Goal: Task Accomplishment & Management: Manage account settings

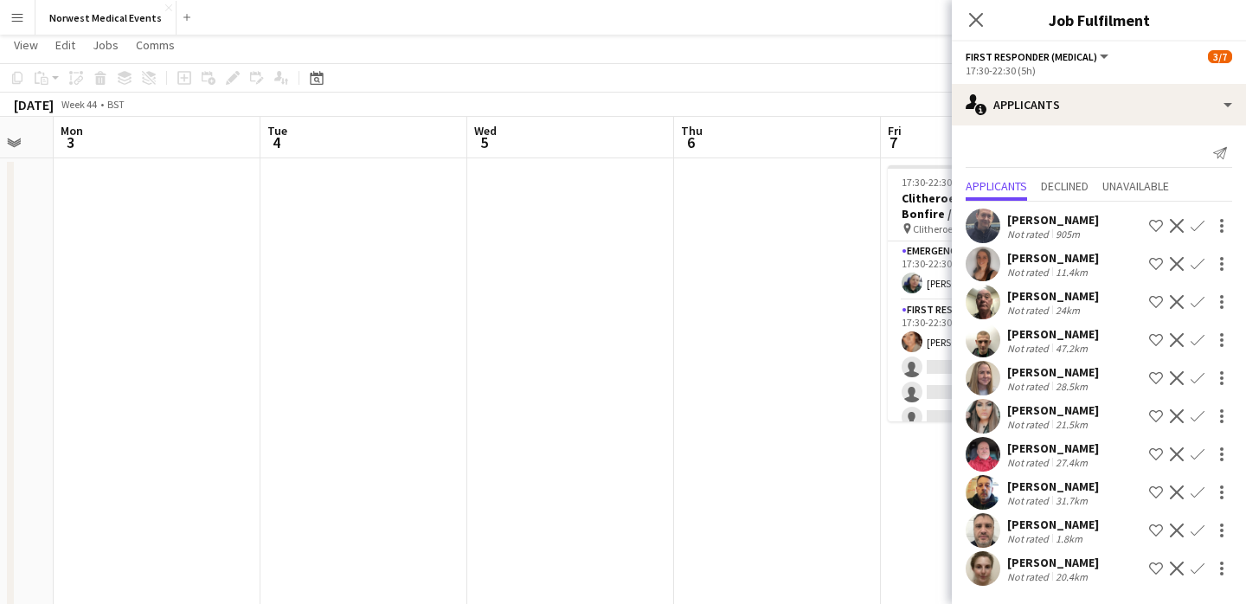
scroll to position [54, 0]
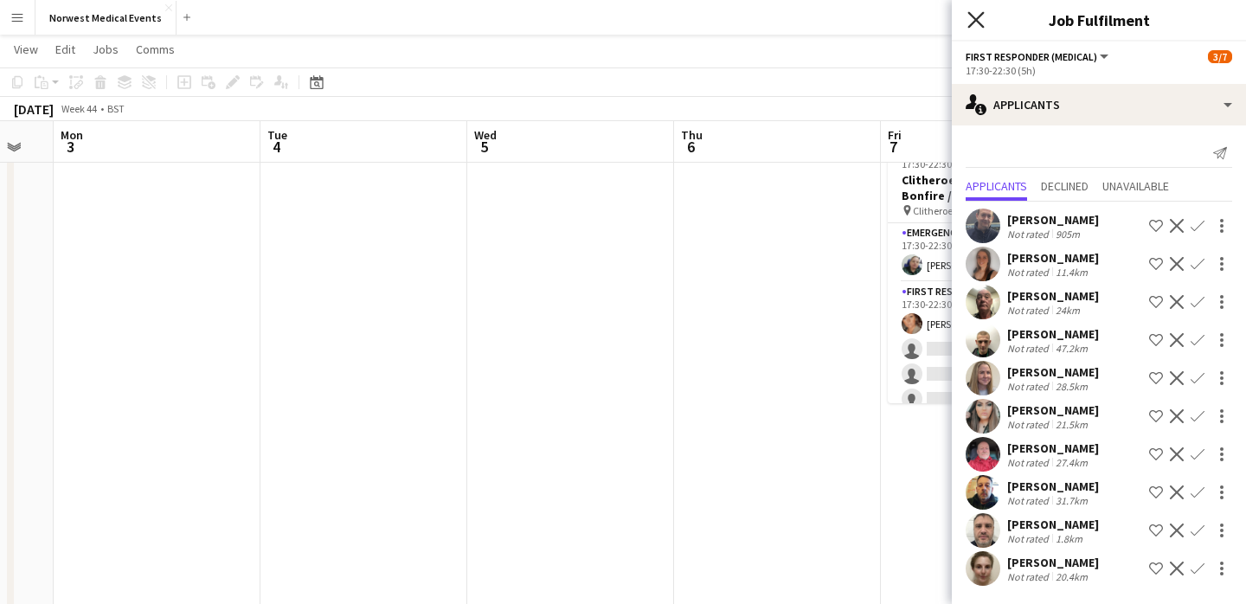
click at [980, 18] on icon "Close pop-in" at bounding box center [976, 19] width 16 height 16
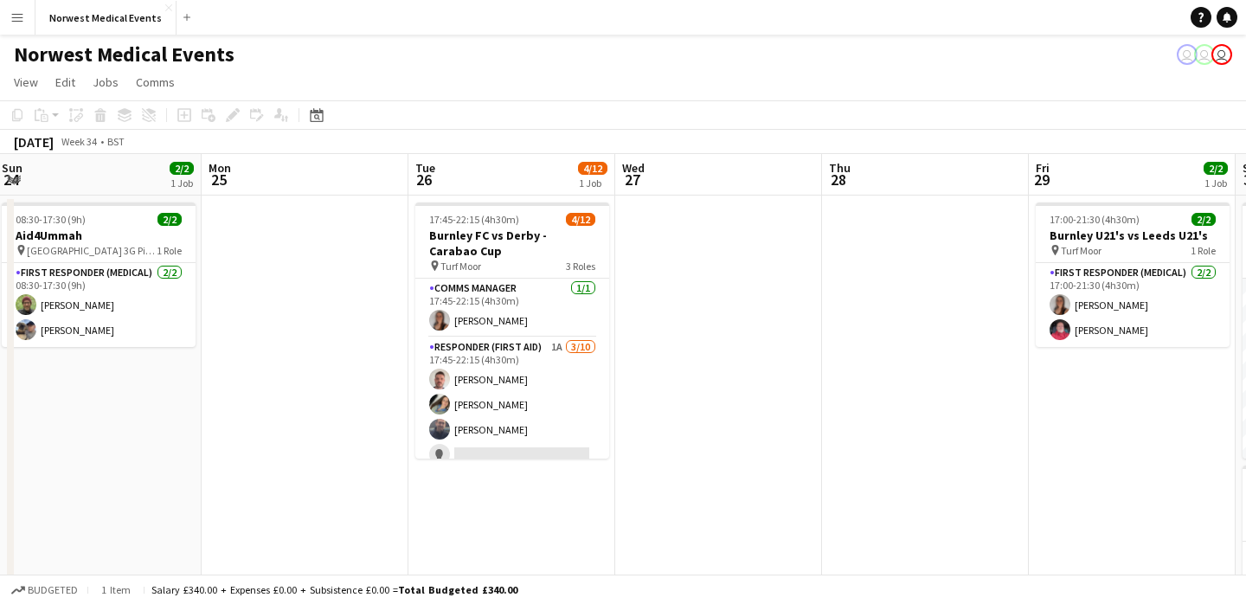
scroll to position [0, 847]
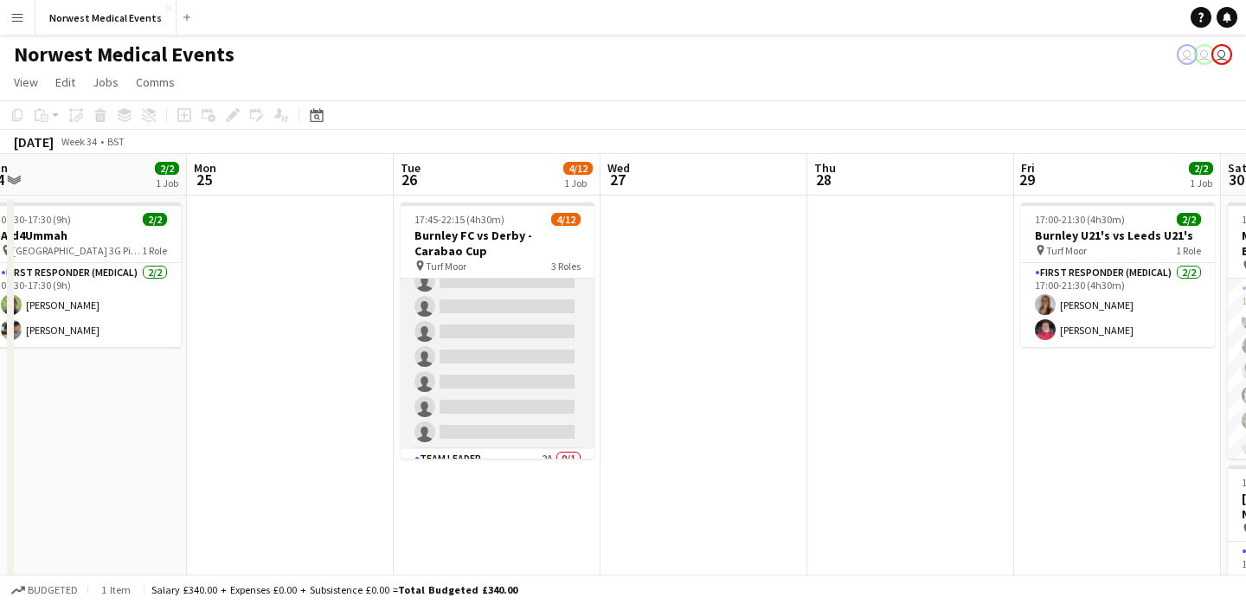
click at [535, 352] on app-card-role "Responder (First Aid) 1A [DATE] 17:45-22:15 (4h30m) [PERSON_NAME] [PERSON_NAME]…" at bounding box center [498, 306] width 194 height 285
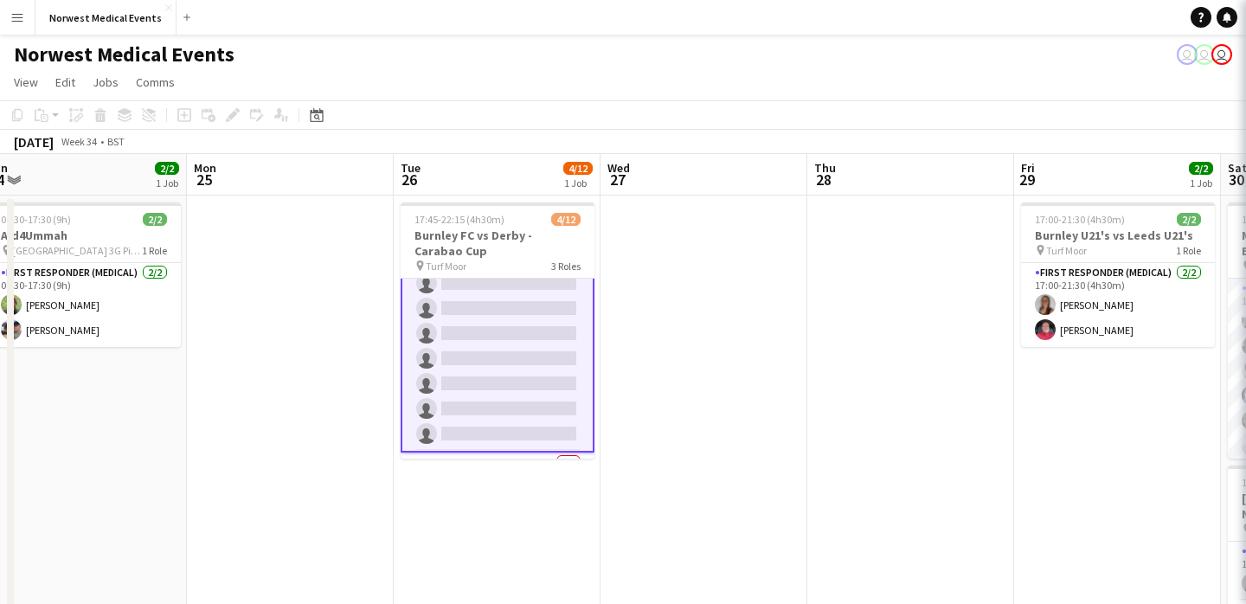
scroll to position [175, 0]
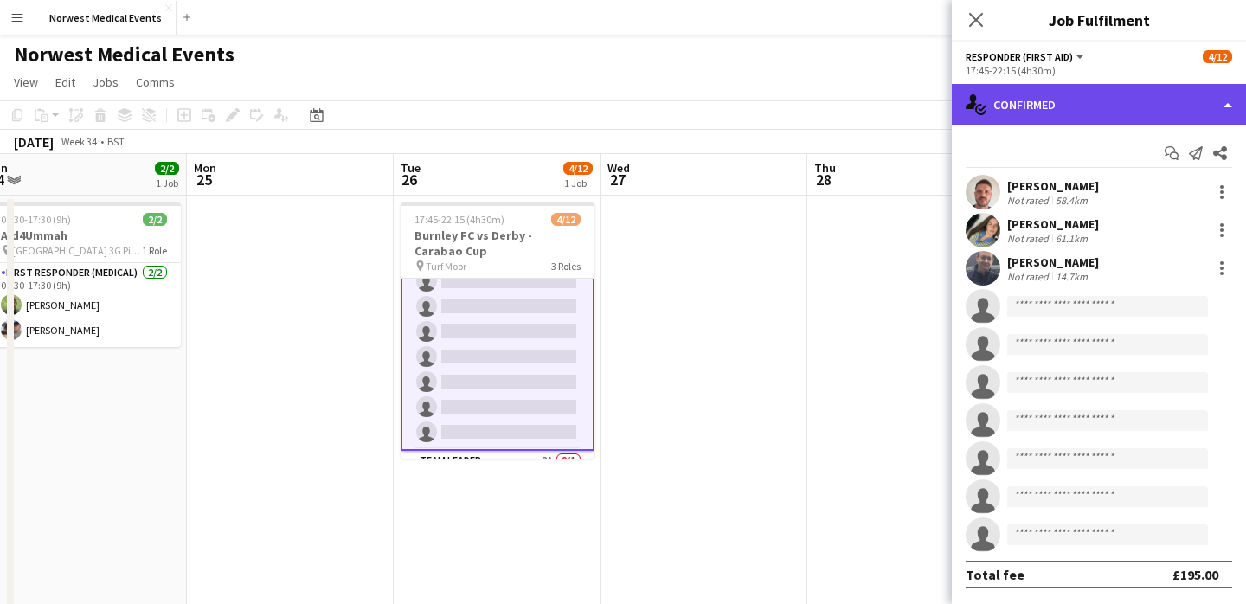
click at [1023, 106] on div "single-neutral-actions-check-2 Confirmed" at bounding box center [1099, 105] width 294 height 42
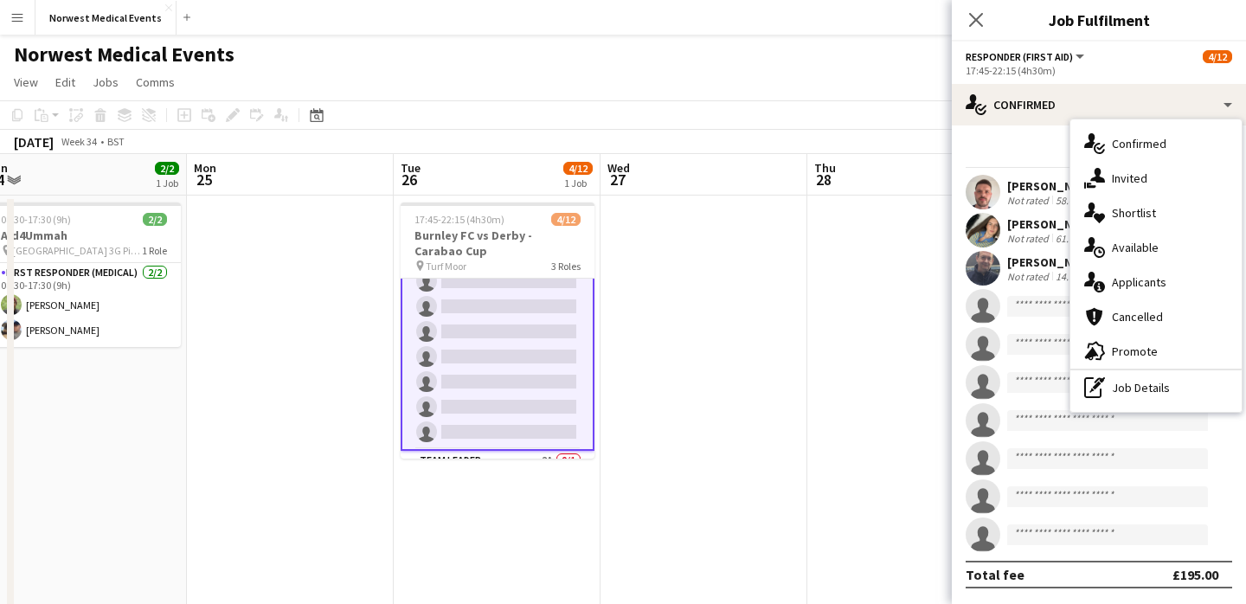
click at [1126, 272] on div "single-neutral-actions-information Applicants" at bounding box center [1156, 282] width 171 height 35
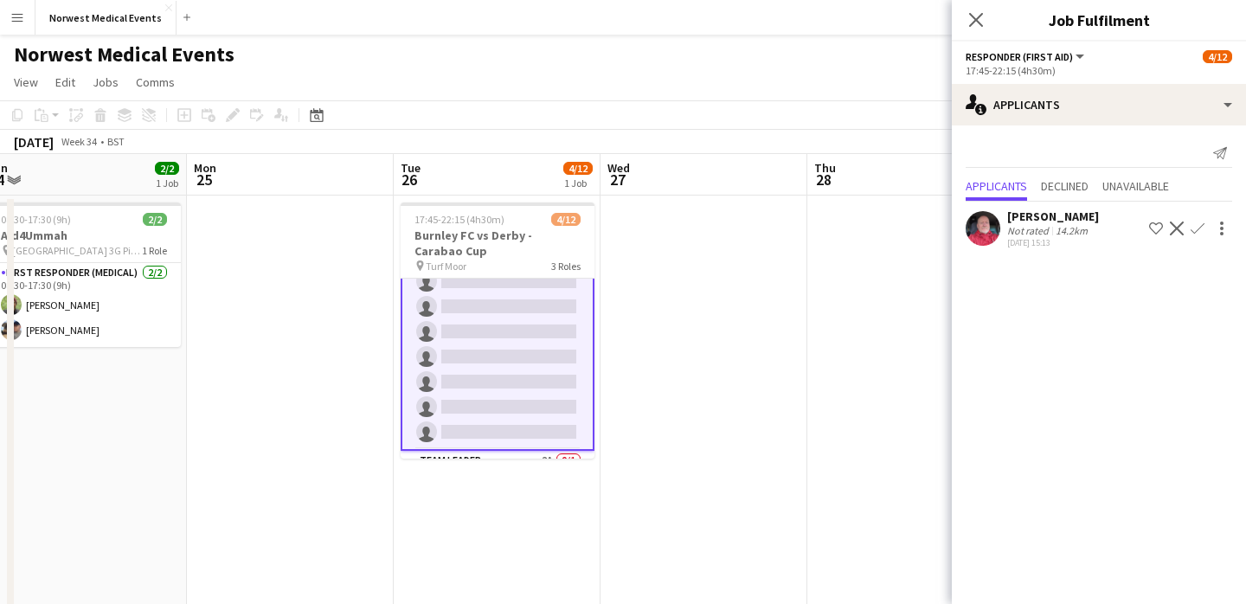
click at [1193, 228] on app-icon "Confirm" at bounding box center [1198, 229] width 14 height 14
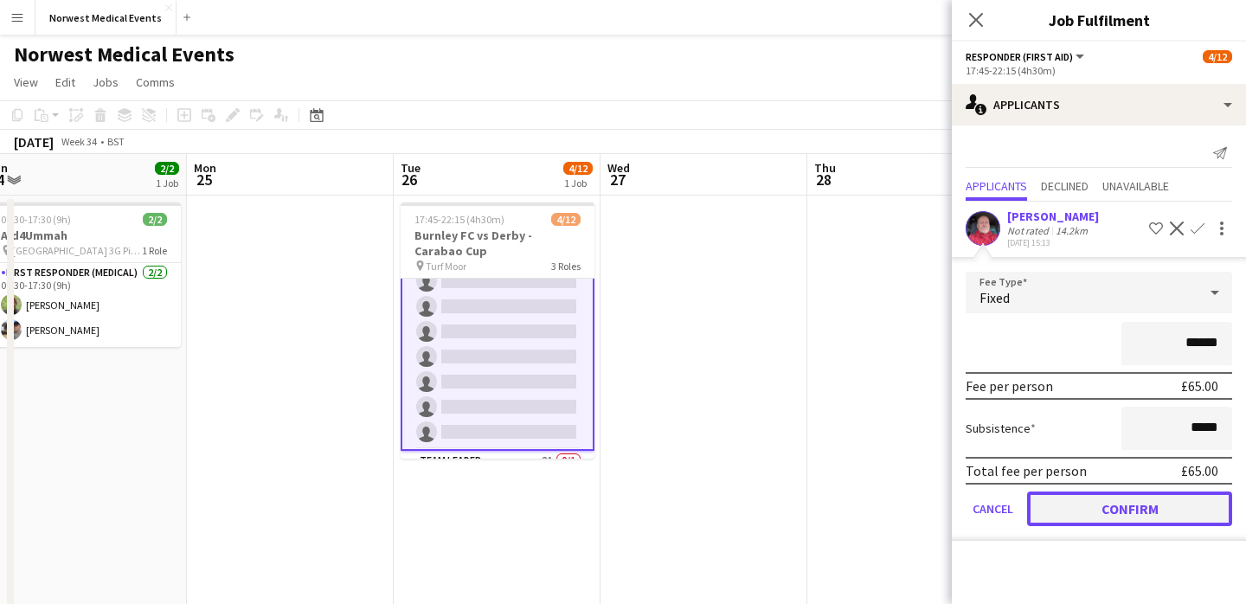
click at [1155, 505] on button "Confirm" at bounding box center [1129, 509] width 205 height 35
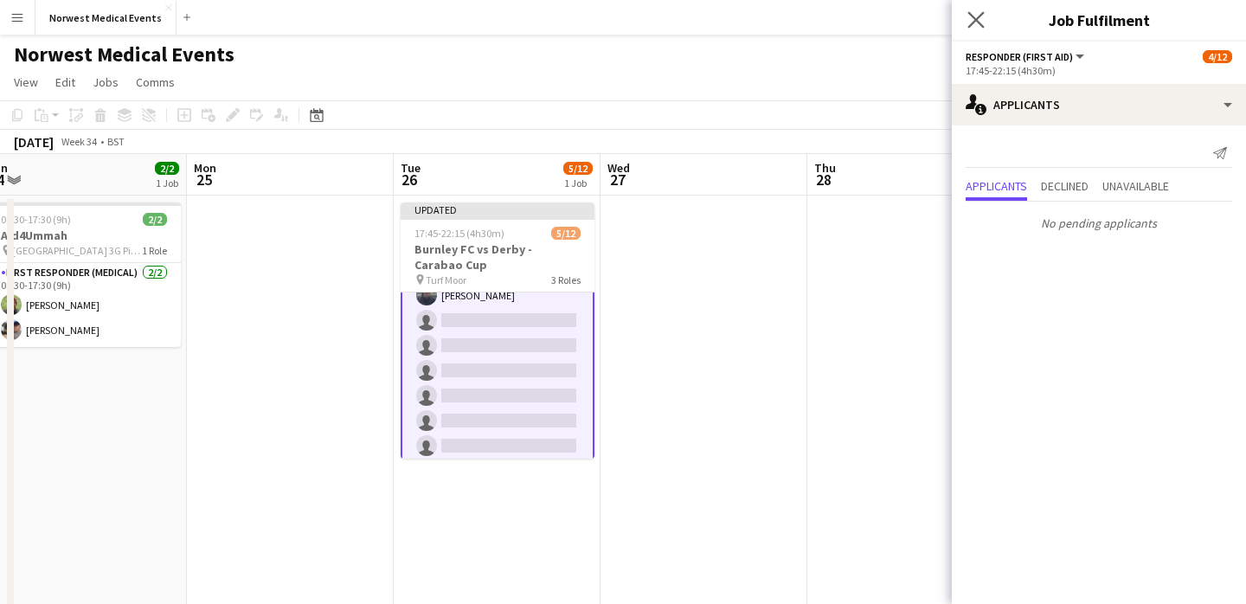
click at [983, 16] on app-icon "Close pop-in" at bounding box center [976, 20] width 25 height 25
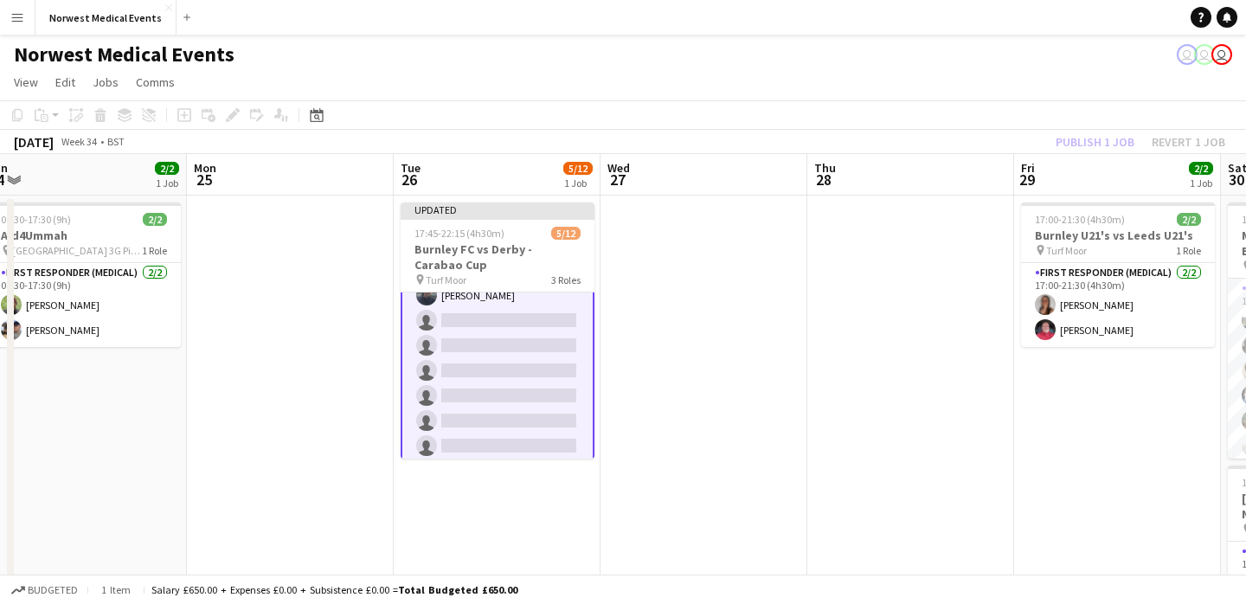
click at [1087, 142] on div "Publish 1 job Revert 1 job" at bounding box center [1140, 142] width 211 height 23
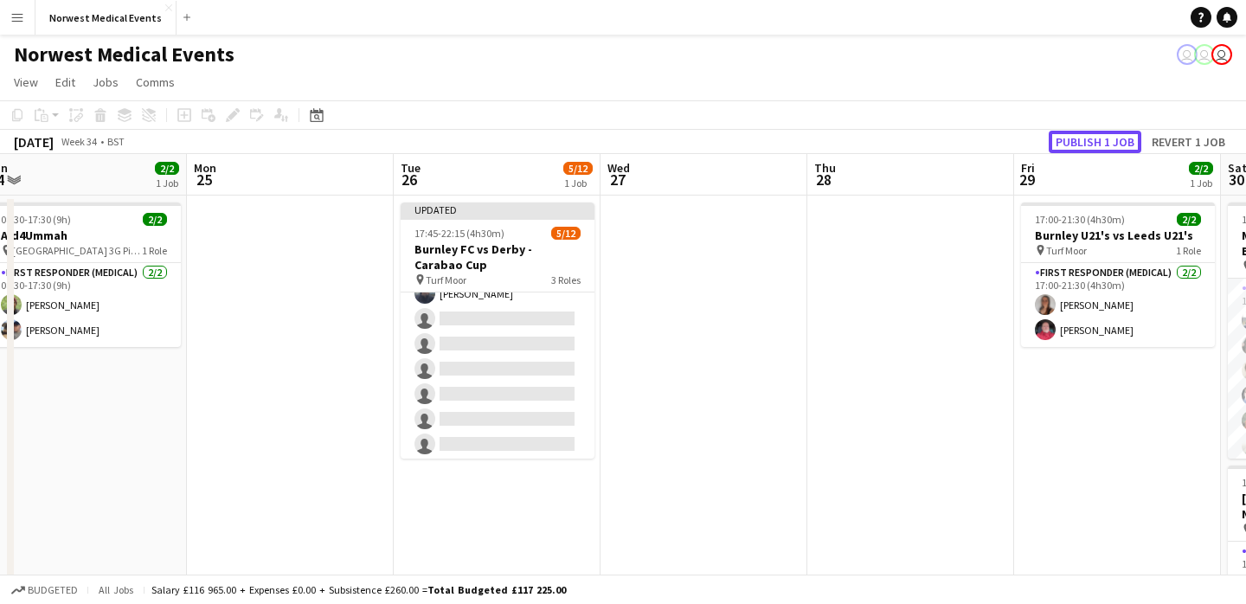
scroll to position [173, 0]
click at [1087, 142] on button "Publish 1 job" at bounding box center [1095, 142] width 93 height 23
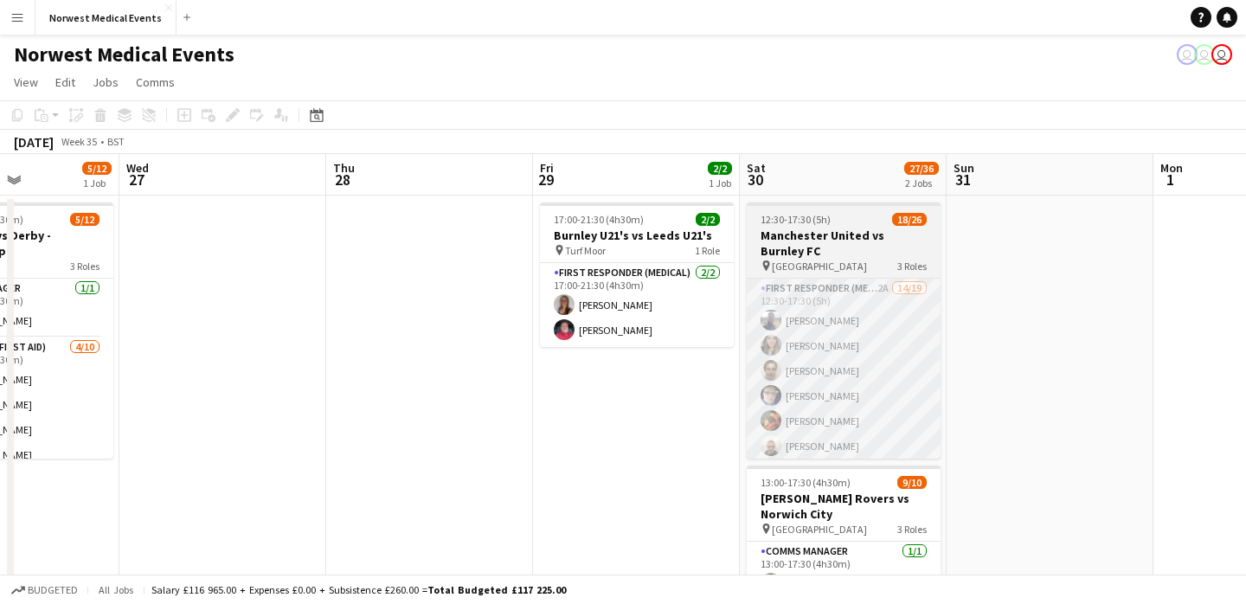
scroll to position [0, 658]
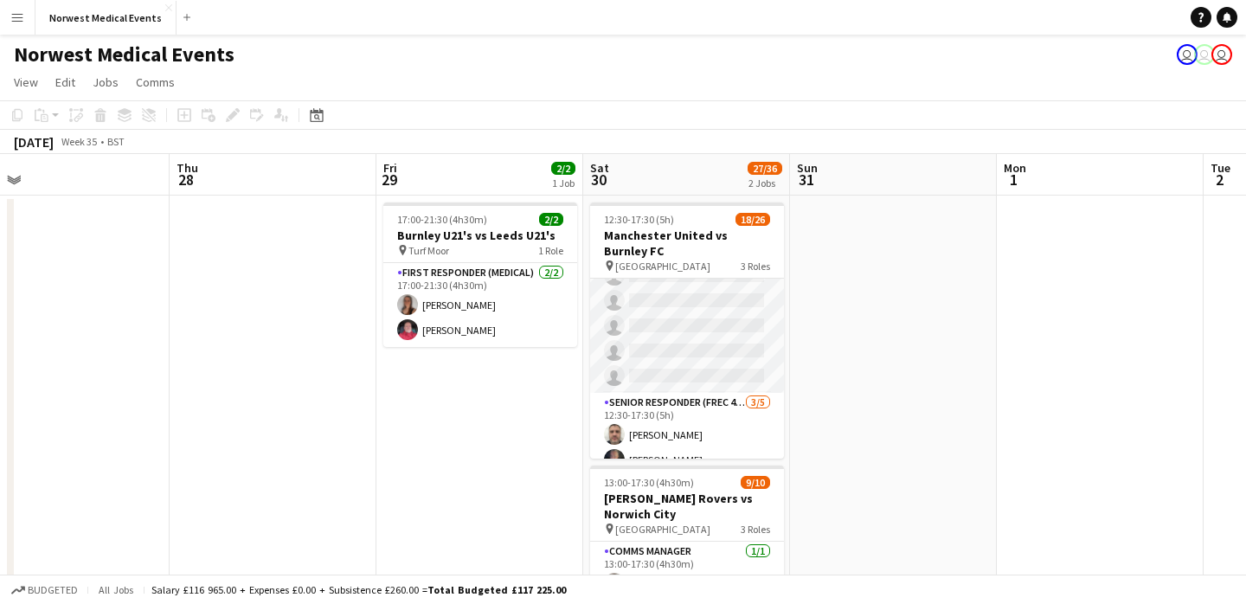
click at [717, 332] on app-card-role "First Responder (Medical) 2A 14/19 12:30-17:30 (5h) [PERSON_NAME] [PERSON_NAME]…" at bounding box center [687, 137] width 194 height 511
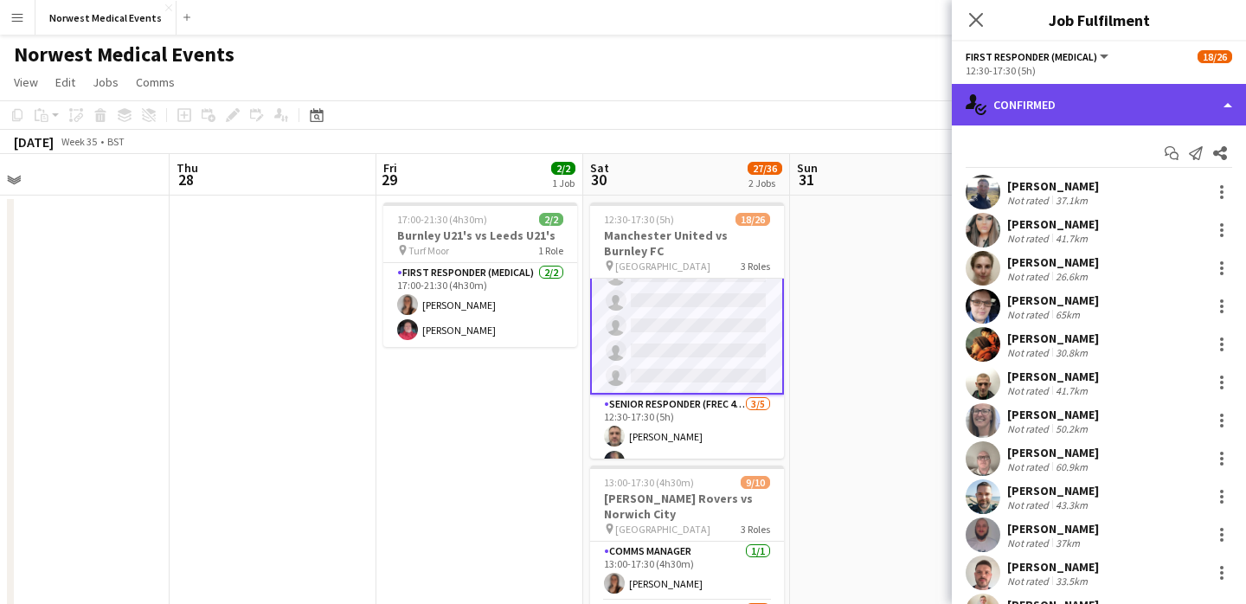
click at [1090, 97] on div "single-neutral-actions-check-2 Confirmed" at bounding box center [1099, 105] width 294 height 42
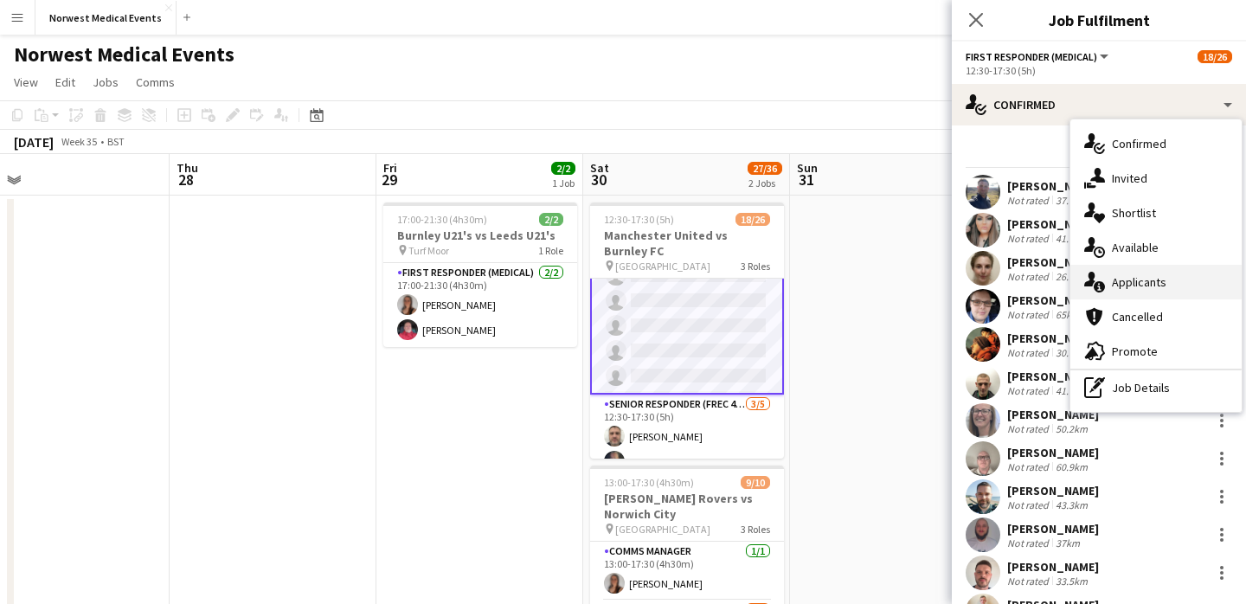
click at [1159, 281] on div "single-neutral-actions-information Applicants" at bounding box center [1156, 282] width 171 height 35
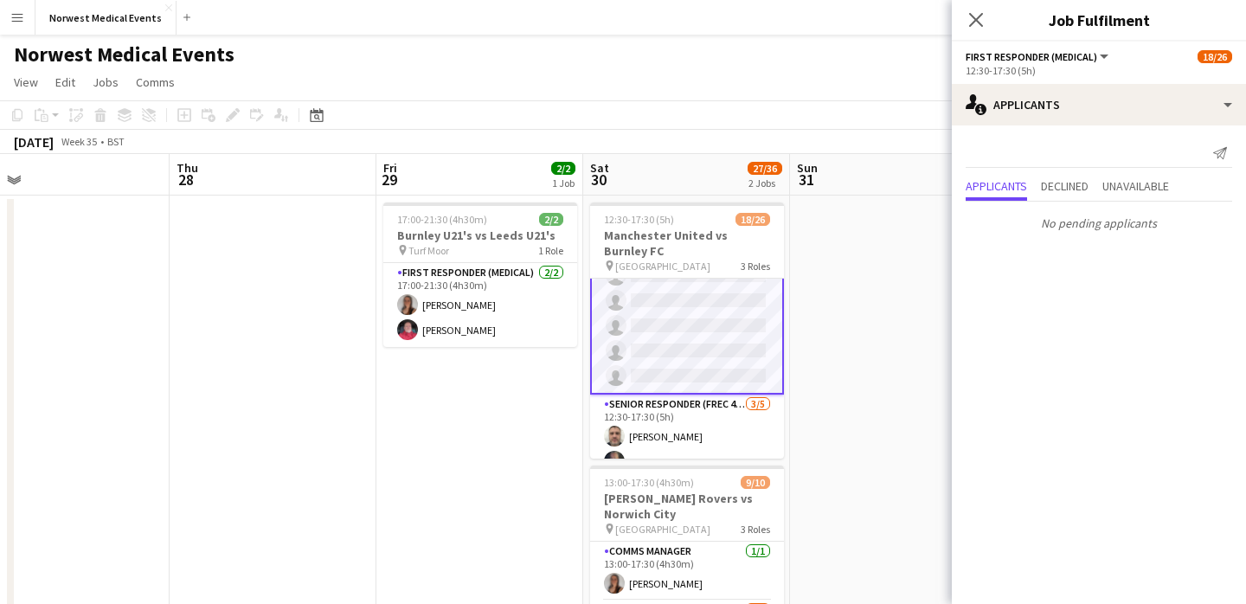
click at [976, 13] on icon "Close pop-in" at bounding box center [976, 20] width 14 height 14
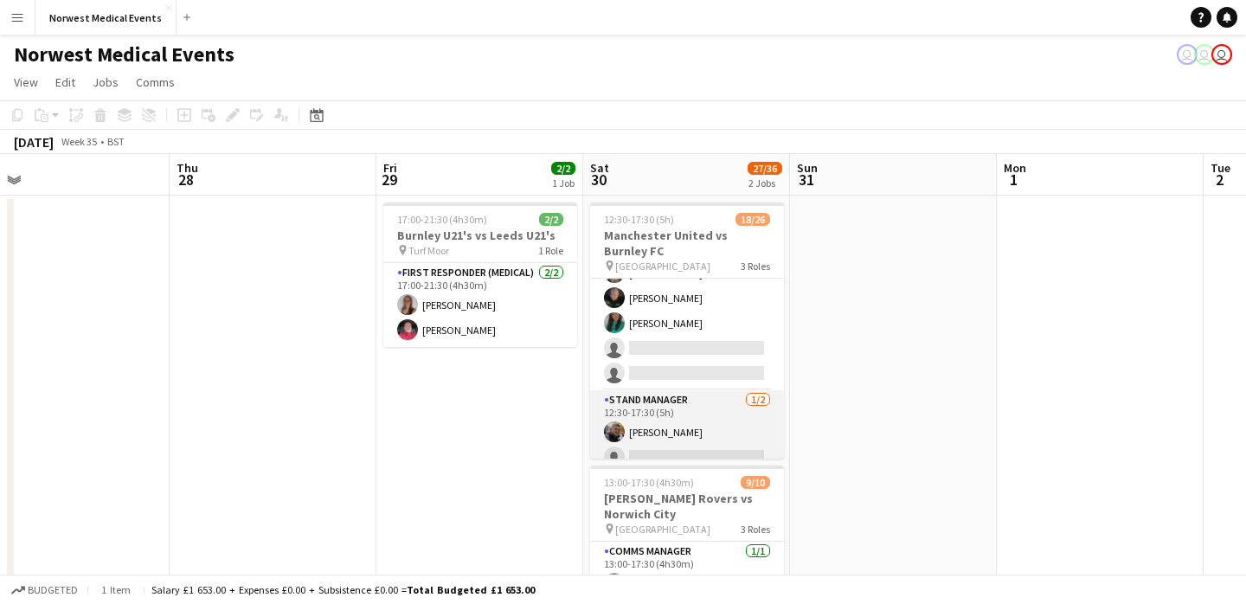
scroll to position [577, 0]
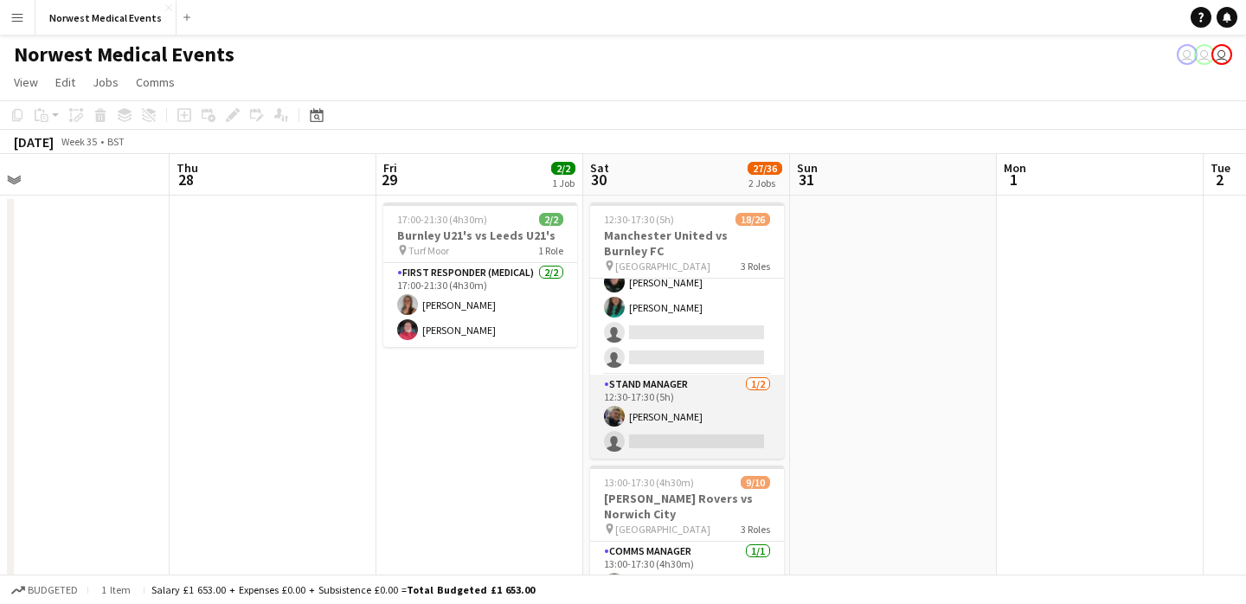
click at [693, 405] on app-card-role "Stand Manager [DATE] 12:30-17:30 (5h) [PERSON_NAME] single-neutral-actions" at bounding box center [687, 417] width 194 height 84
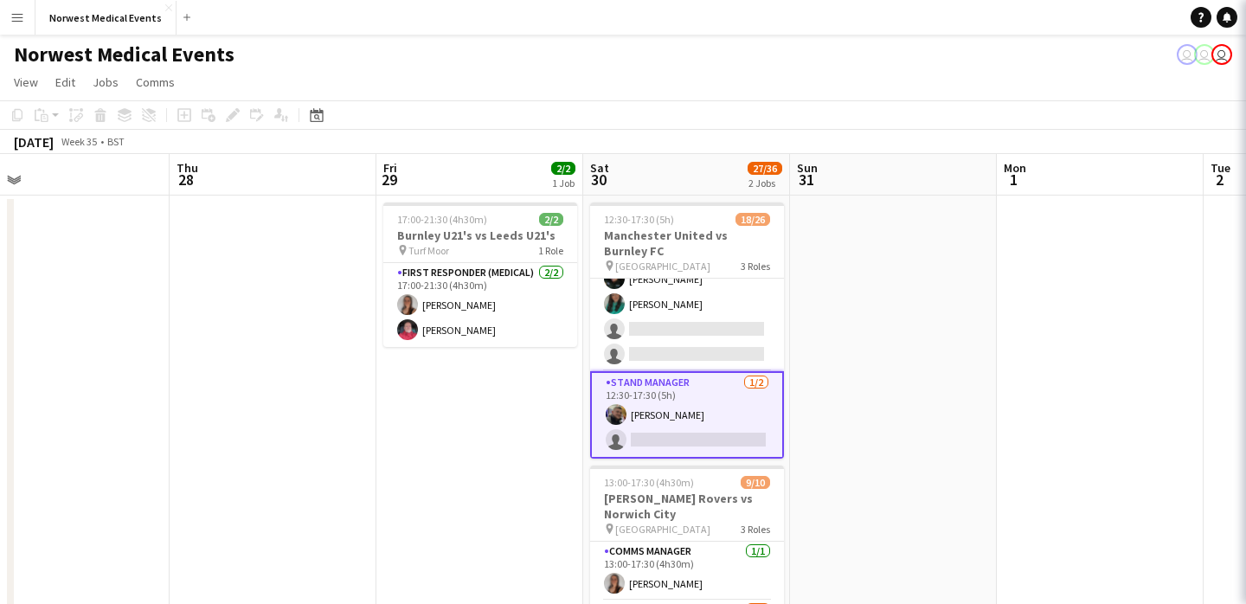
scroll to position [574, 0]
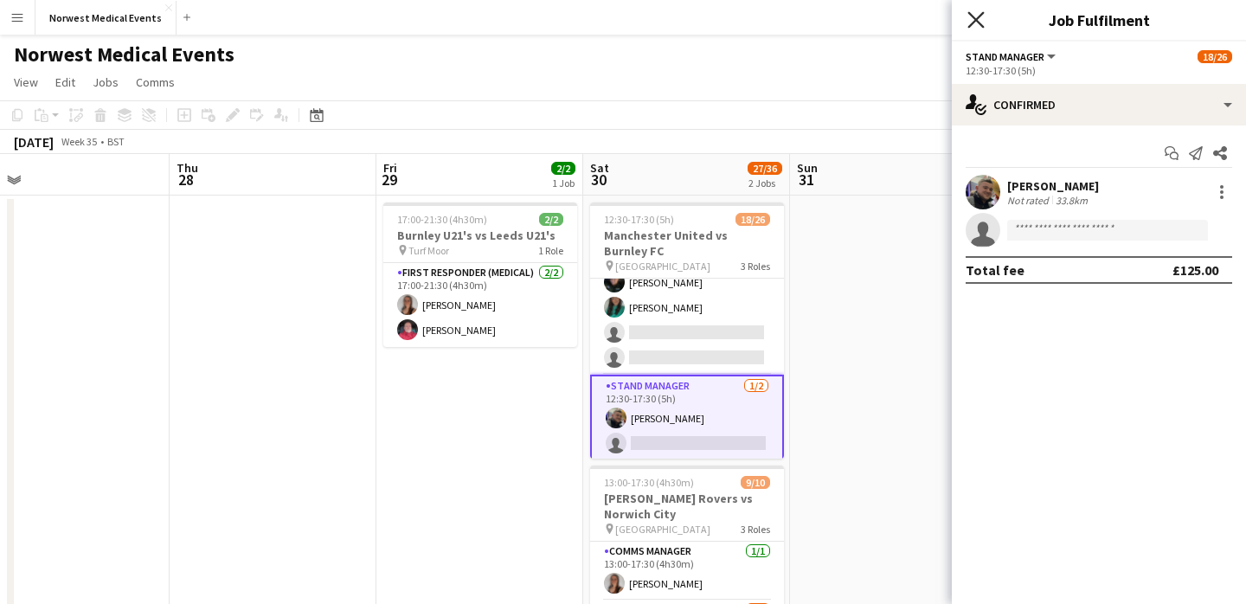
click at [974, 16] on icon "Close pop-in" at bounding box center [976, 19] width 16 height 16
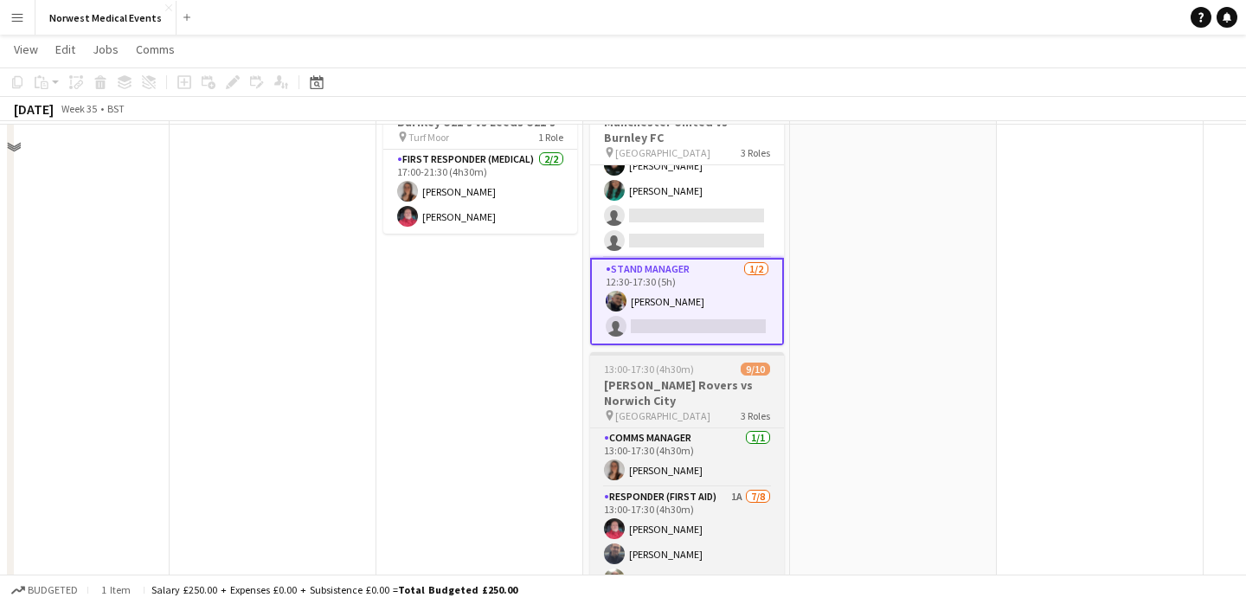
scroll to position [117, 0]
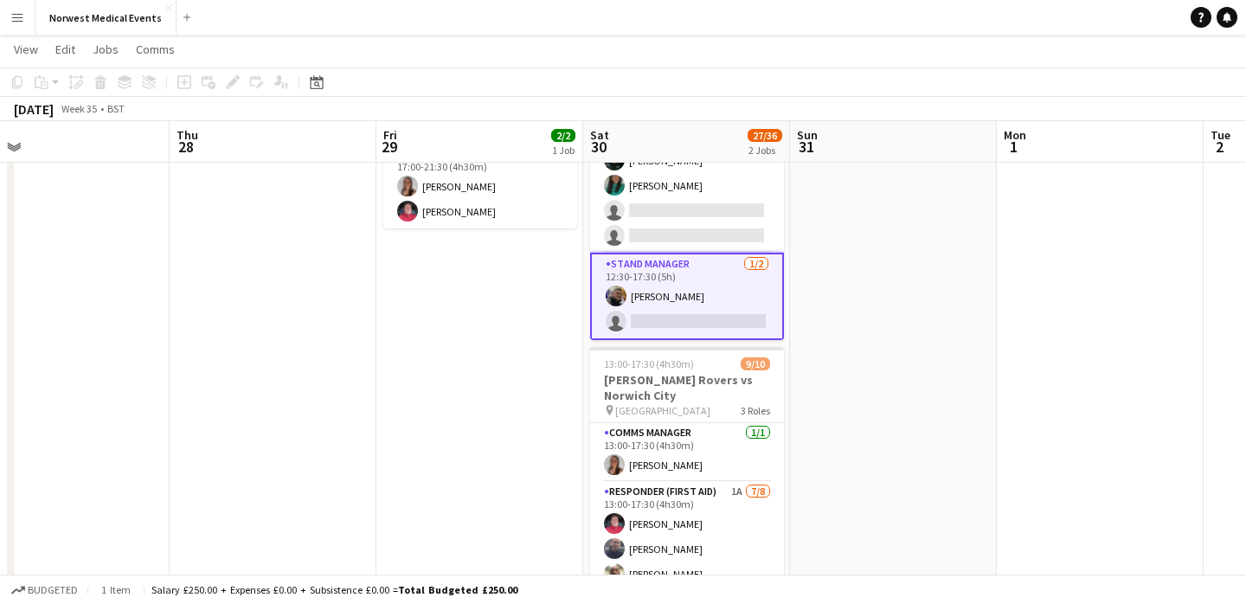
click at [693, 317] on app-card-role "Stand Manager [DATE] 12:30-17:30 (5h) [PERSON_NAME] single-neutral-actions" at bounding box center [687, 296] width 194 height 87
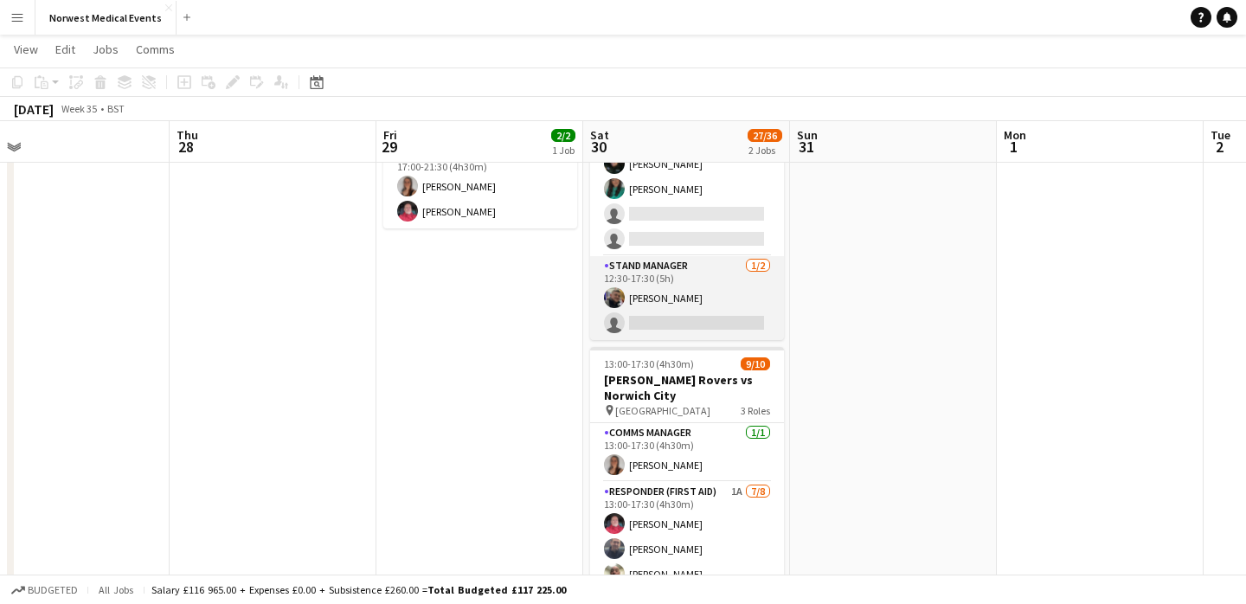
click at [694, 311] on app-card-role "Stand Manager [DATE] 12:30-17:30 (5h) [PERSON_NAME] single-neutral-actions" at bounding box center [687, 298] width 194 height 84
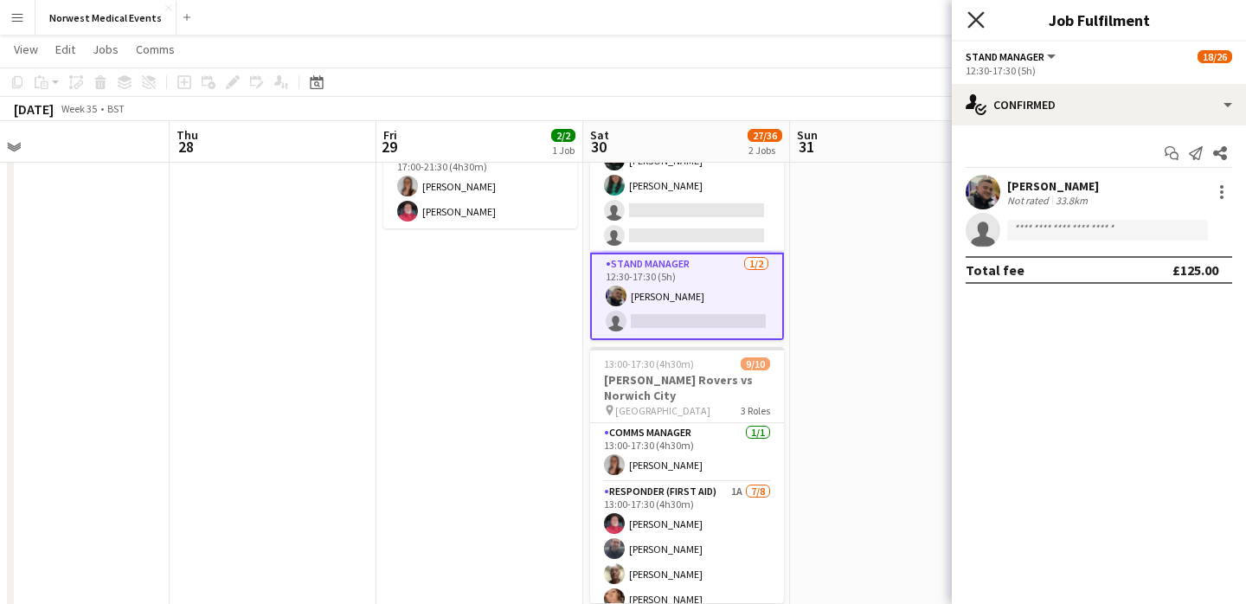
click at [969, 23] on icon "Close pop-in" at bounding box center [976, 19] width 16 height 16
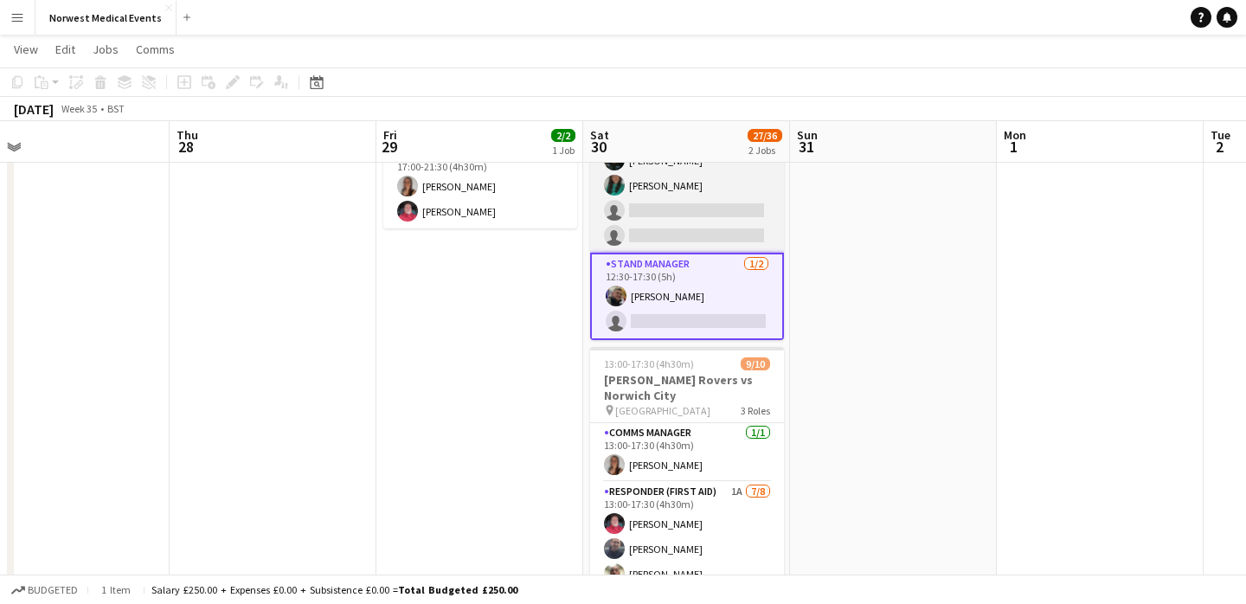
click at [700, 232] on app-card-role "Senior Responder (FREC 4 or Above) [DATE] 12:30-17:30 (5h) [PERSON_NAME] [PERSO…" at bounding box center [687, 172] width 194 height 159
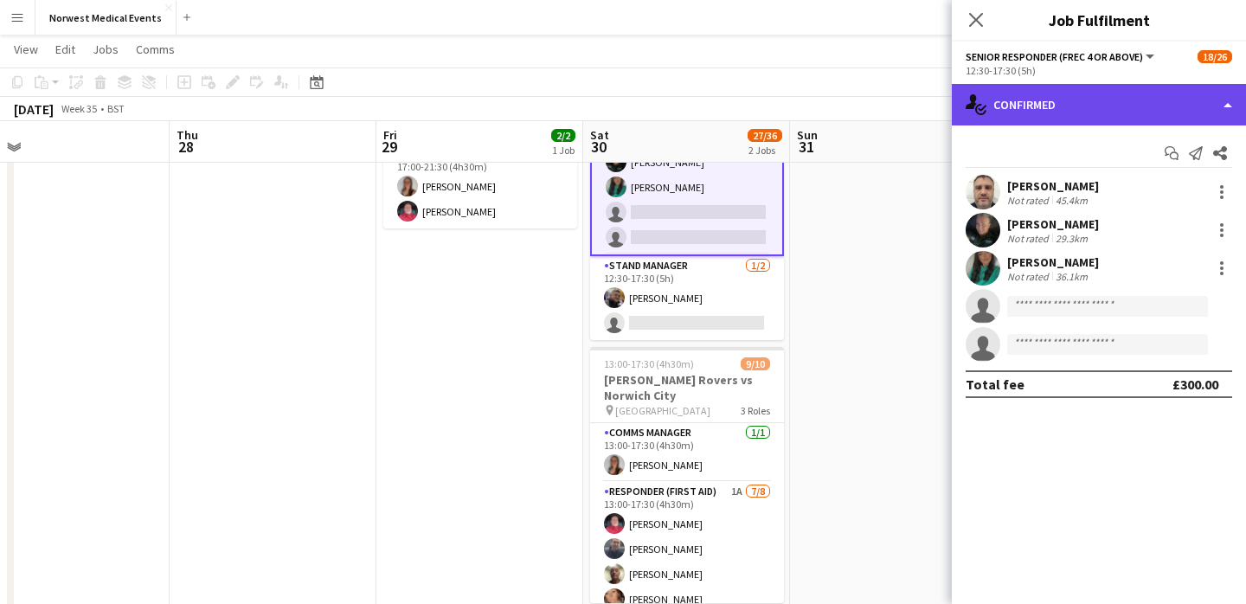
click at [1050, 103] on div "single-neutral-actions-check-2 Confirmed" at bounding box center [1099, 105] width 294 height 42
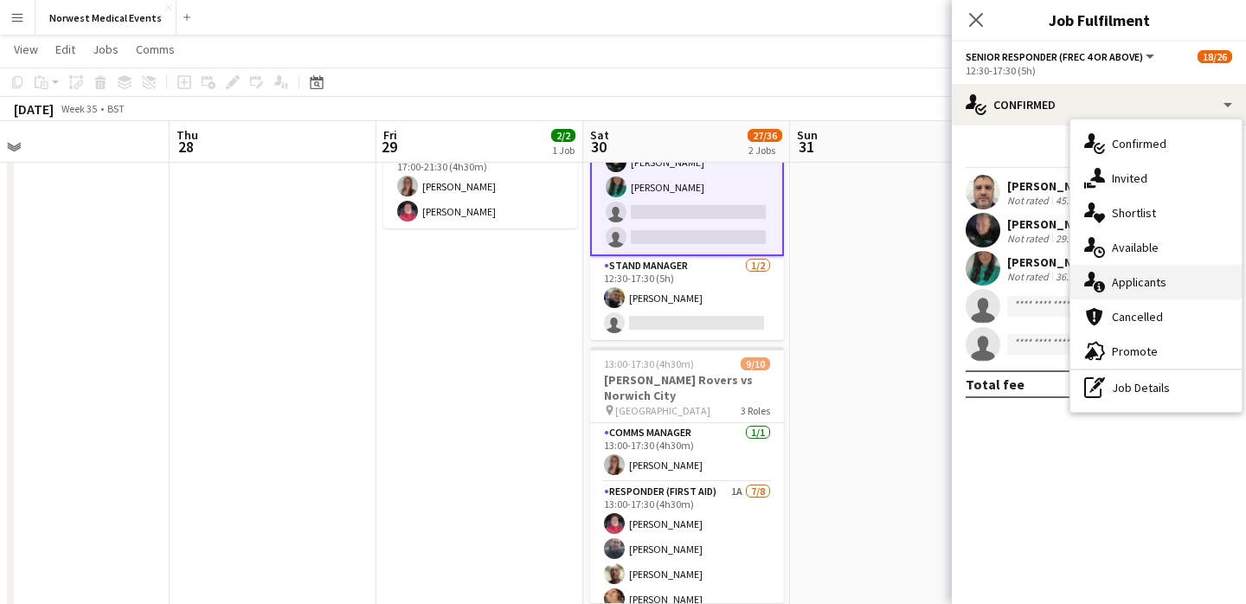
click at [1130, 274] on div "single-neutral-actions-information Applicants" at bounding box center [1156, 282] width 171 height 35
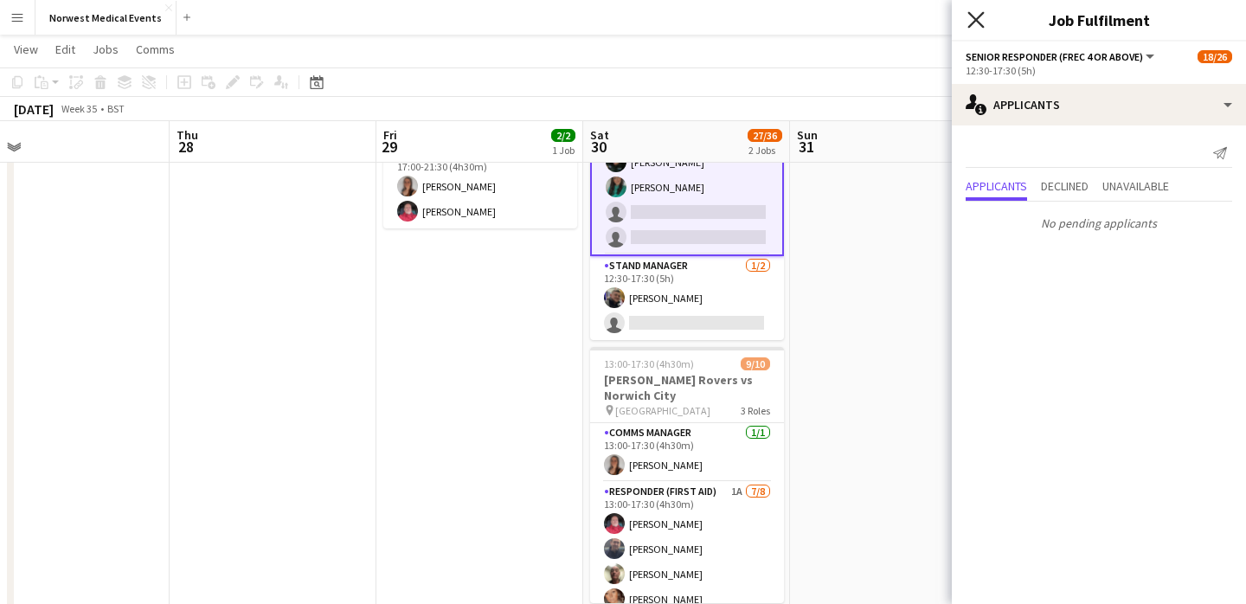
click at [975, 22] on icon "Close pop-in" at bounding box center [976, 19] width 16 height 16
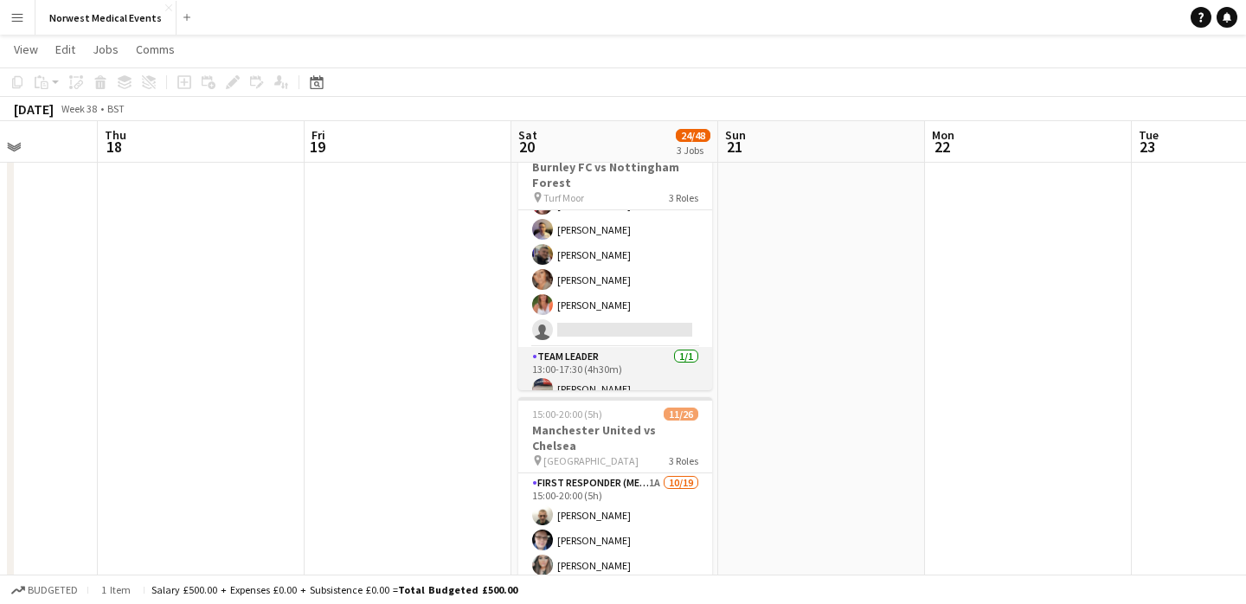
scroll to position [222, 0]
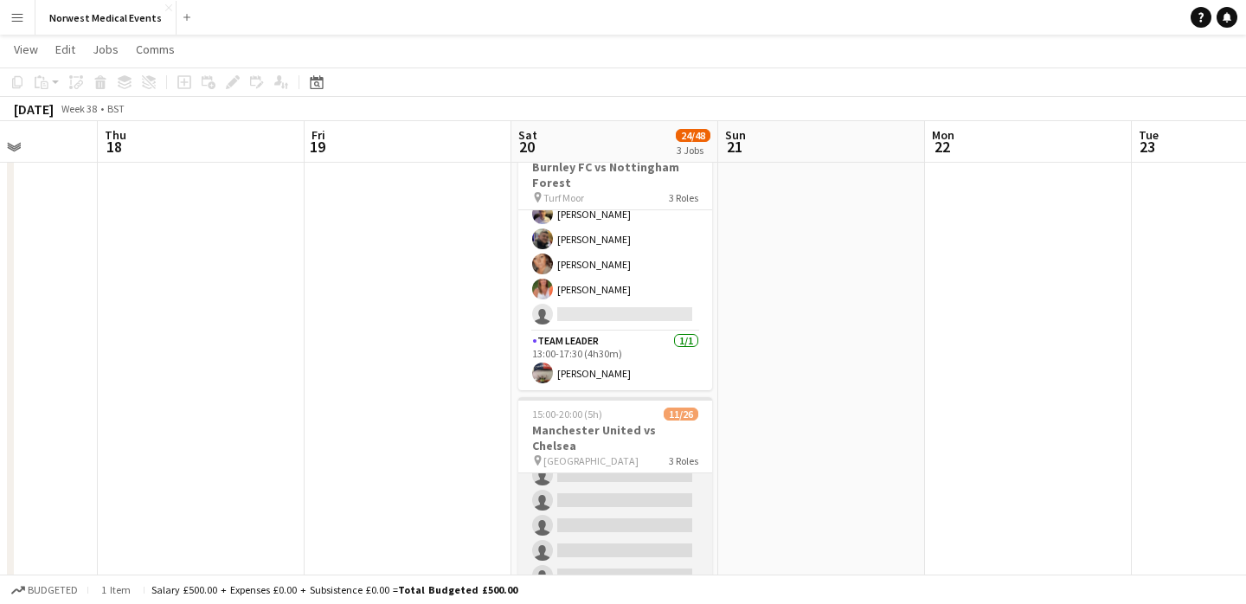
click at [626, 485] on app-card-role "First Responder (Medical) 1A [DATE] 15:00-20:00 (5h) [PERSON_NAME] [PERSON_NAME…" at bounding box center [615, 362] width 194 height 511
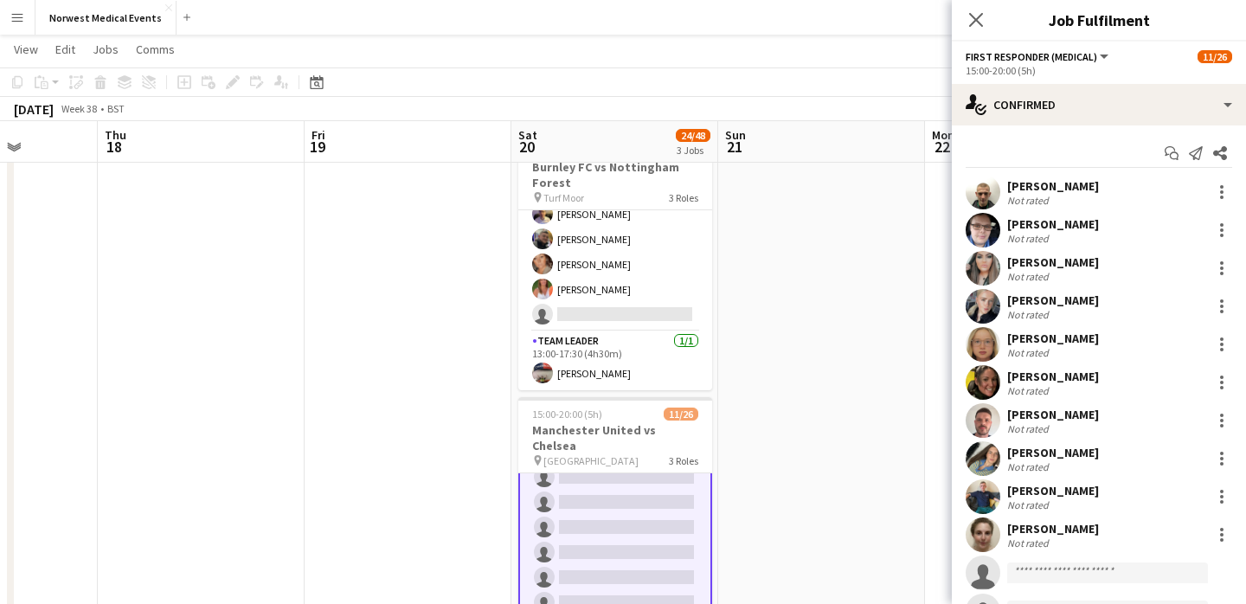
scroll to position [368, 0]
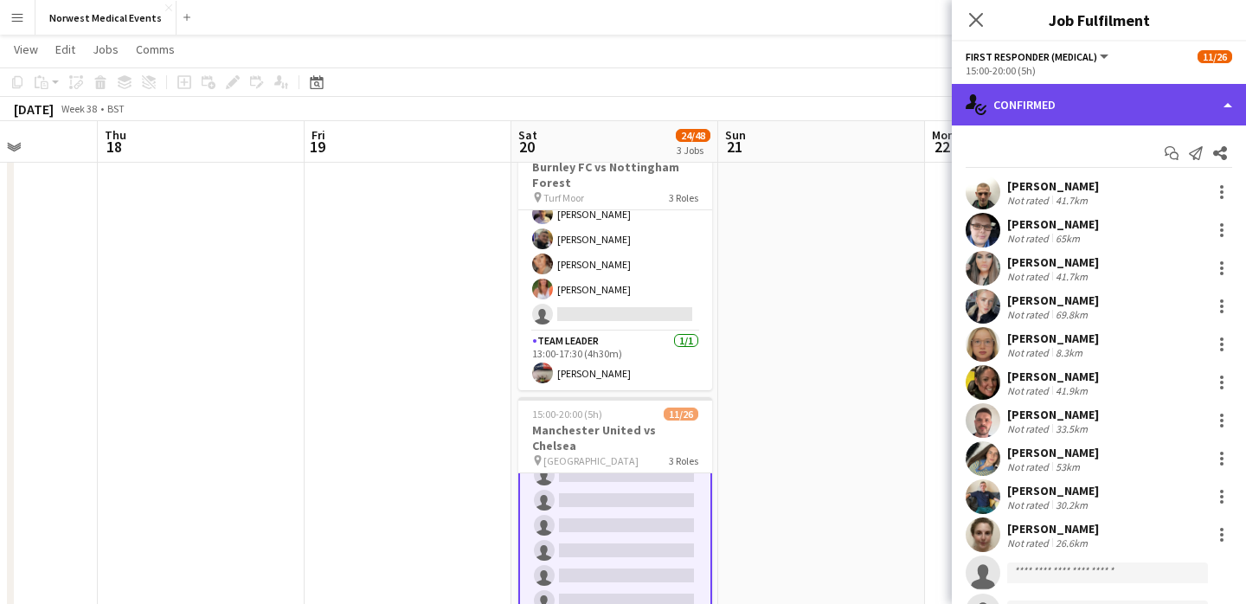
click at [1054, 104] on div "single-neutral-actions-check-2 Confirmed" at bounding box center [1099, 105] width 294 height 42
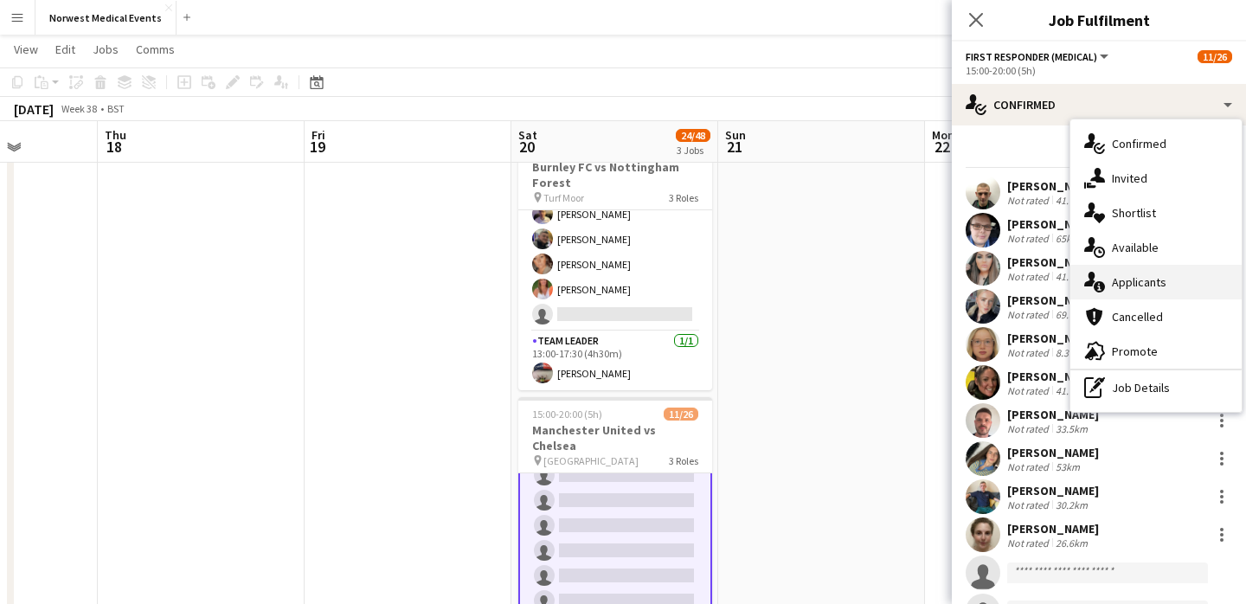
click at [1153, 282] on div "single-neutral-actions-information Applicants" at bounding box center [1156, 282] width 171 height 35
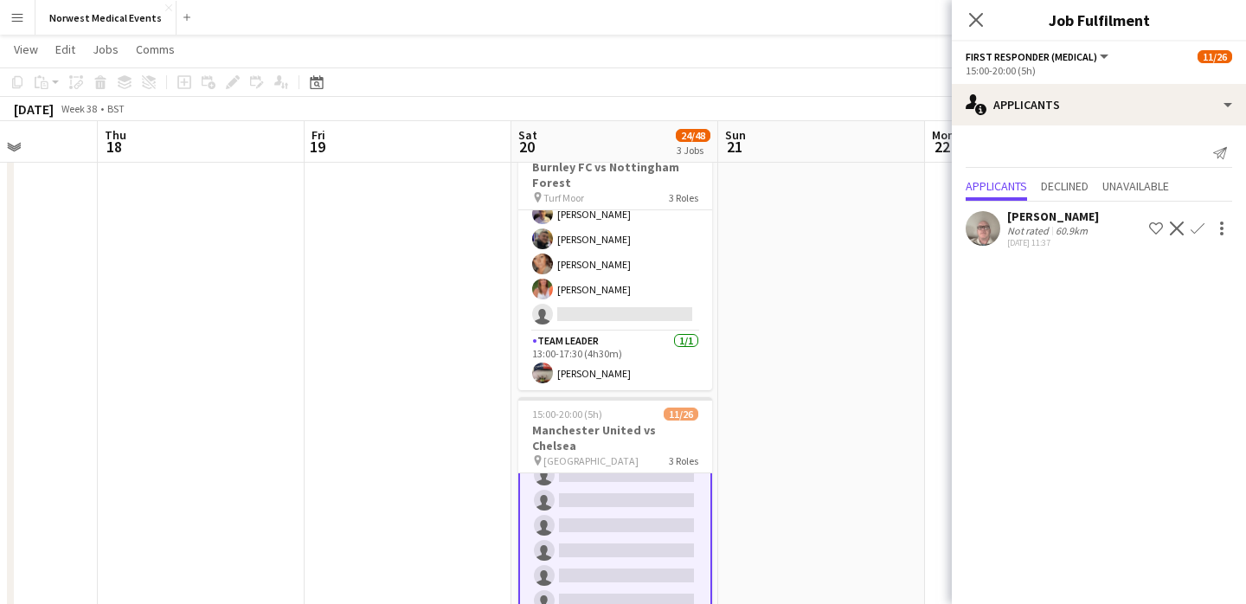
click at [1199, 228] on app-icon "Confirm" at bounding box center [1198, 229] width 14 height 14
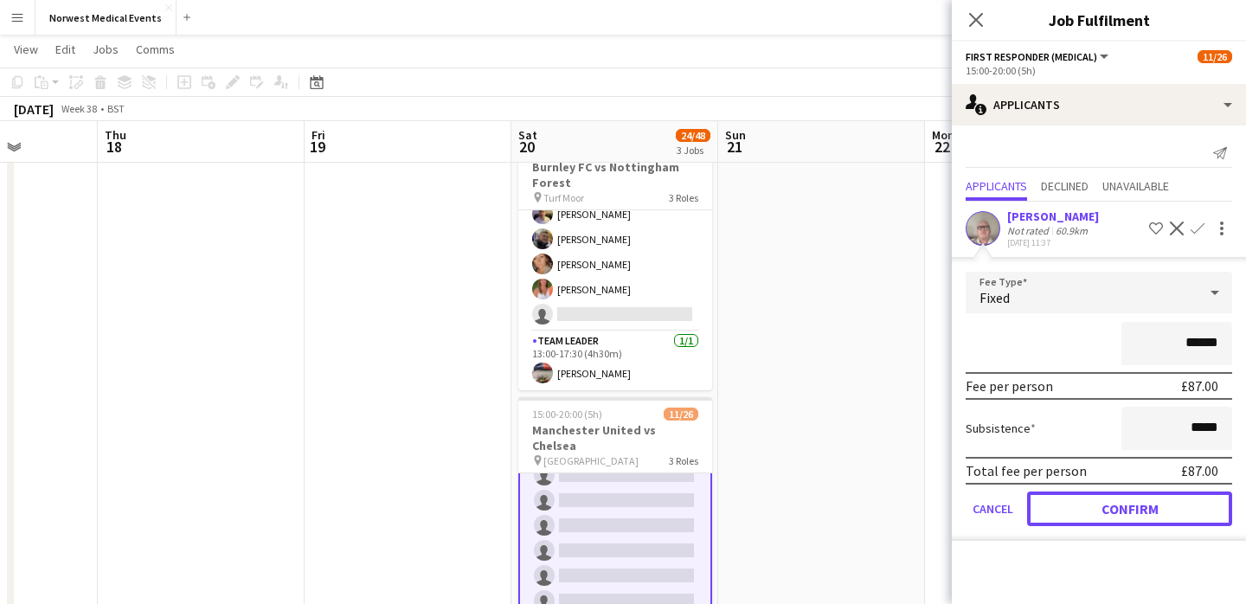
click at [1158, 507] on button "Confirm" at bounding box center [1129, 509] width 205 height 35
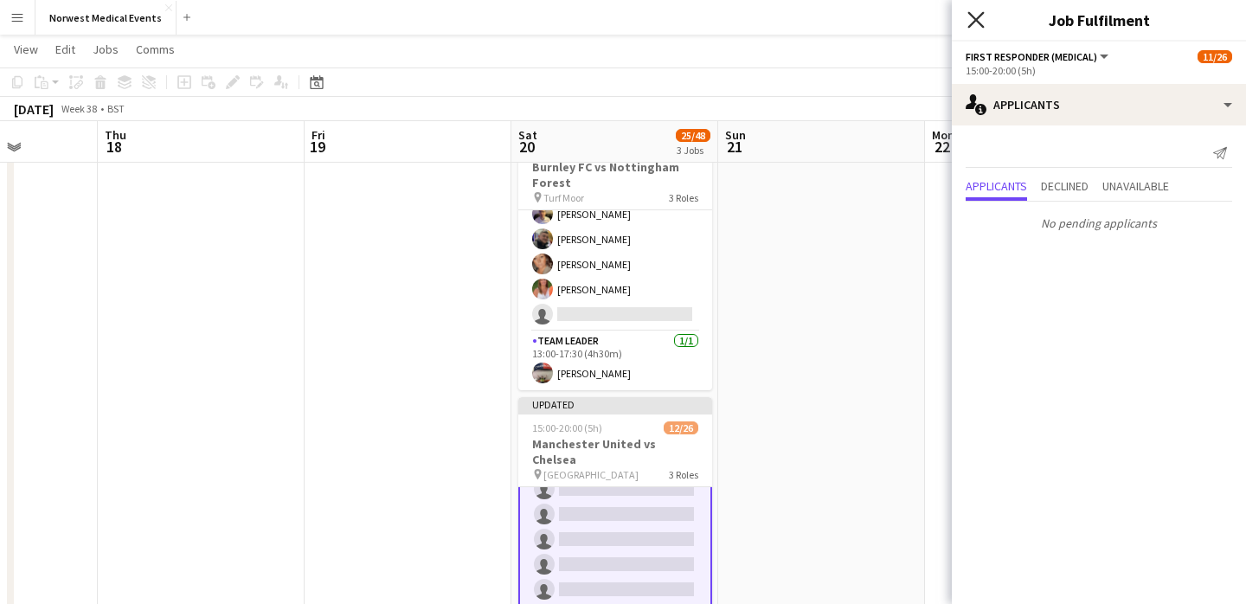
click at [976, 14] on icon "Close pop-in" at bounding box center [976, 19] width 16 height 16
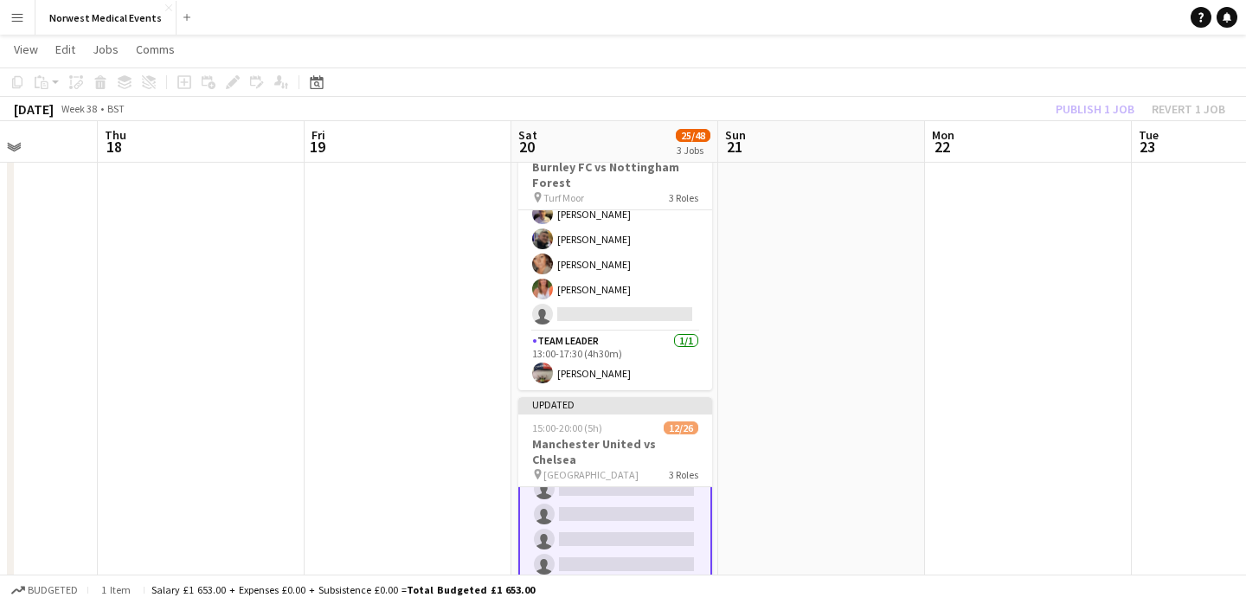
click at [1089, 98] on div "Publish 1 job Revert 1 job" at bounding box center [1140, 109] width 211 height 23
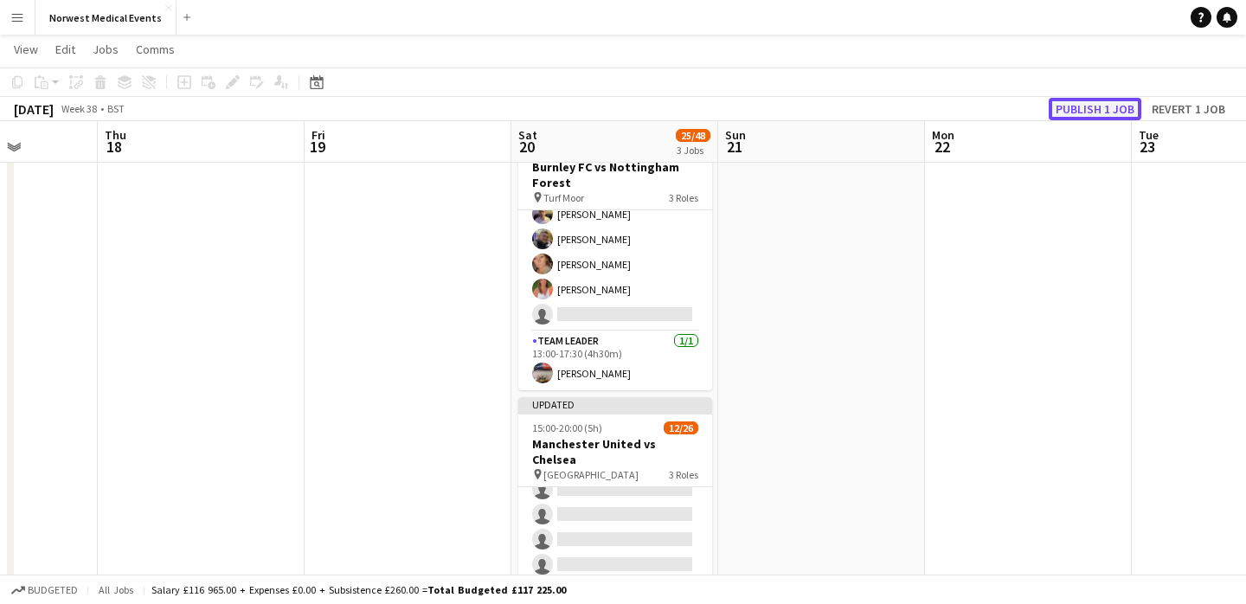
click at [1090, 98] on button "Publish 1 job" at bounding box center [1095, 109] width 93 height 23
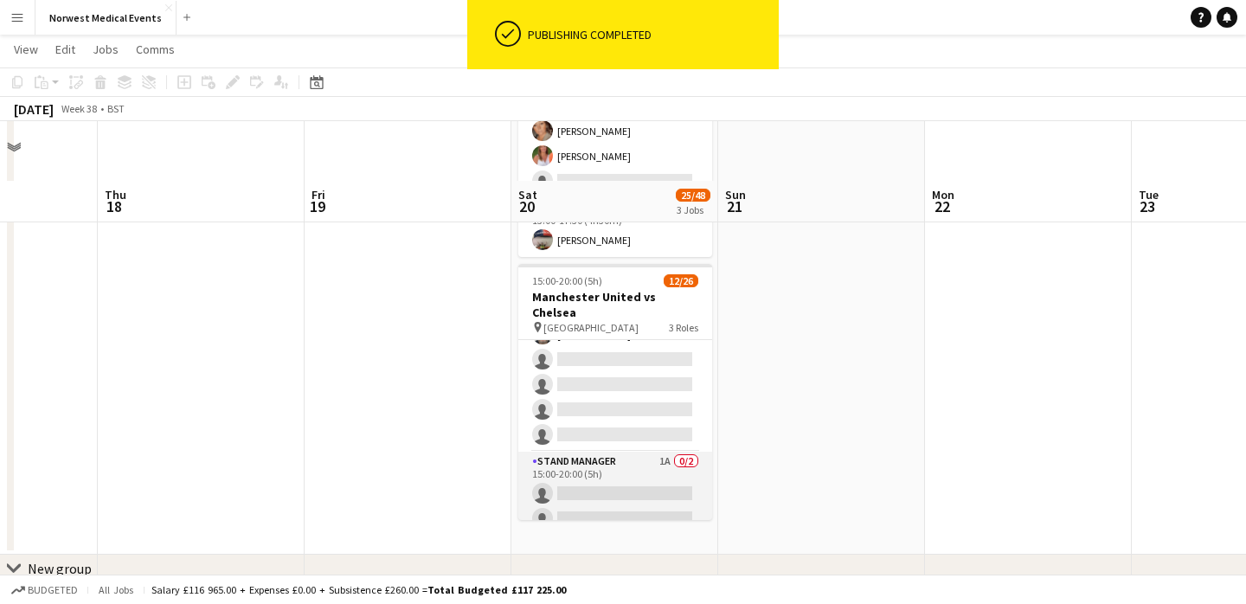
scroll to position [523, 0]
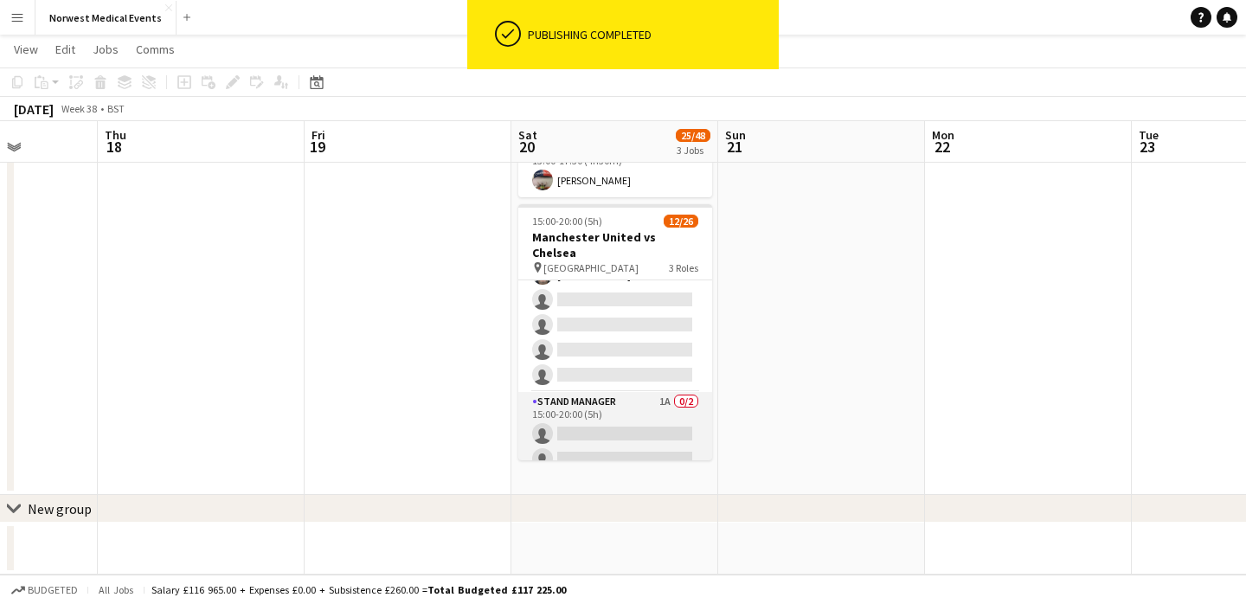
click at [624, 399] on app-card-role "Stand Manager 1A 0/2 15:00-20:00 (5h) single-neutral-actions single-neutral-act…" at bounding box center [615, 434] width 194 height 84
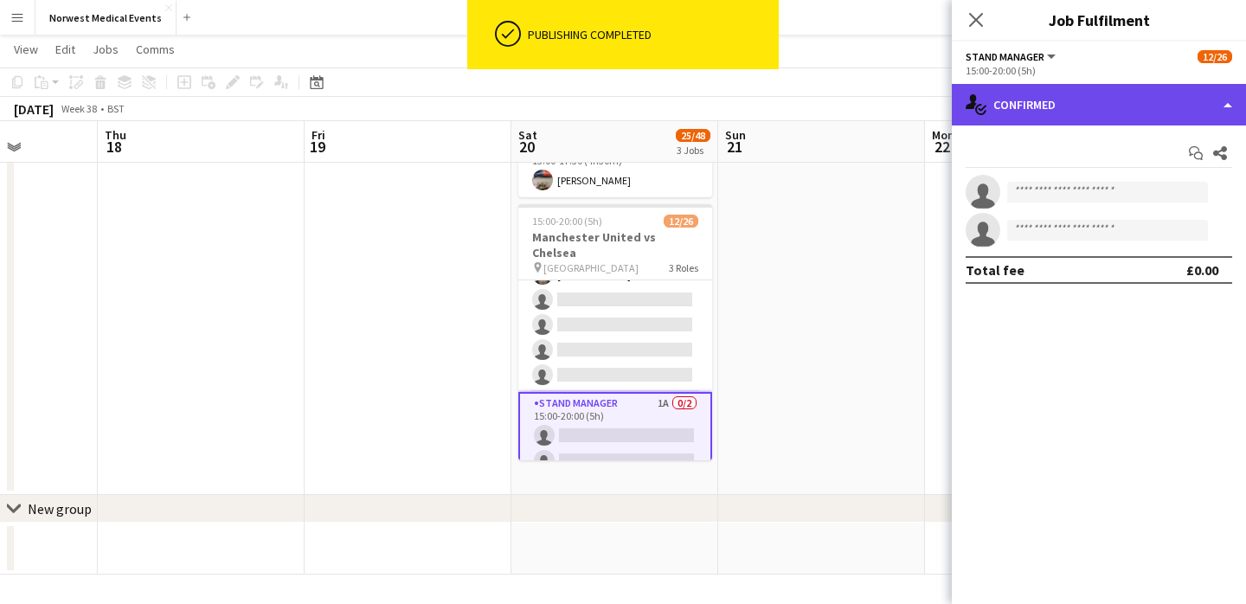
click at [1102, 112] on div "single-neutral-actions-check-2 Confirmed" at bounding box center [1099, 105] width 294 height 42
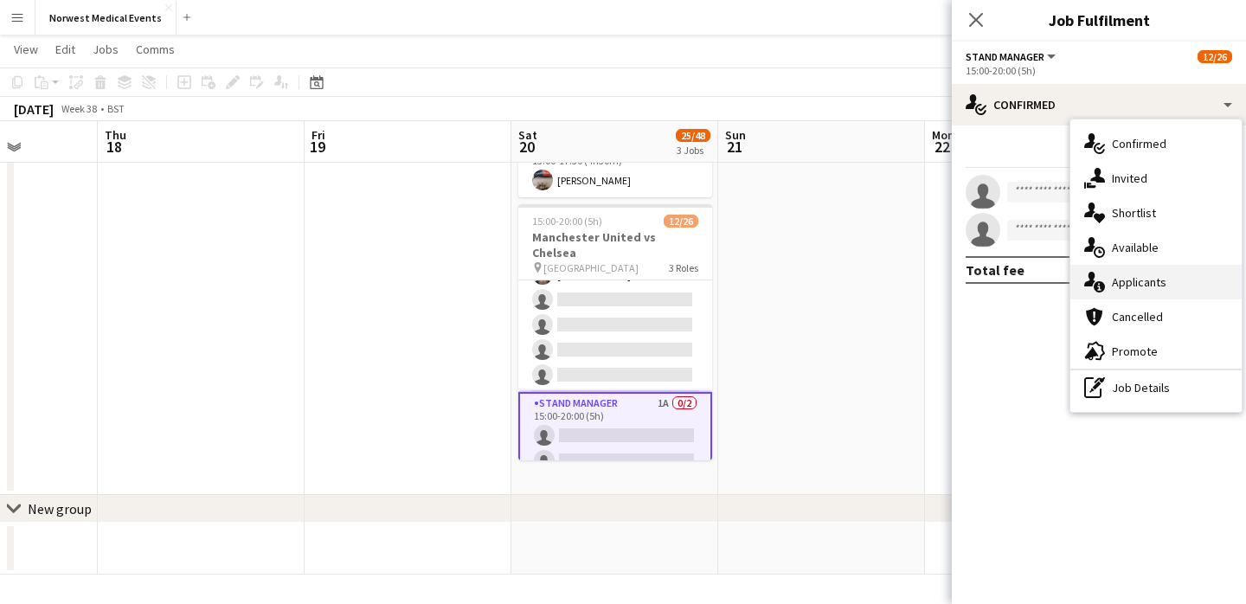
click at [1167, 273] on div "single-neutral-actions-information Applicants" at bounding box center [1156, 282] width 171 height 35
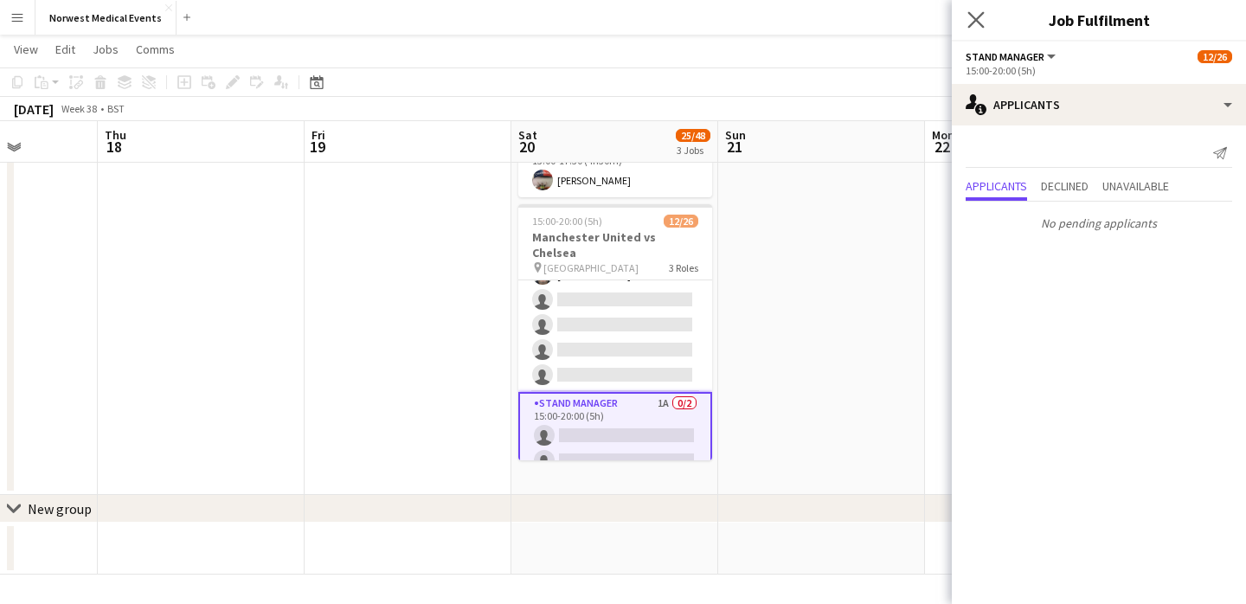
click at [973, 28] on app-icon "Close pop-in" at bounding box center [976, 20] width 25 height 25
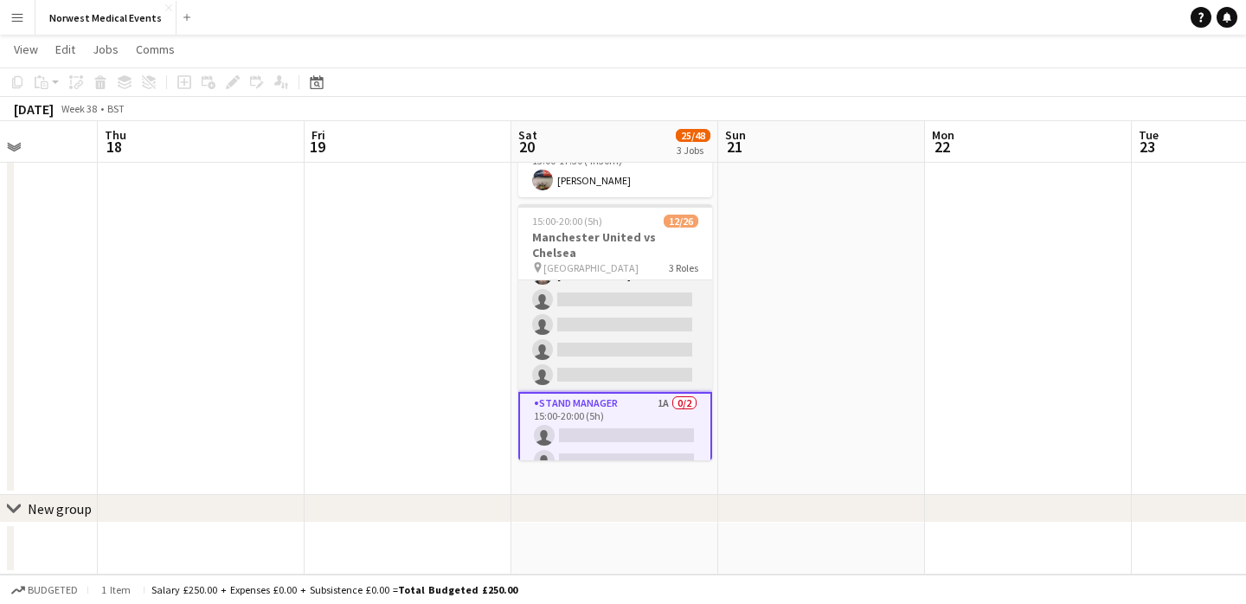
click at [630, 309] on app-card-role "Senior Responder (FREC 4 or Above) 1A [DATE] 15:00-20:00 (5h) [PERSON_NAME] sin…" at bounding box center [615, 312] width 194 height 159
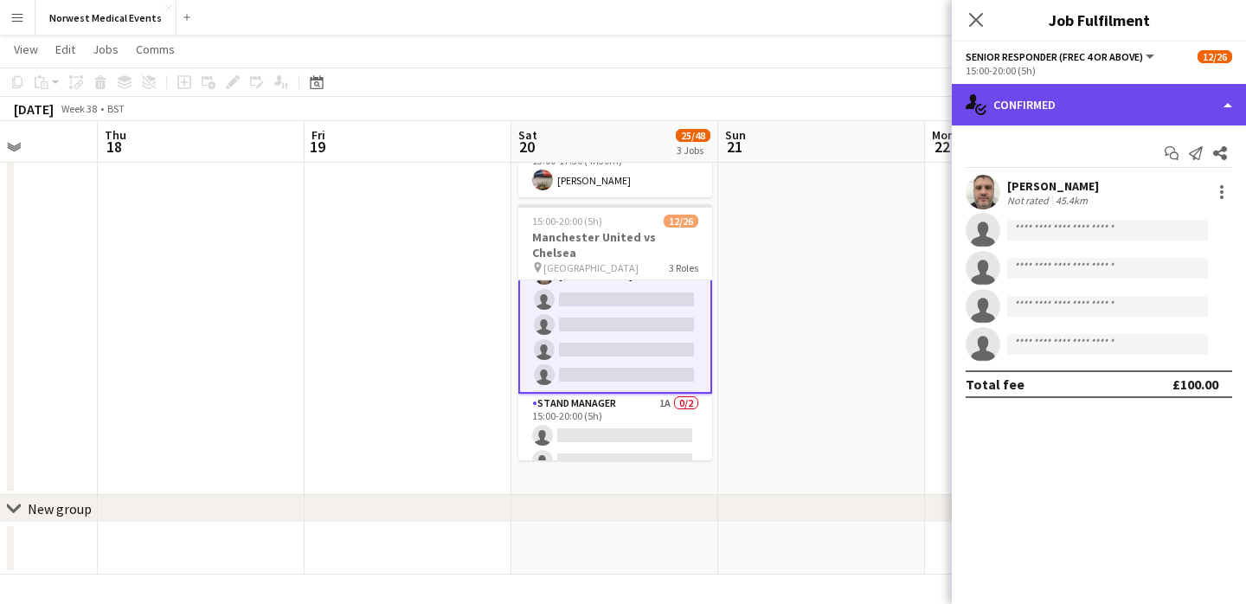
click at [1033, 101] on div "single-neutral-actions-check-2 Confirmed" at bounding box center [1099, 105] width 294 height 42
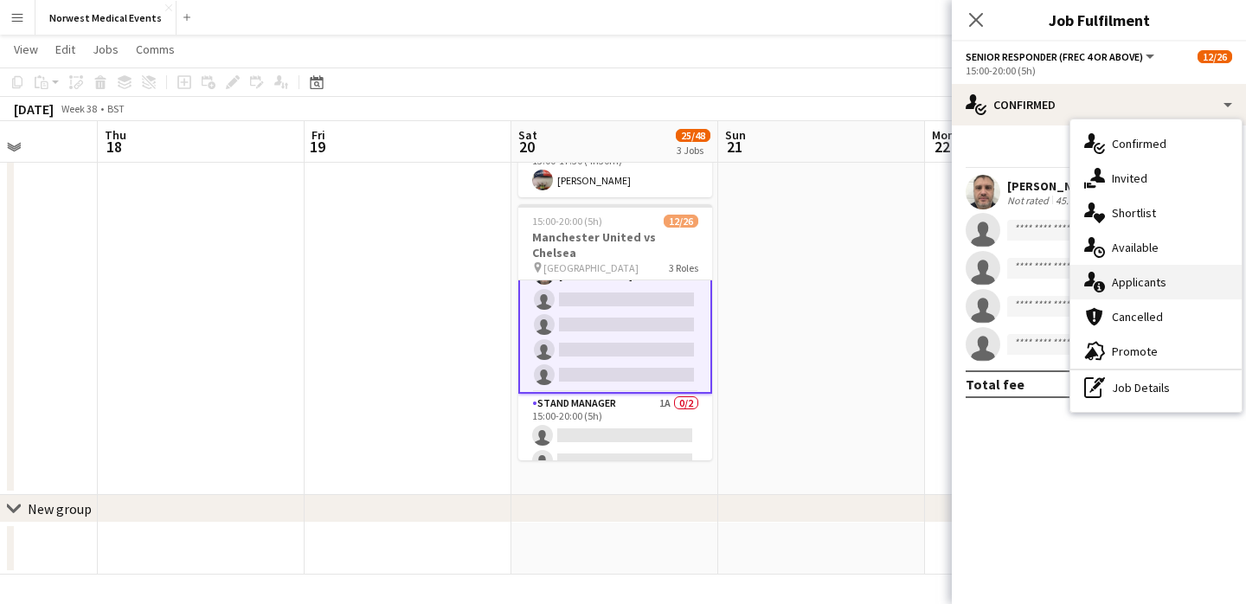
click at [1139, 283] on div "single-neutral-actions-information Applicants" at bounding box center [1156, 282] width 171 height 35
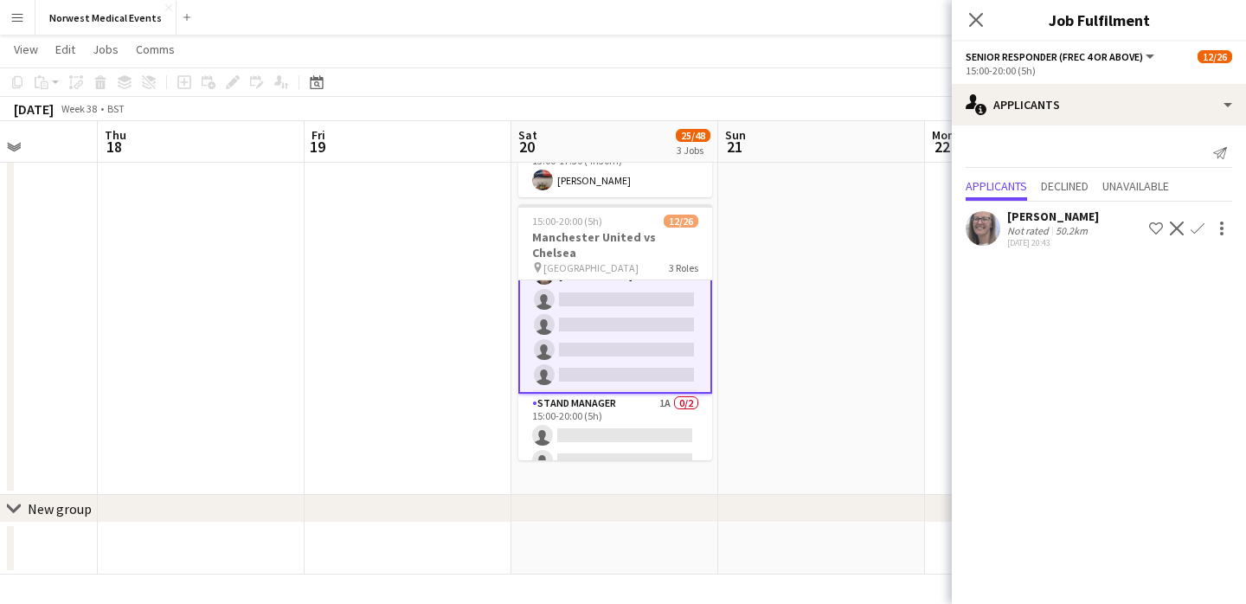
click at [1196, 227] on app-icon "Confirm" at bounding box center [1198, 229] width 14 height 14
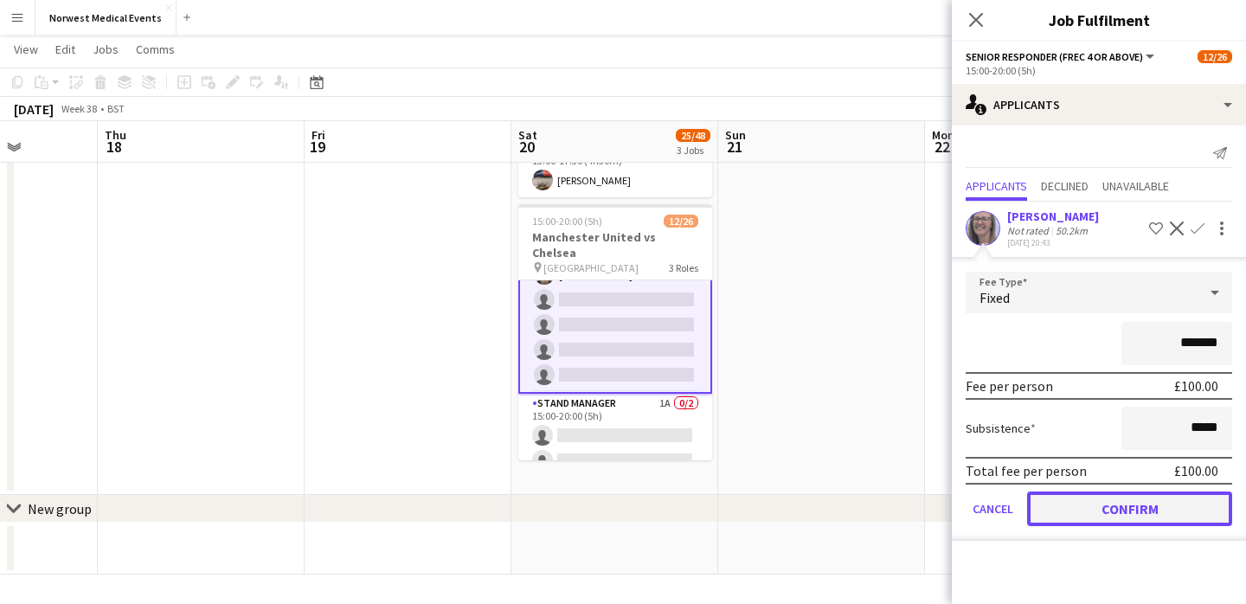
click at [1149, 512] on button "Confirm" at bounding box center [1129, 509] width 205 height 35
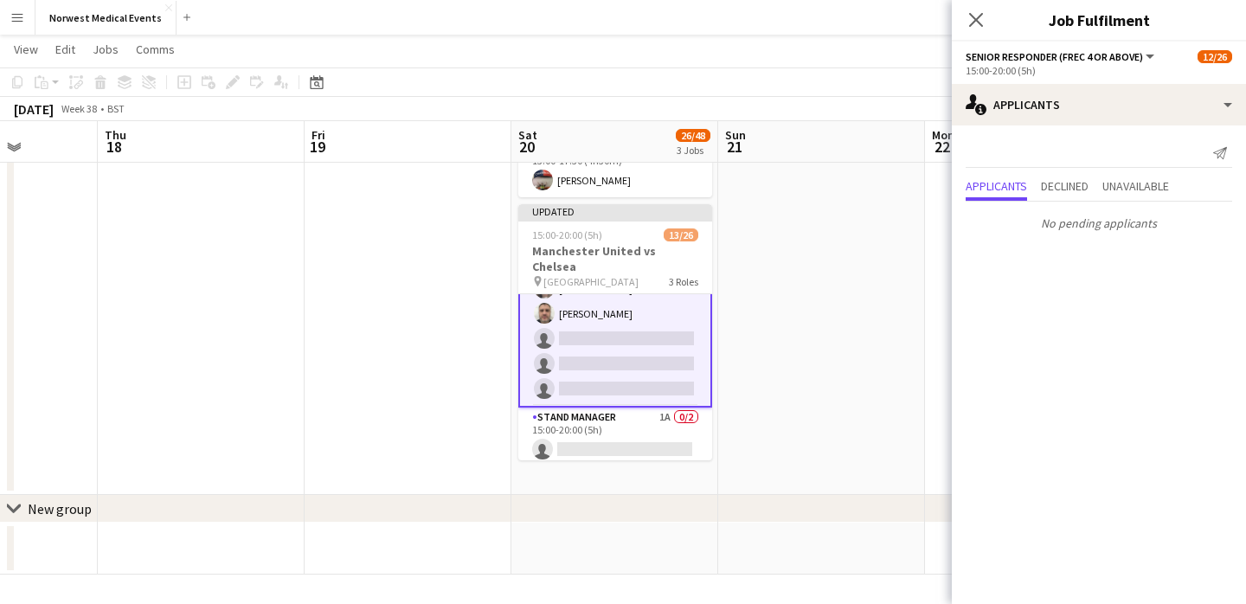
click at [981, 18] on icon "Close pop-in" at bounding box center [976, 20] width 14 height 14
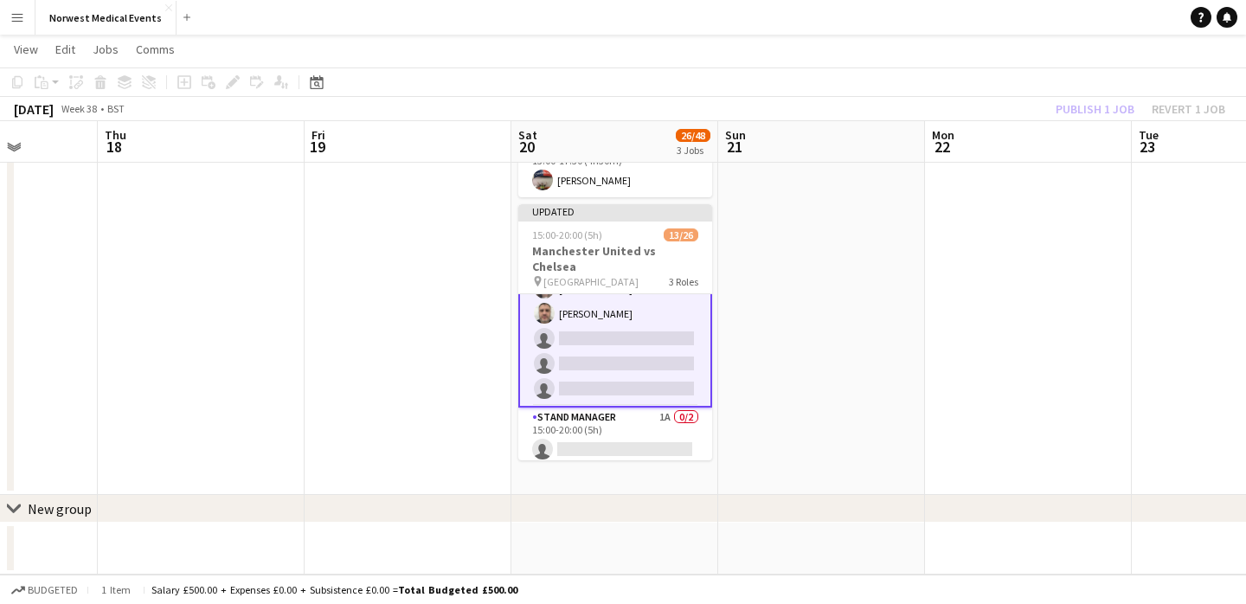
click at [1076, 100] on div "Publish 1 job Revert 1 job" at bounding box center [1140, 109] width 211 height 23
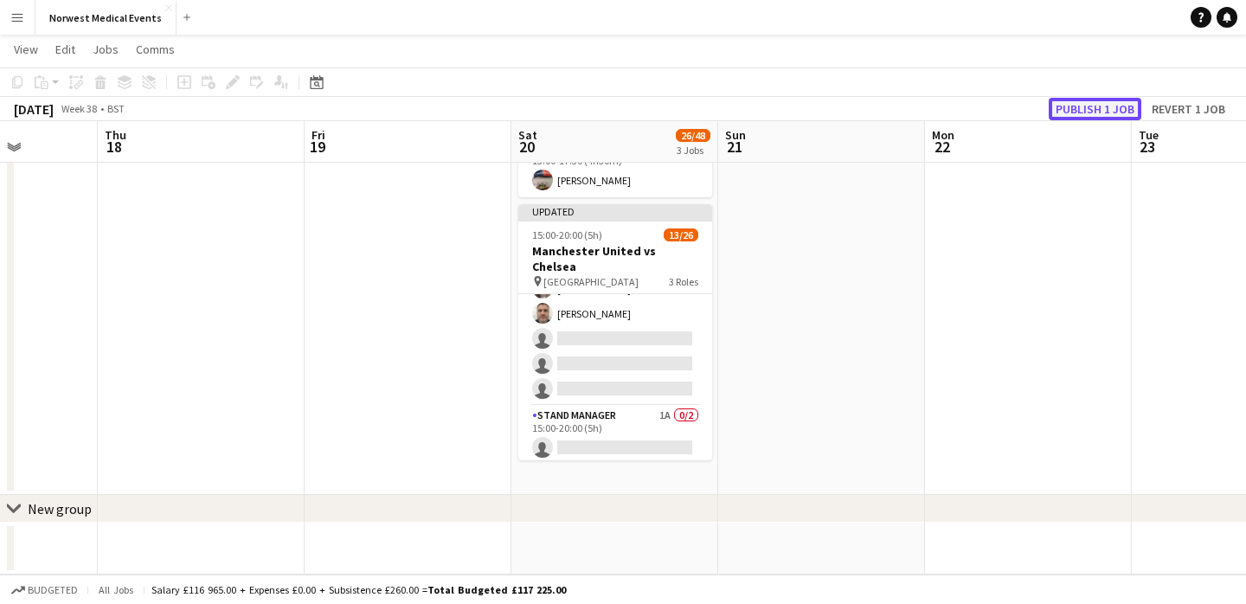
click at [1077, 101] on button "Publish 1 job" at bounding box center [1095, 109] width 93 height 23
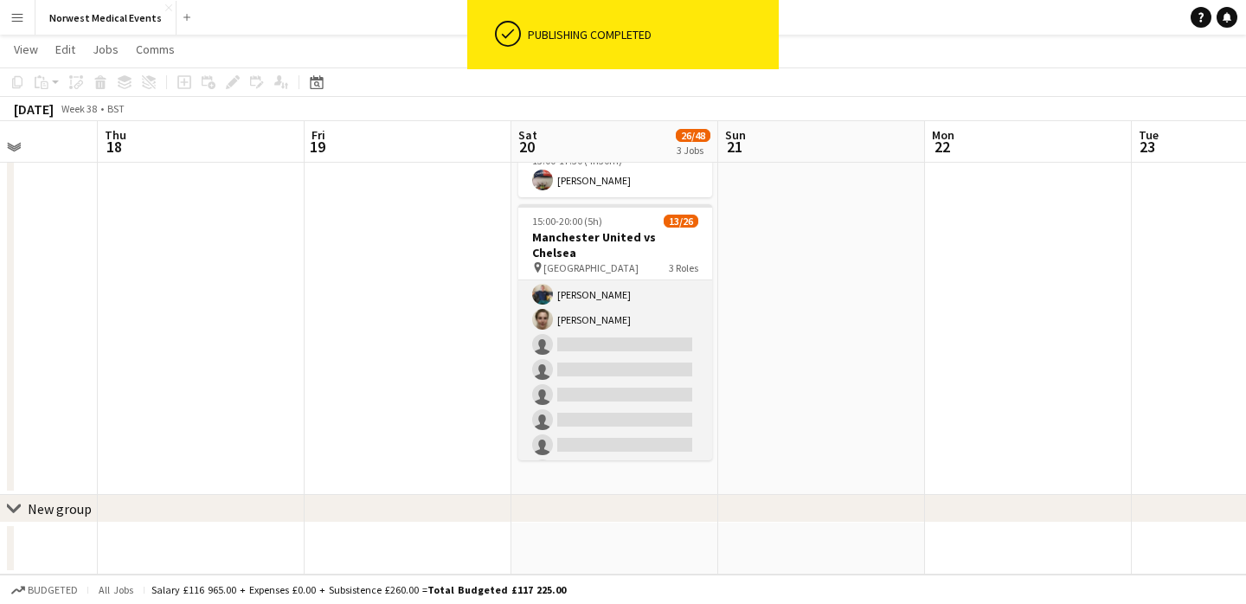
click at [624, 344] on app-card-role "First Responder (Medical) [DATE] 15:00-20:00 (5h) [PERSON_NAME] [PERSON_NAME] […" at bounding box center [615, 282] width 194 height 511
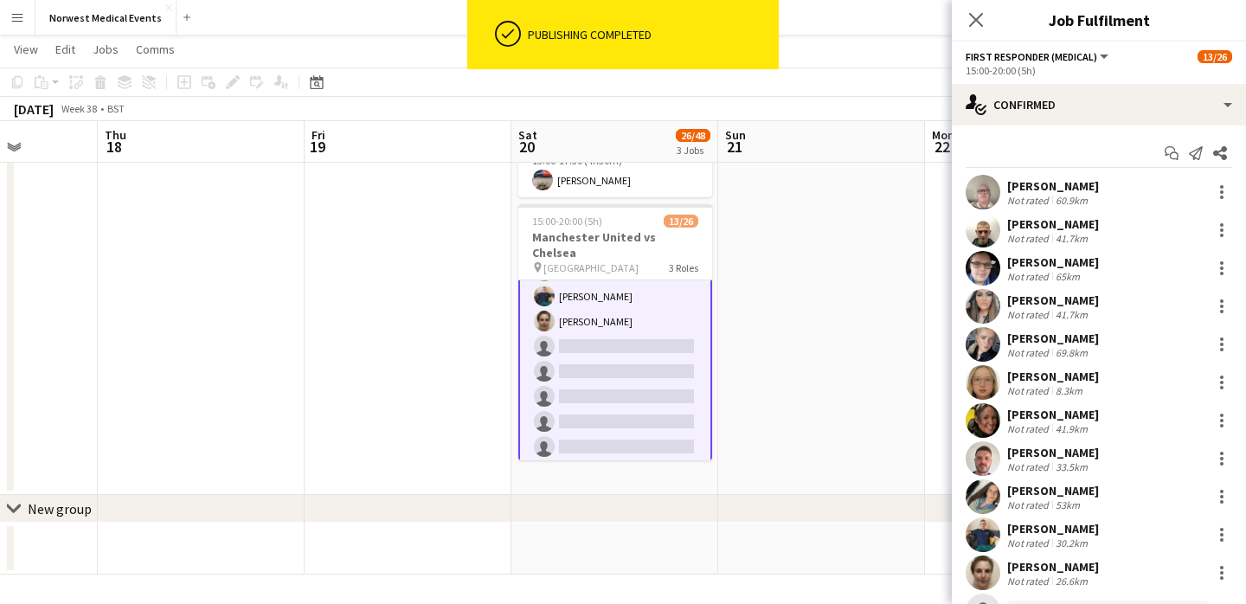
scroll to position [255, 0]
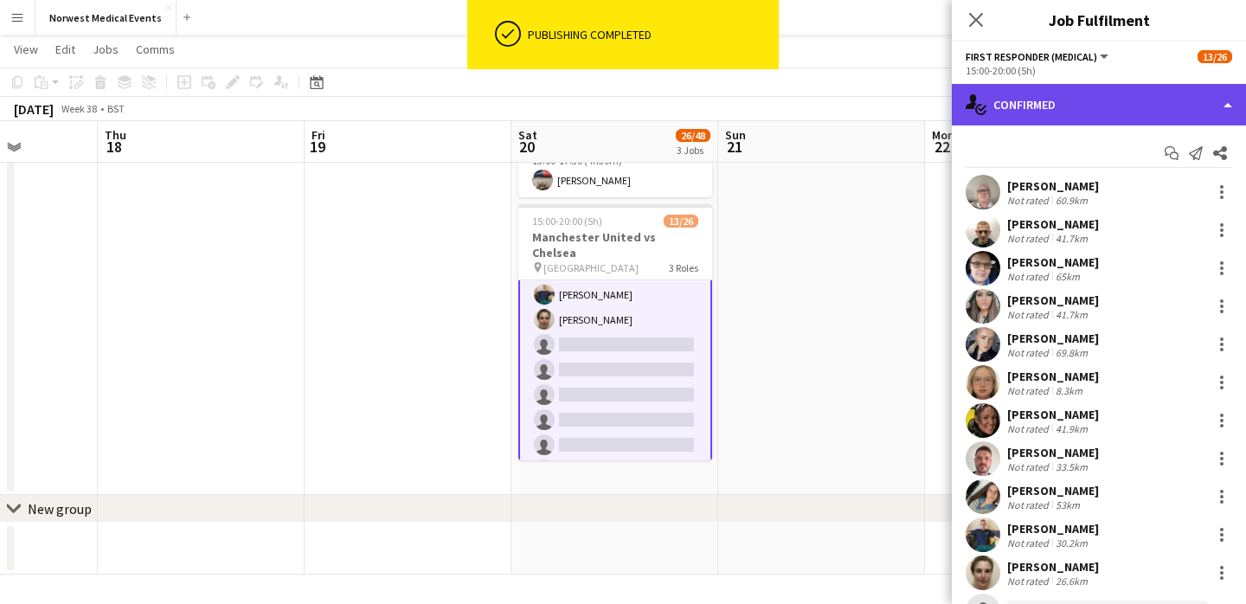
click at [1082, 109] on div "single-neutral-actions-check-2 Confirmed" at bounding box center [1099, 105] width 294 height 42
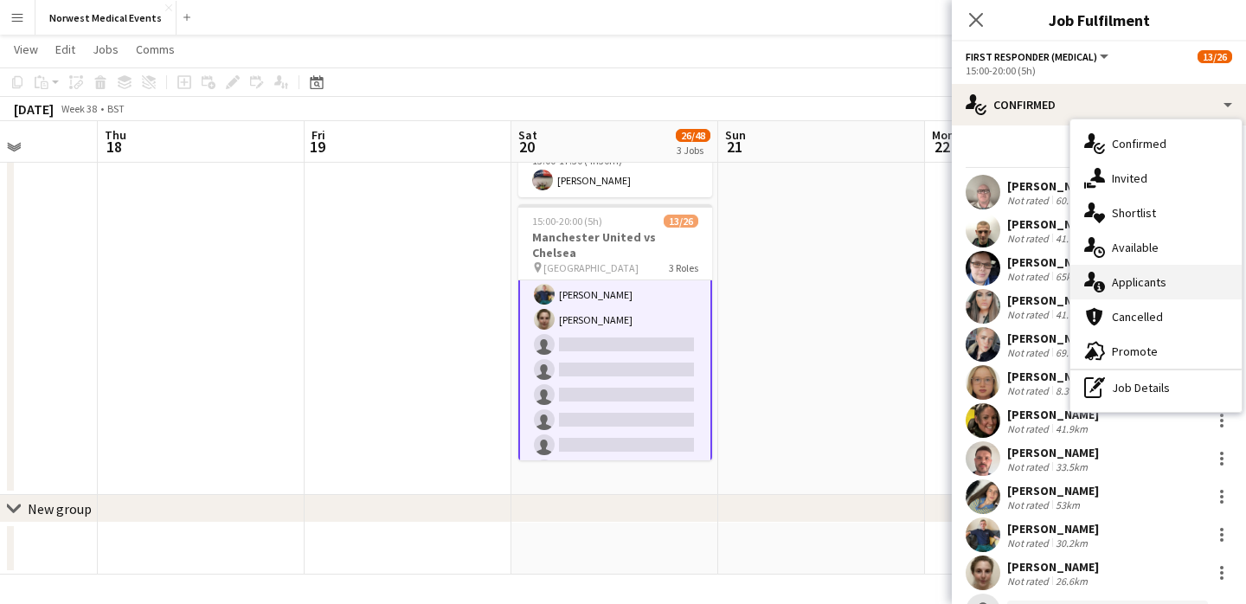
click at [1135, 280] on div "single-neutral-actions-information Applicants" at bounding box center [1156, 282] width 171 height 35
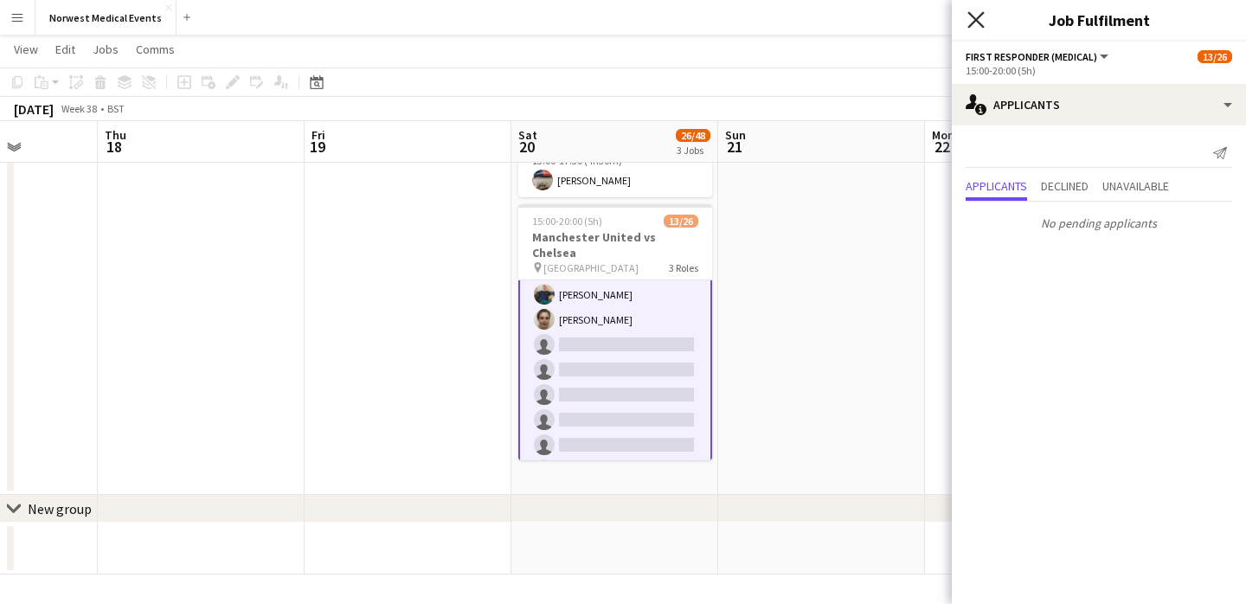
click at [976, 21] on icon at bounding box center [976, 19] width 16 height 16
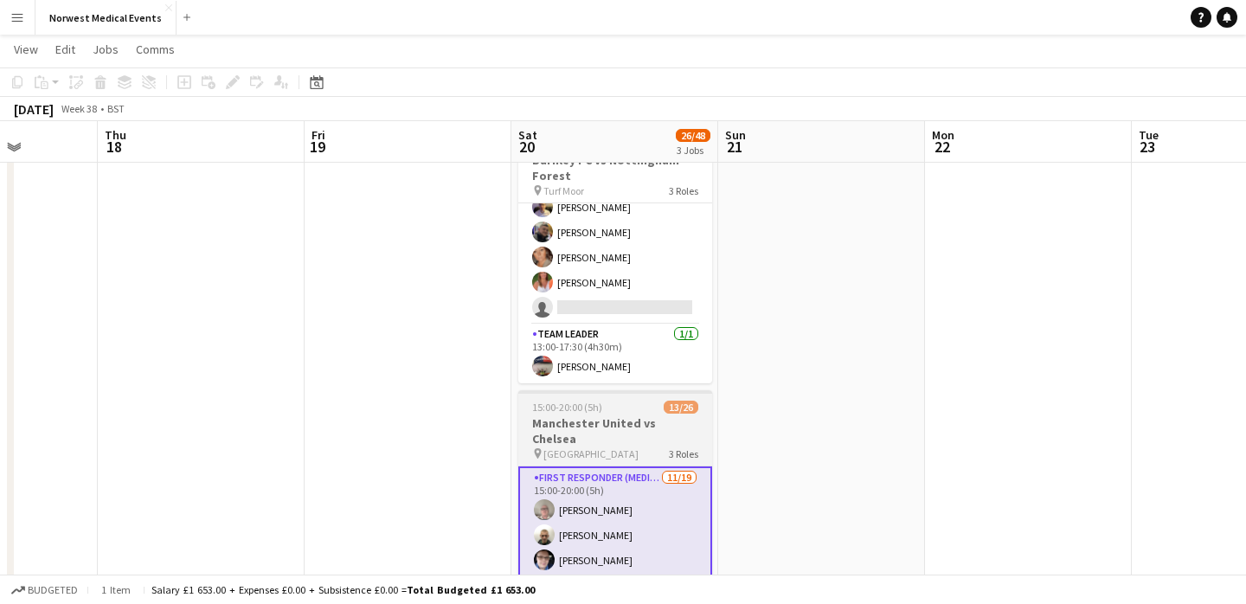
scroll to position [193, 0]
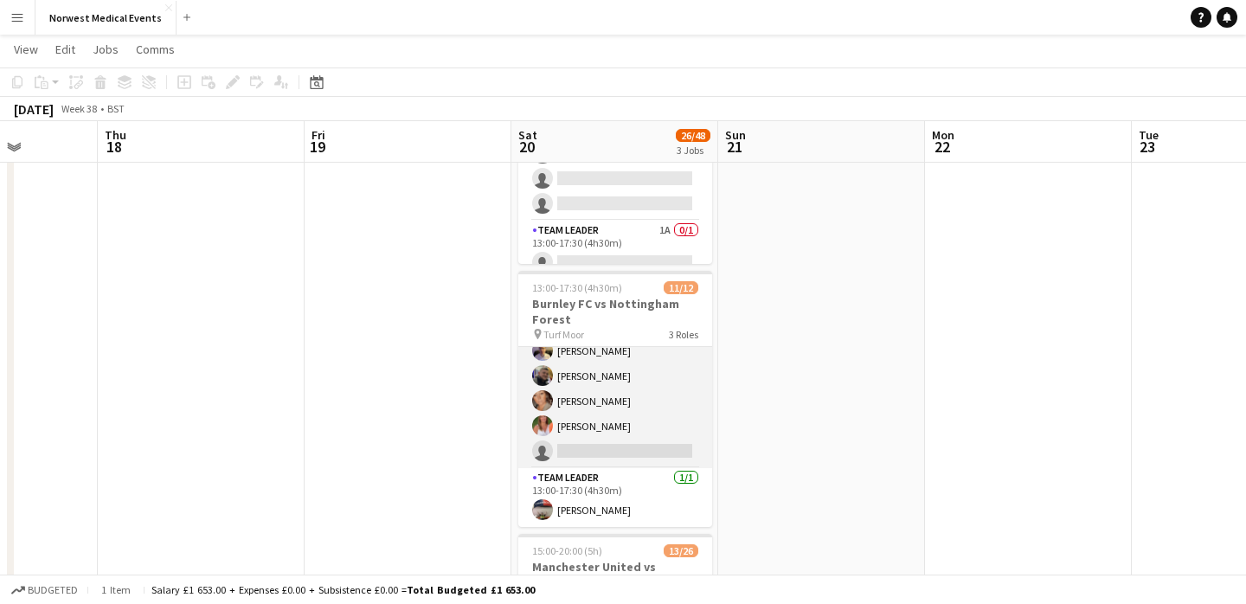
click at [616, 408] on app-card-role "Responder (First Aid) 1A [DATE] 13:00-17:30 (4h30m) [PERSON_NAME] [PERSON_NAME]…" at bounding box center [615, 325] width 194 height 285
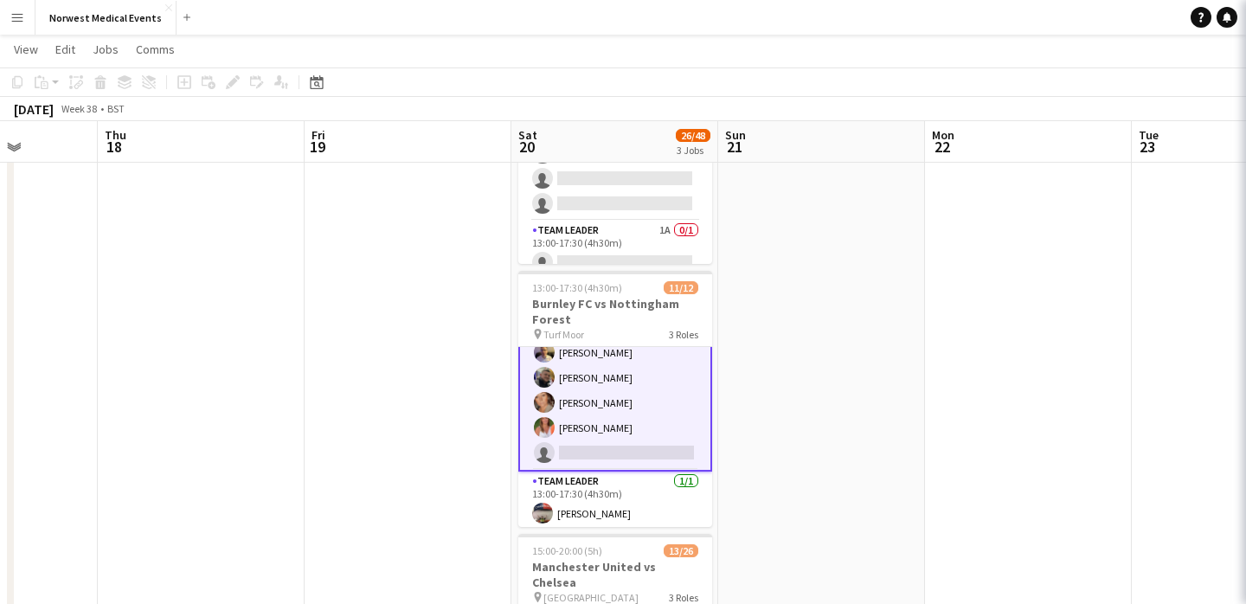
scroll to position [224, 0]
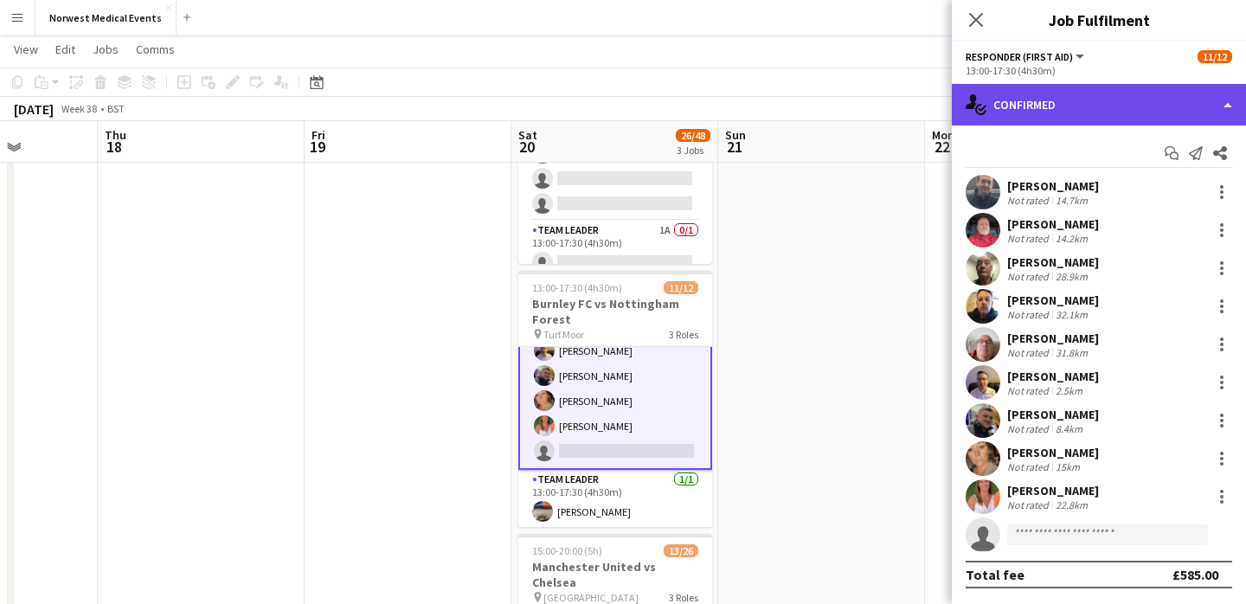
click at [1073, 104] on div "single-neutral-actions-check-2 Confirmed" at bounding box center [1099, 105] width 294 height 42
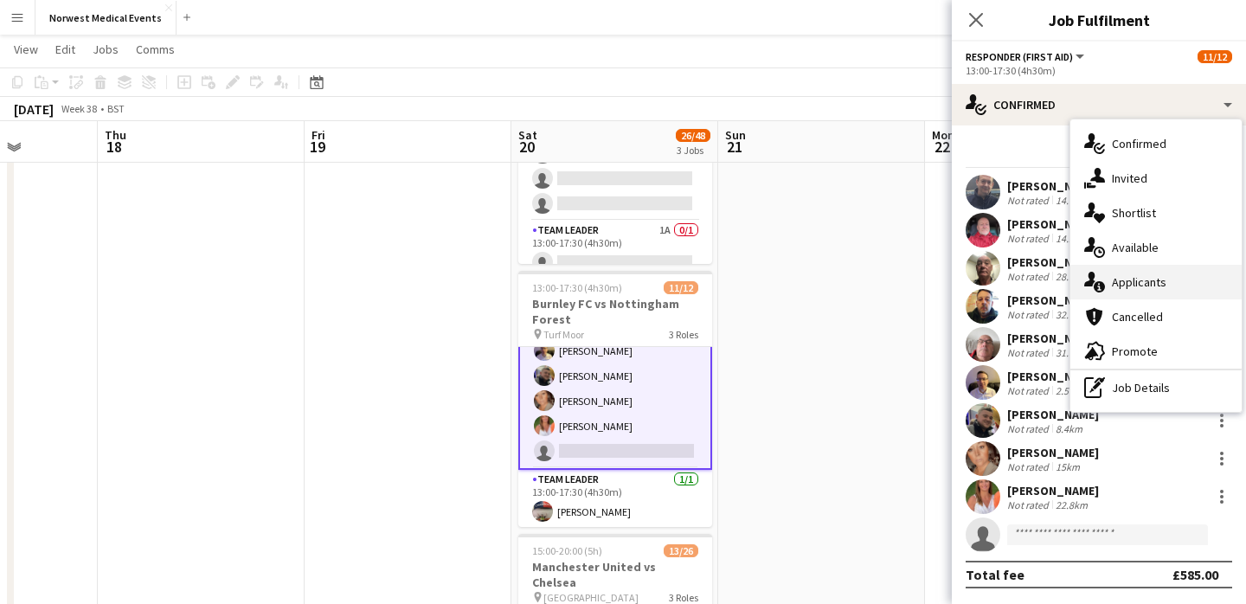
click at [1154, 278] on div "single-neutral-actions-information Applicants" at bounding box center [1156, 282] width 171 height 35
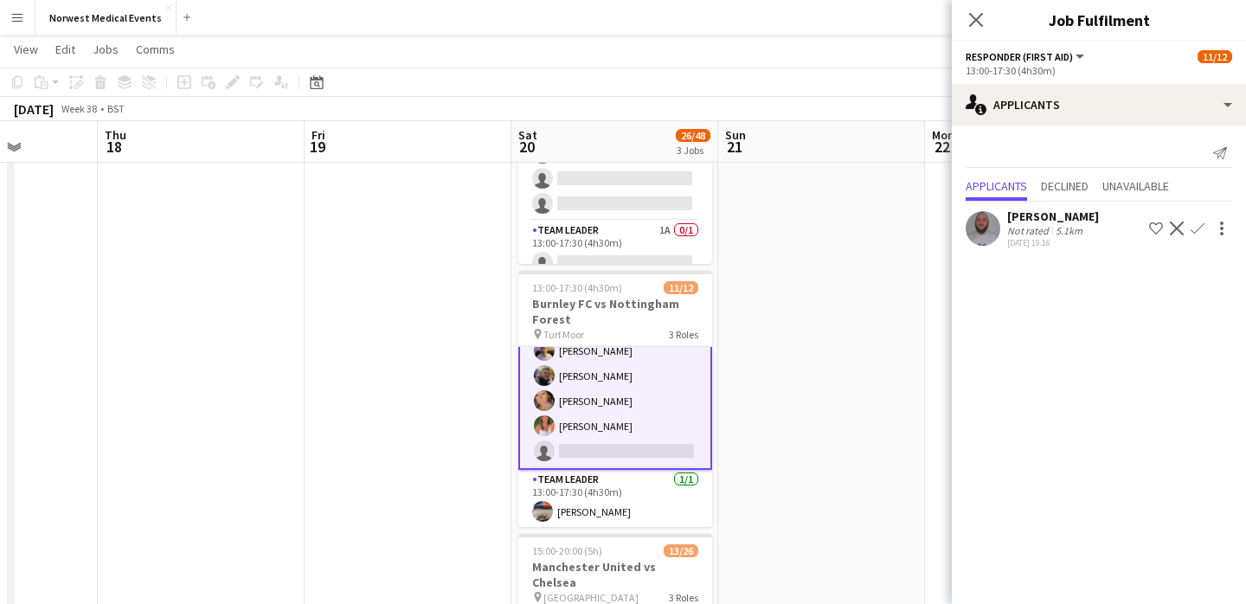
click at [1200, 228] on app-icon "Confirm" at bounding box center [1198, 229] width 14 height 14
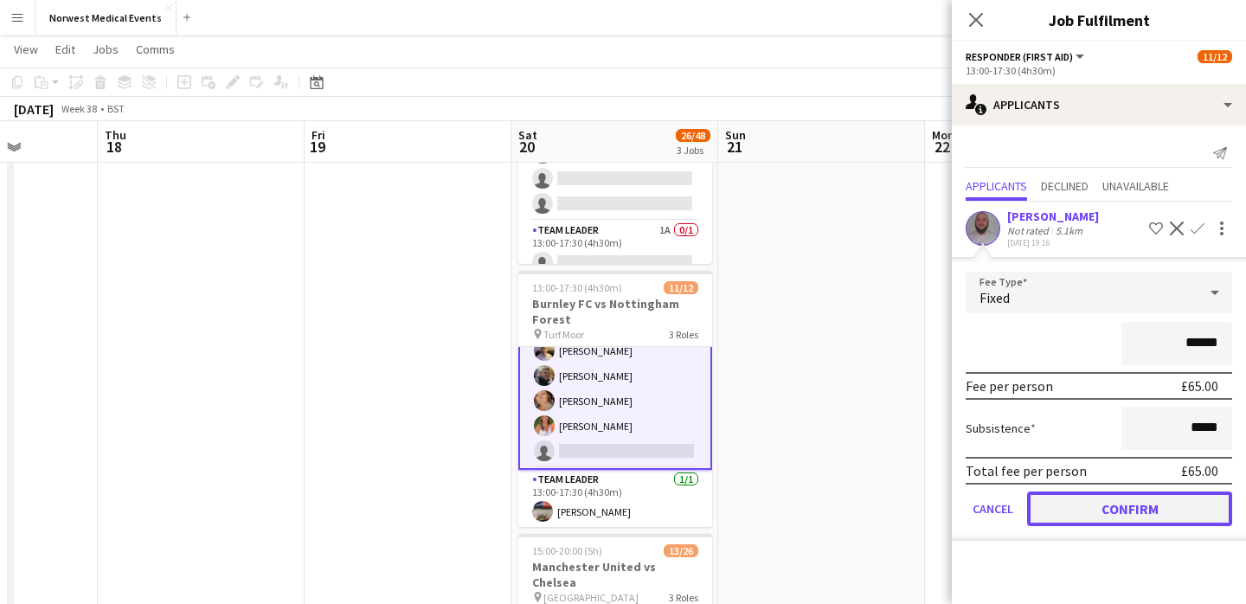
click at [1132, 505] on button "Confirm" at bounding box center [1129, 509] width 205 height 35
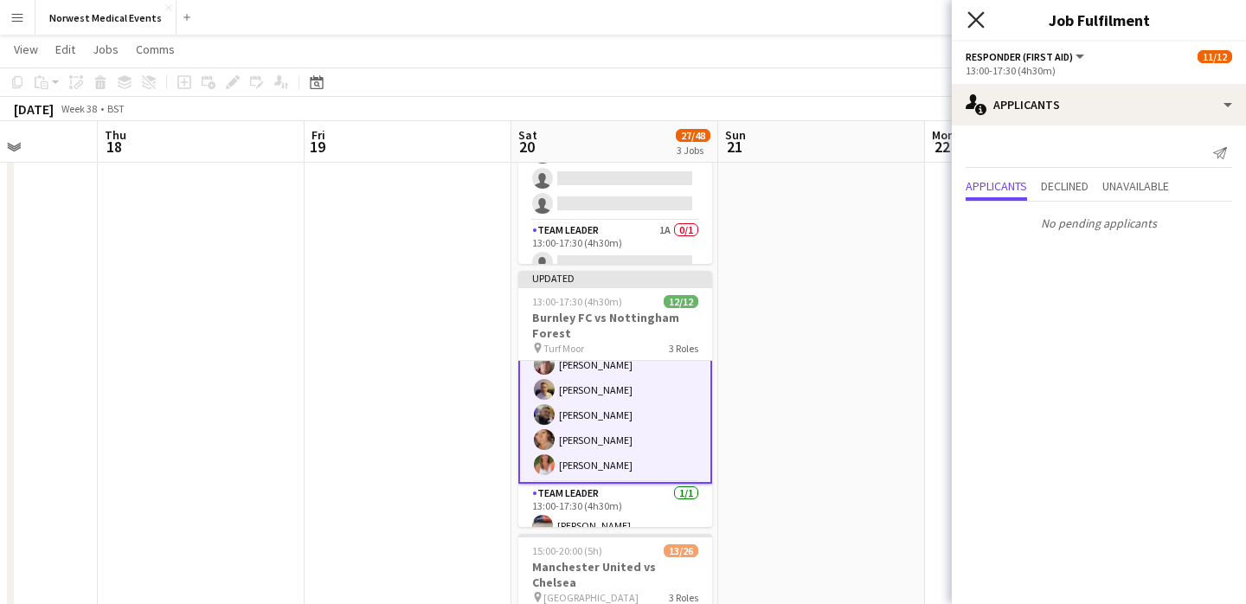
click at [975, 22] on icon "Close pop-in" at bounding box center [976, 19] width 16 height 16
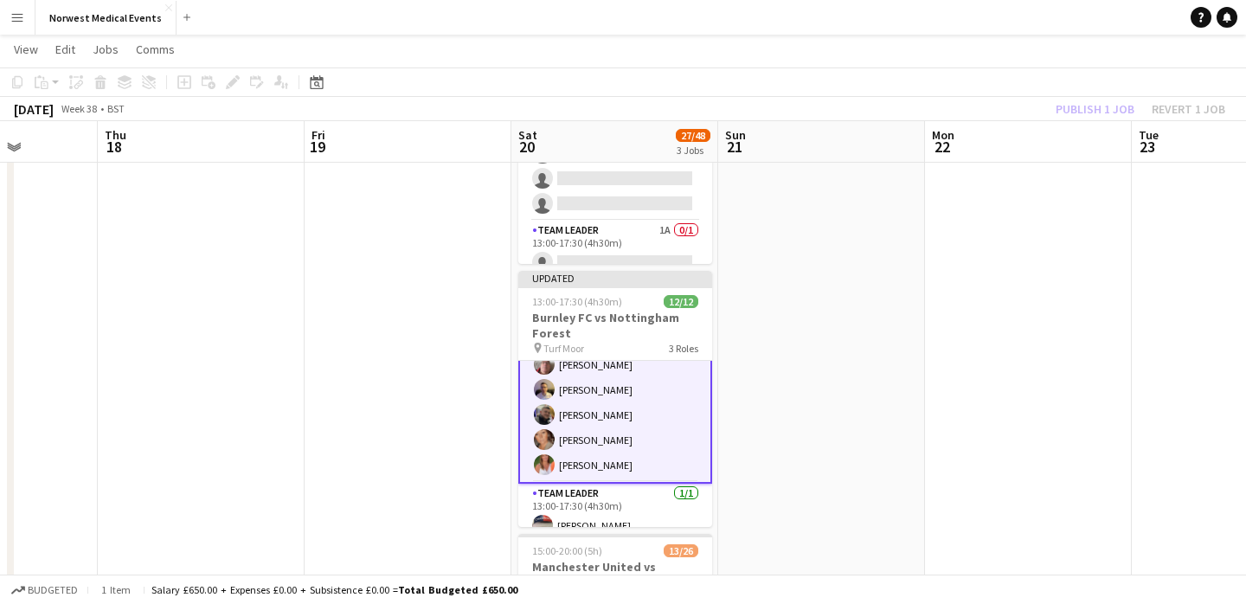
click at [1089, 114] on div "Publish 1 job Revert 1 job" at bounding box center [1140, 109] width 211 height 23
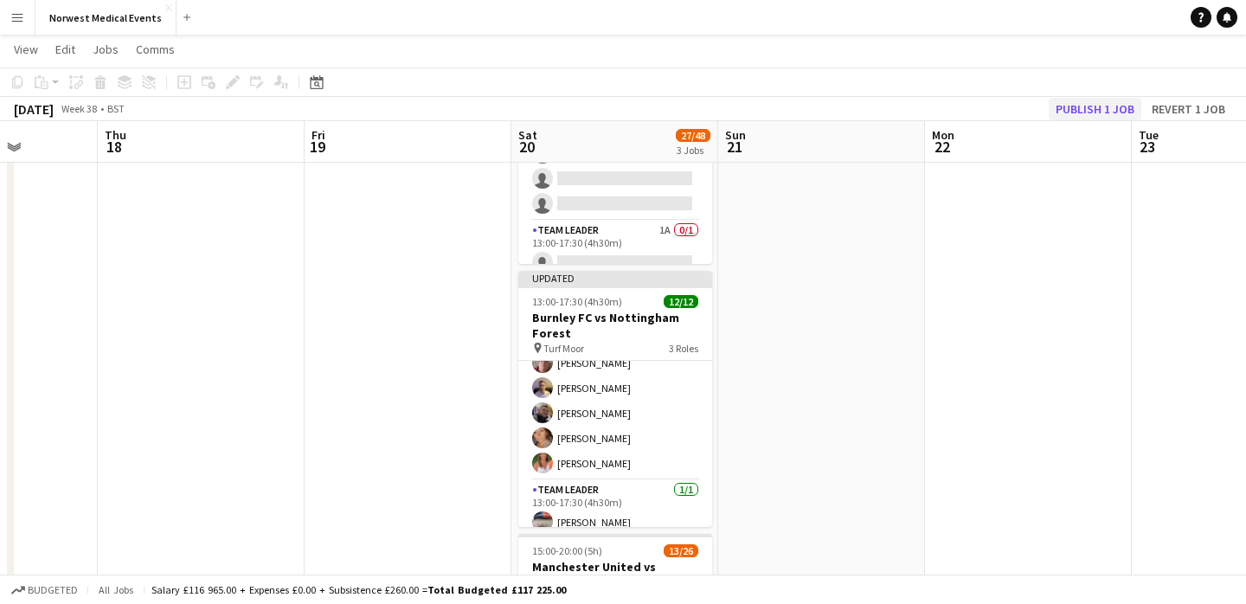
scroll to position [222, 0]
click at [1089, 114] on button "Publish 1 job" at bounding box center [1095, 109] width 93 height 23
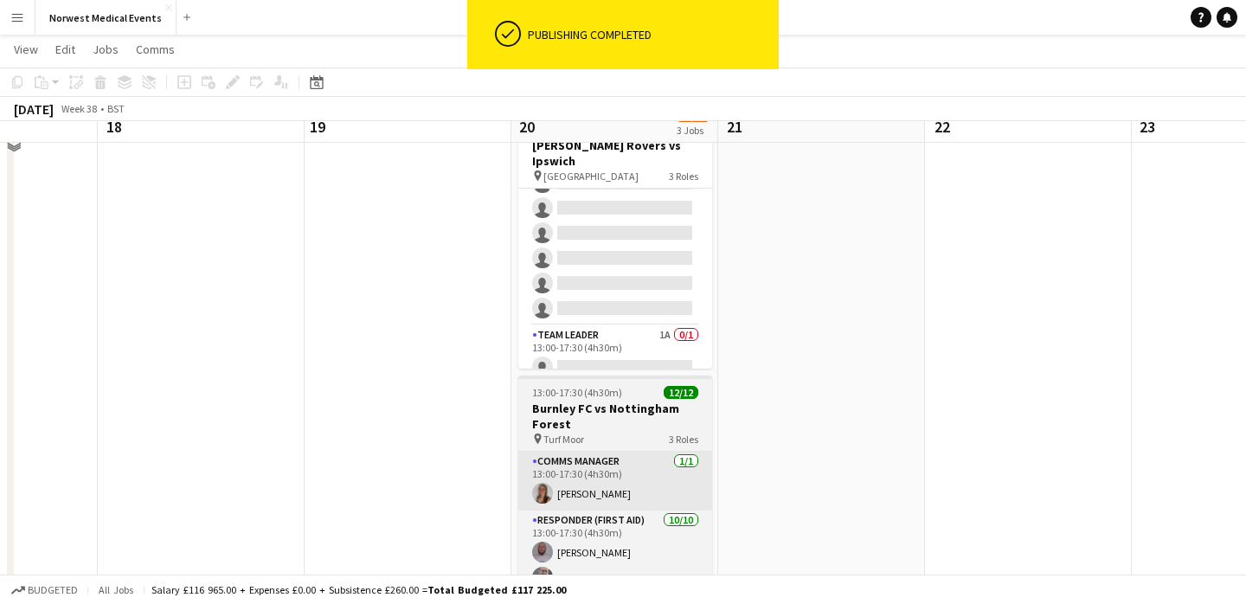
scroll to position [0, 0]
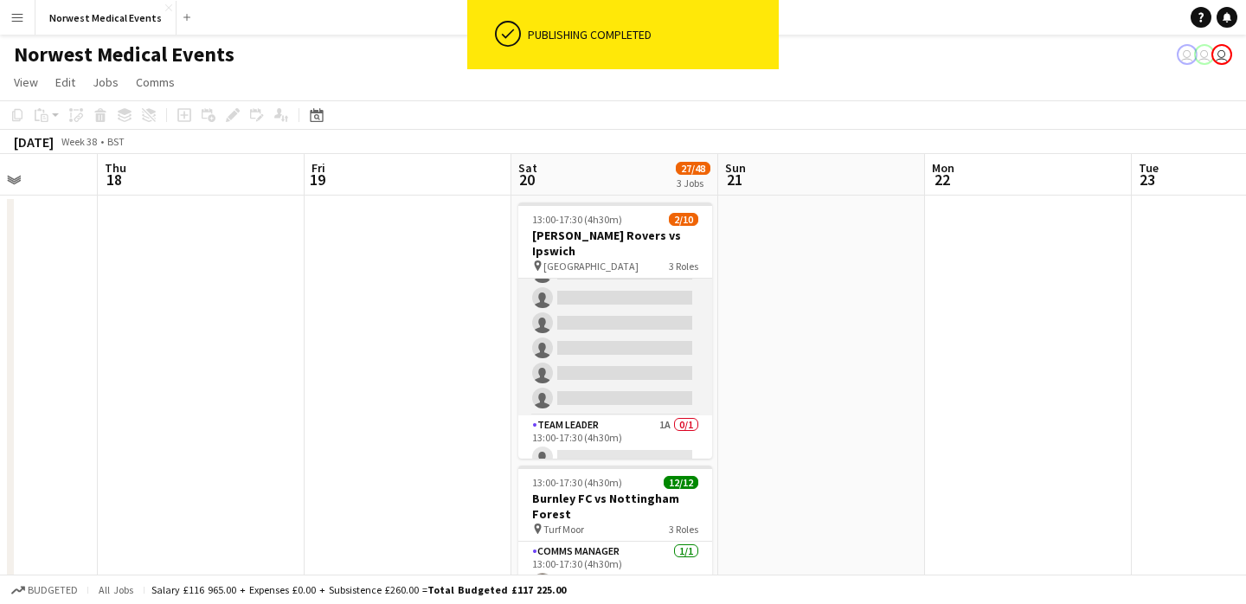
click at [633, 339] on app-card-role "Responder (First Aid) [DATE] 13:00-17:30 (4h30m) [PERSON_NAME] [PERSON_NAME] si…" at bounding box center [615, 298] width 194 height 235
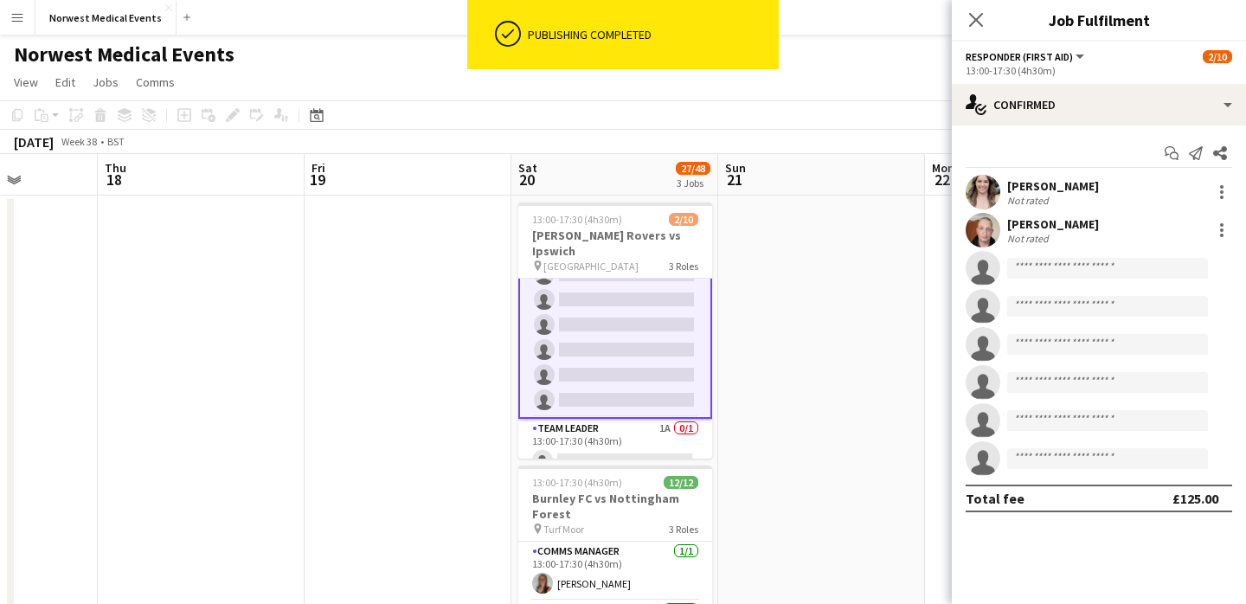
scroll to position [158, 0]
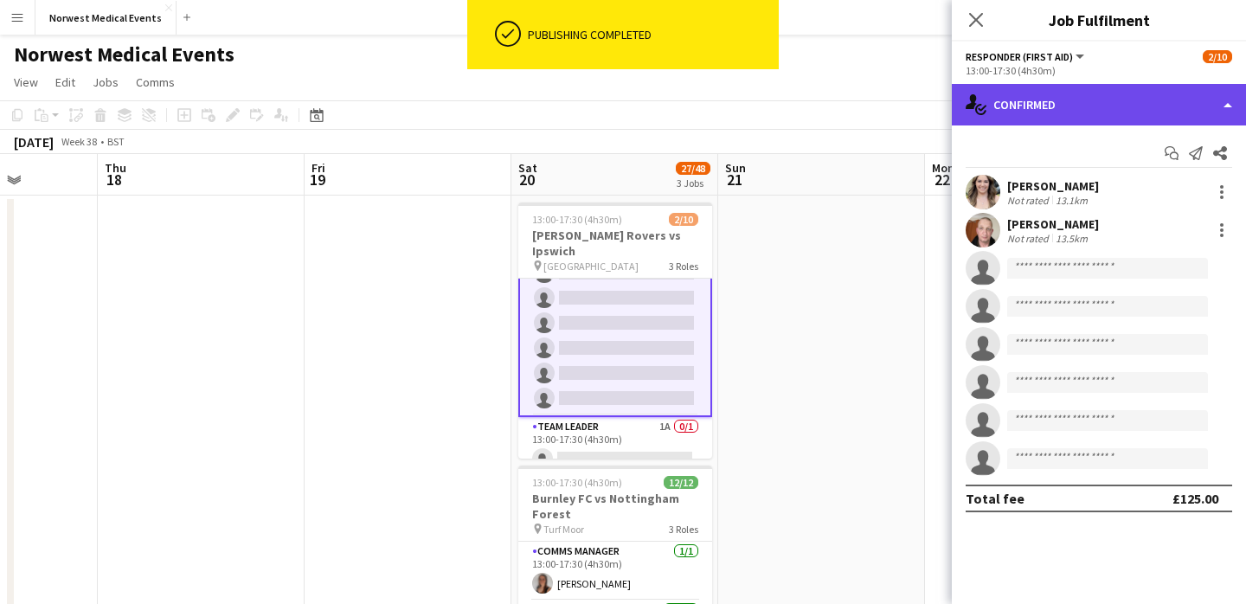
click at [1094, 104] on div "single-neutral-actions-check-2 Confirmed" at bounding box center [1099, 105] width 294 height 42
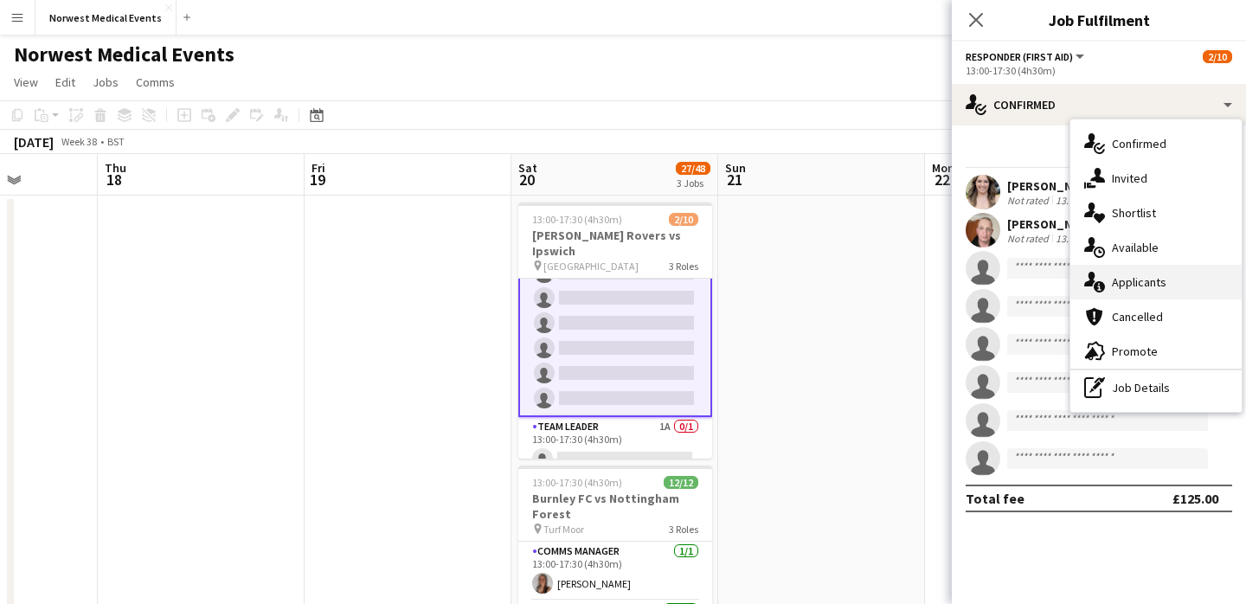
click at [1139, 279] on div "single-neutral-actions-information Applicants" at bounding box center [1156, 282] width 171 height 35
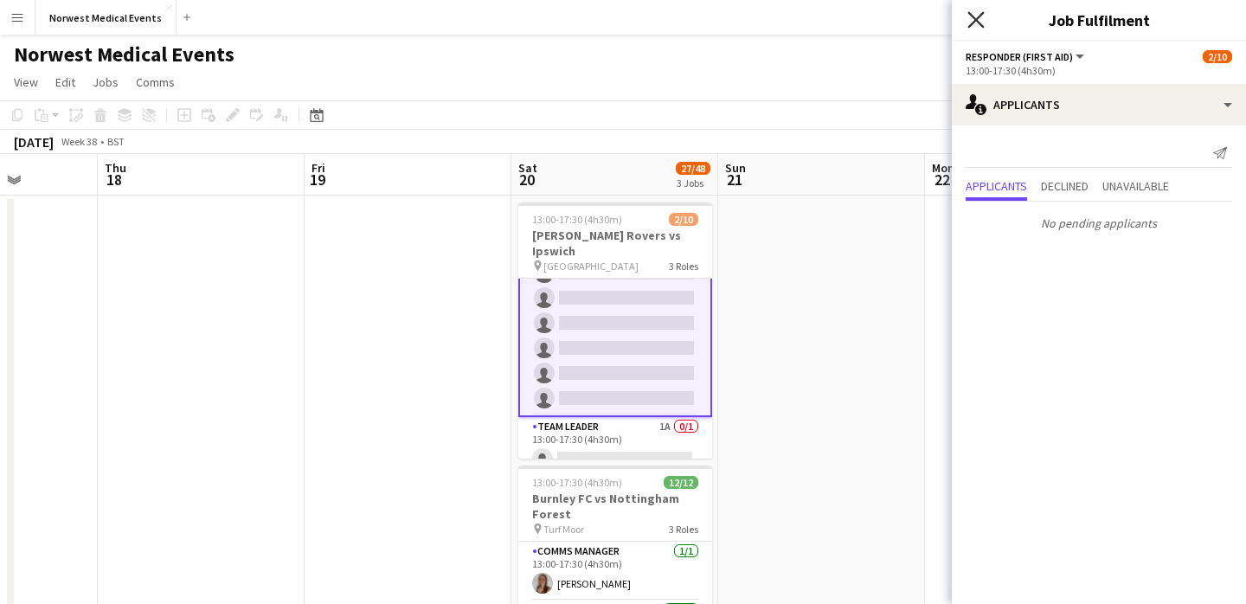
click at [970, 12] on icon "Close pop-in" at bounding box center [976, 19] width 16 height 16
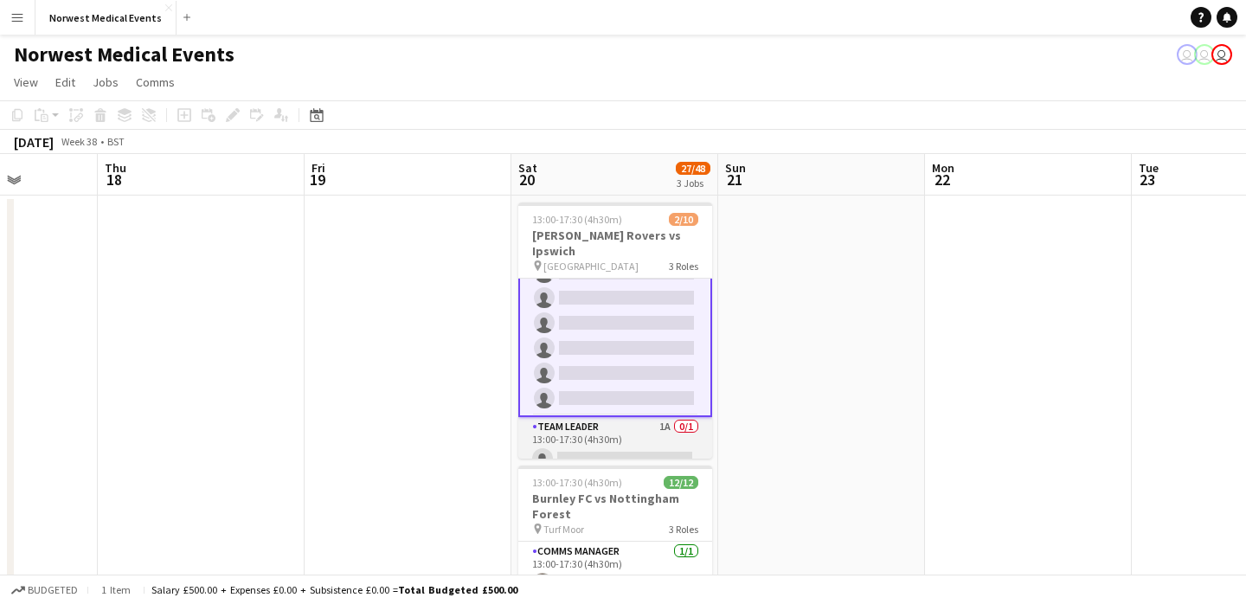
click at [629, 428] on app-card-role "Team Leader 1A 0/1 13:00-17:30 (4h30m) single-neutral-actions" at bounding box center [615, 446] width 194 height 59
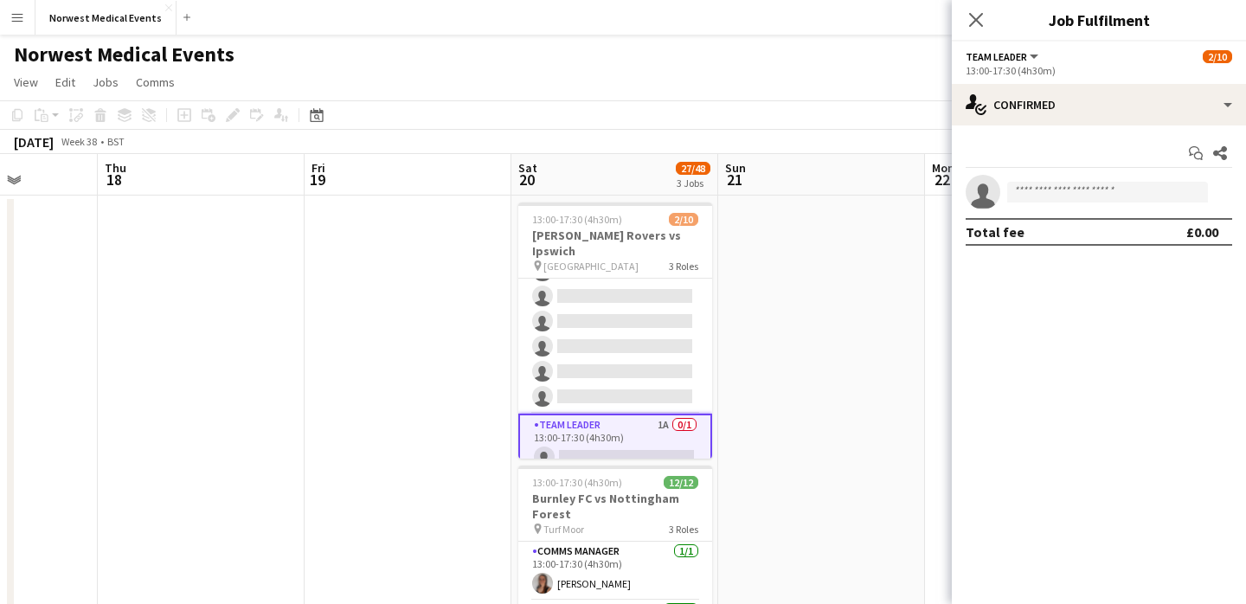
scroll to position [157, 0]
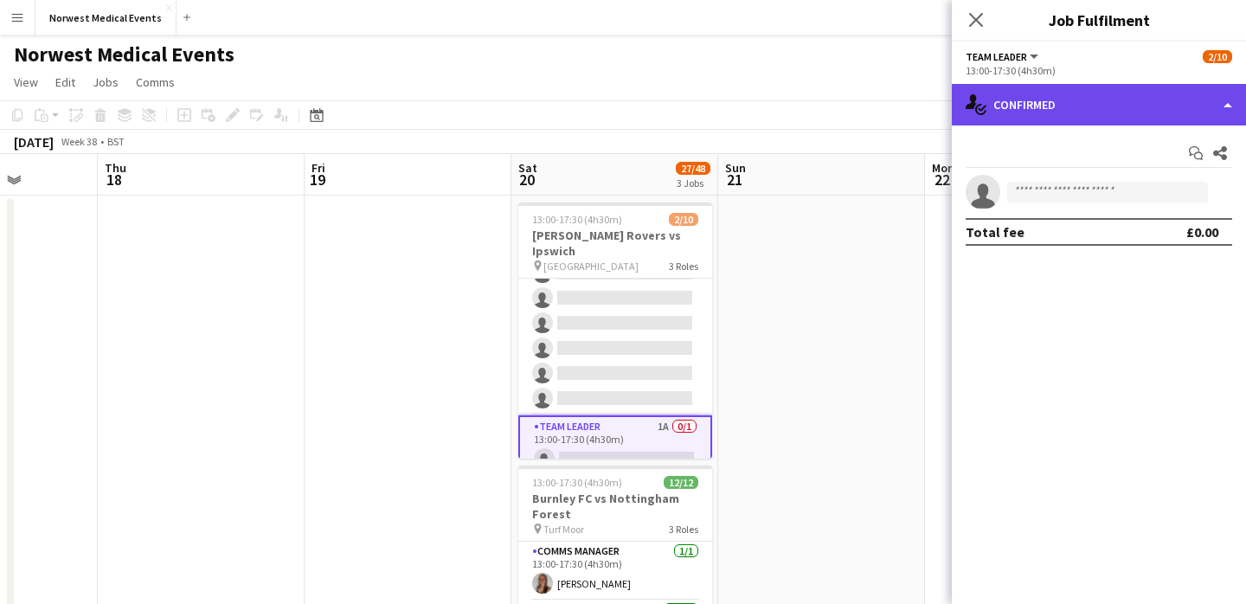
click at [1101, 87] on div "single-neutral-actions-check-2 Confirmed" at bounding box center [1099, 105] width 294 height 42
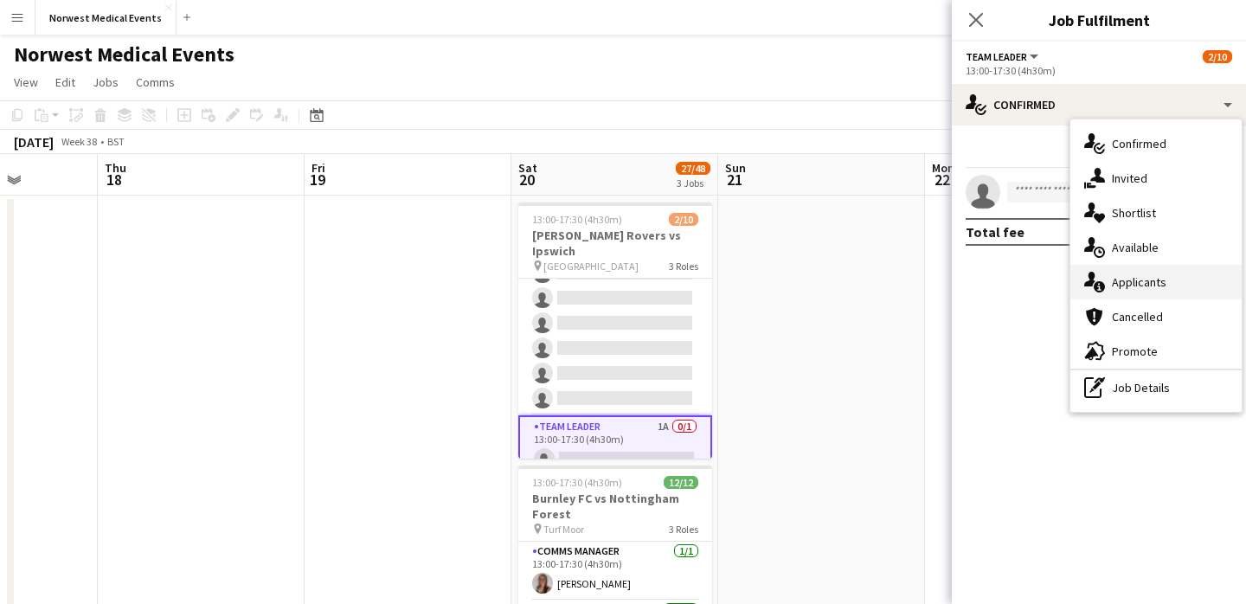
click at [1142, 286] on div "single-neutral-actions-information Applicants" at bounding box center [1156, 282] width 171 height 35
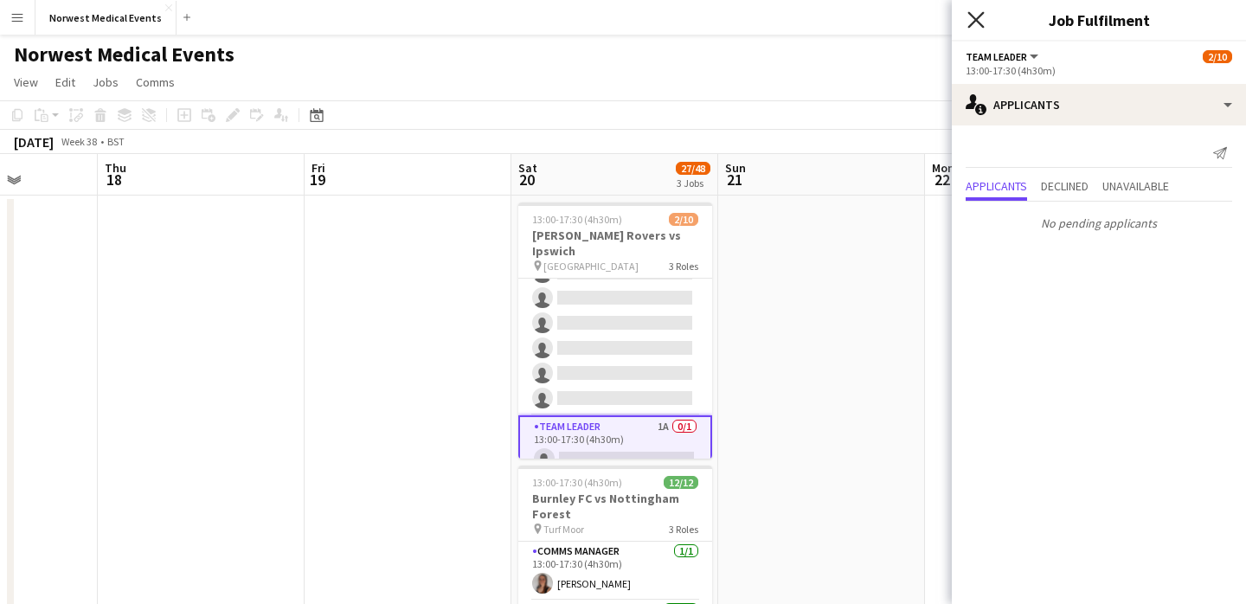
click at [977, 12] on icon "Close pop-in" at bounding box center [976, 19] width 16 height 16
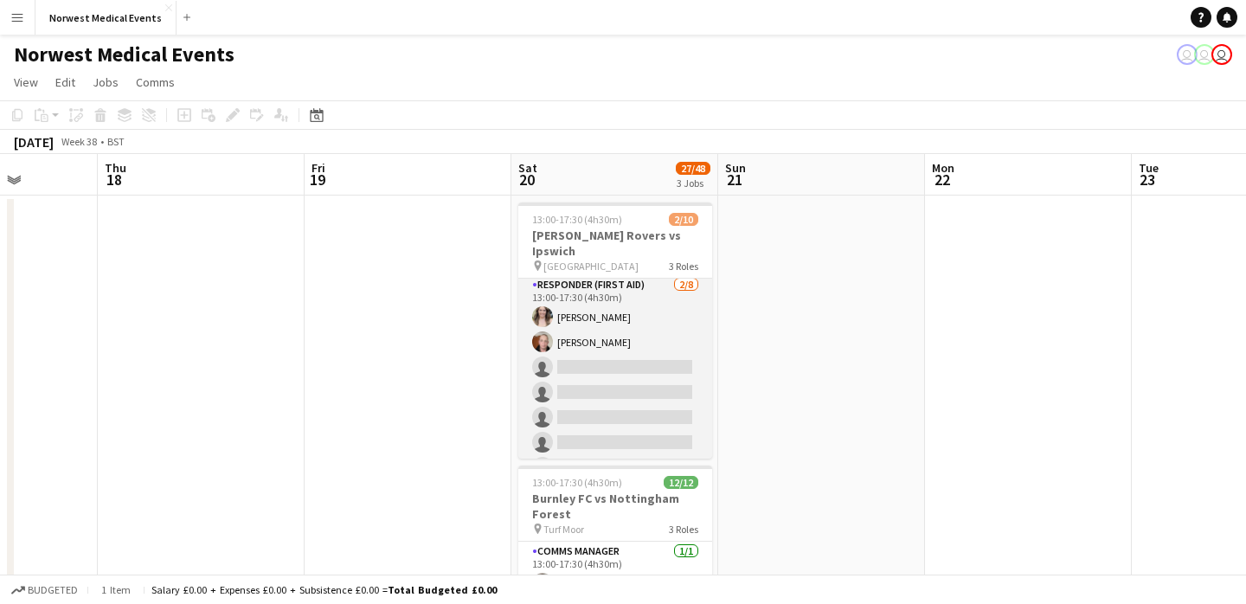
scroll to position [0, 0]
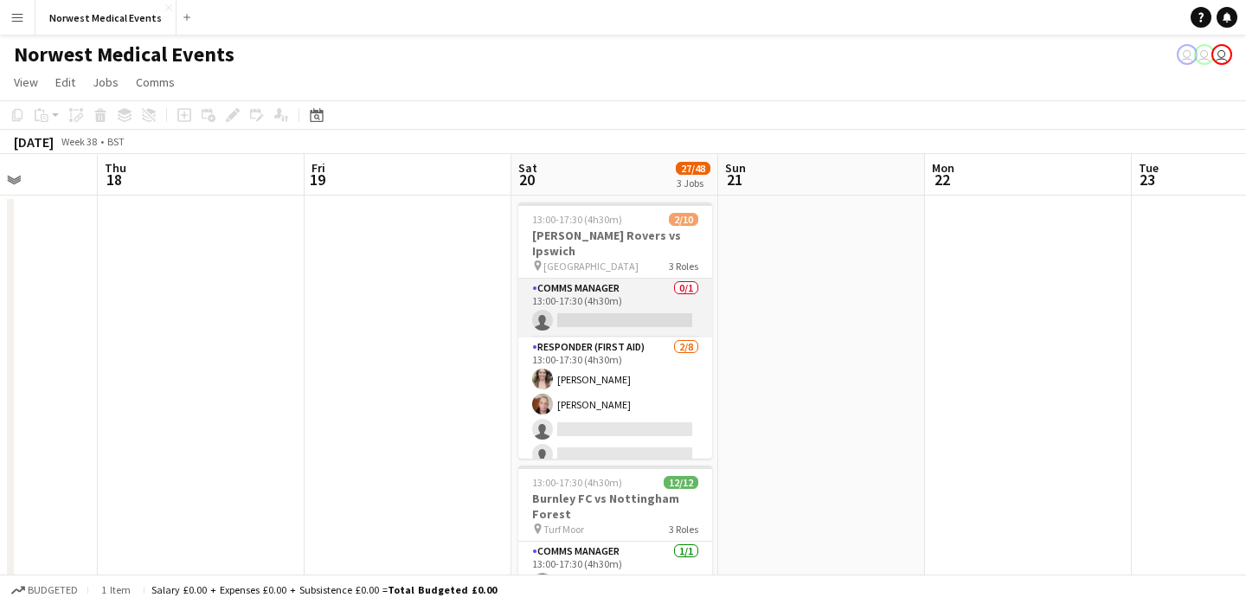
click at [630, 281] on app-card-role "Comms Manager 0/1 13:00-17:30 (4h30m) single-neutral-actions" at bounding box center [615, 308] width 194 height 59
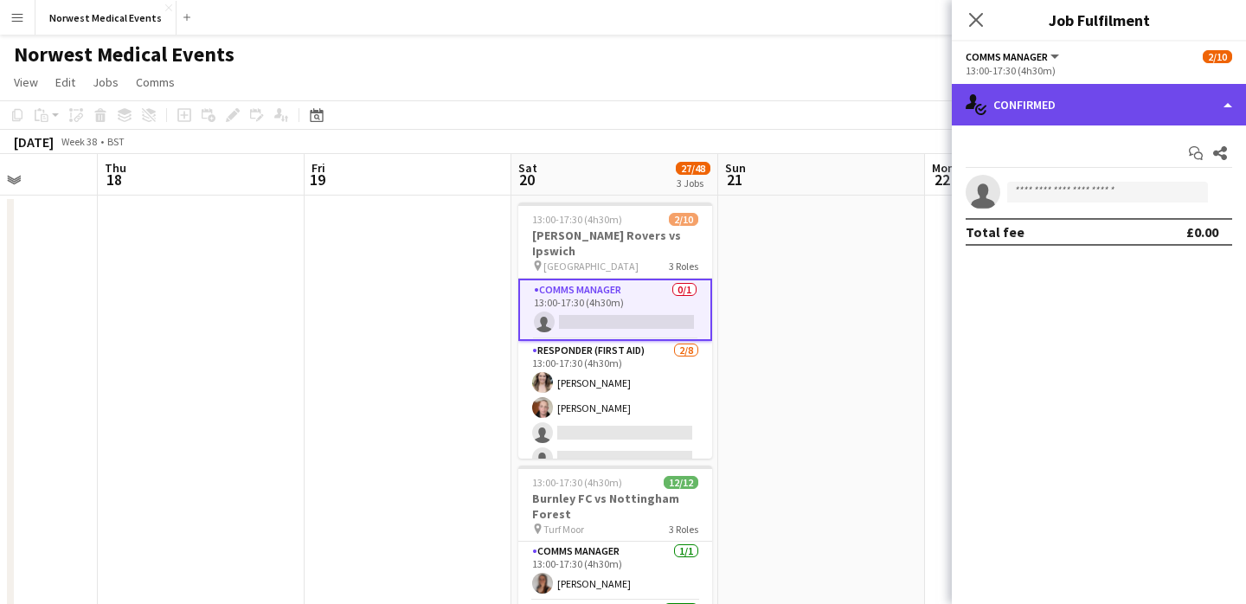
click at [1072, 101] on div "single-neutral-actions-check-2 Confirmed" at bounding box center [1099, 105] width 294 height 42
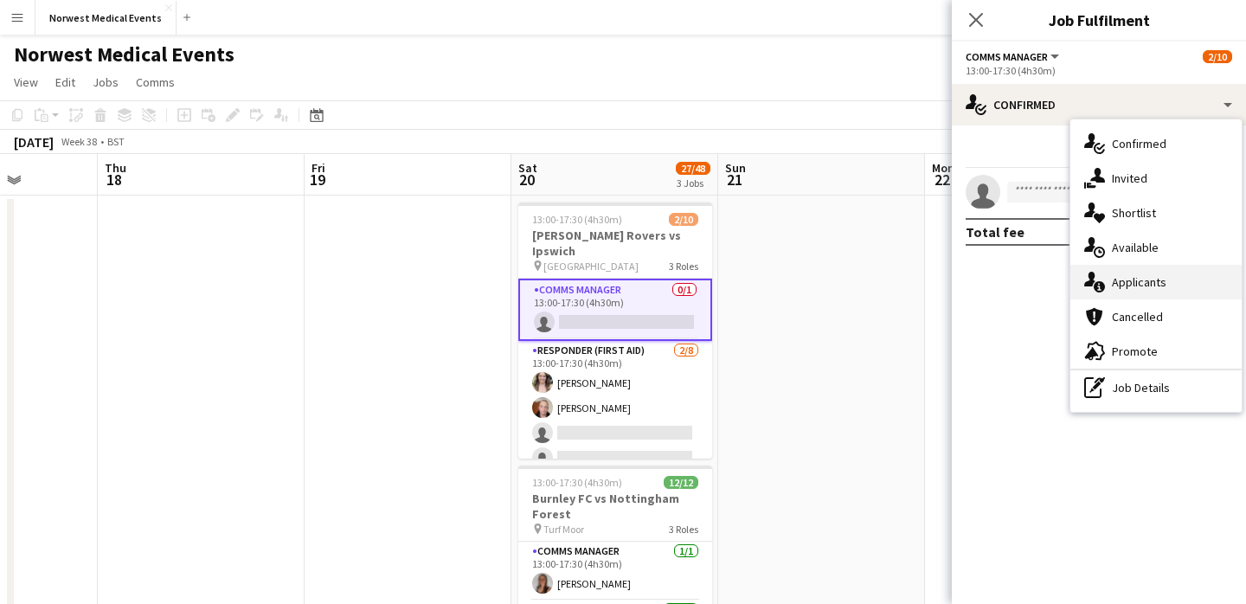
click at [1167, 280] on div "single-neutral-actions-information Applicants" at bounding box center [1156, 282] width 171 height 35
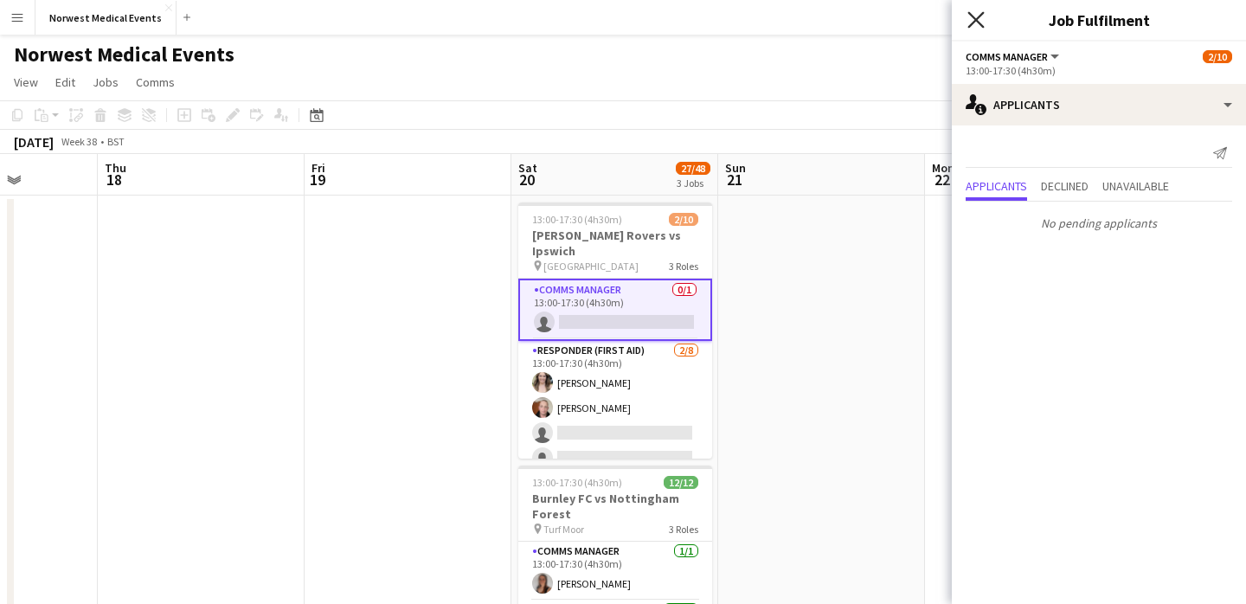
click at [972, 16] on icon at bounding box center [976, 19] width 16 height 16
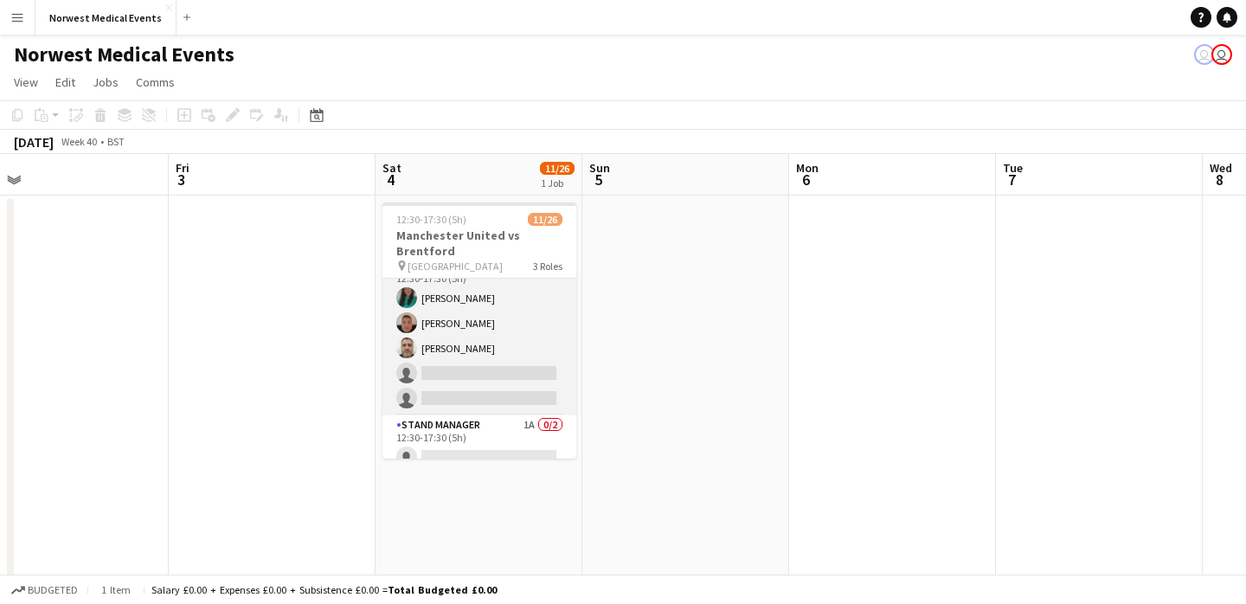
scroll to position [574, 0]
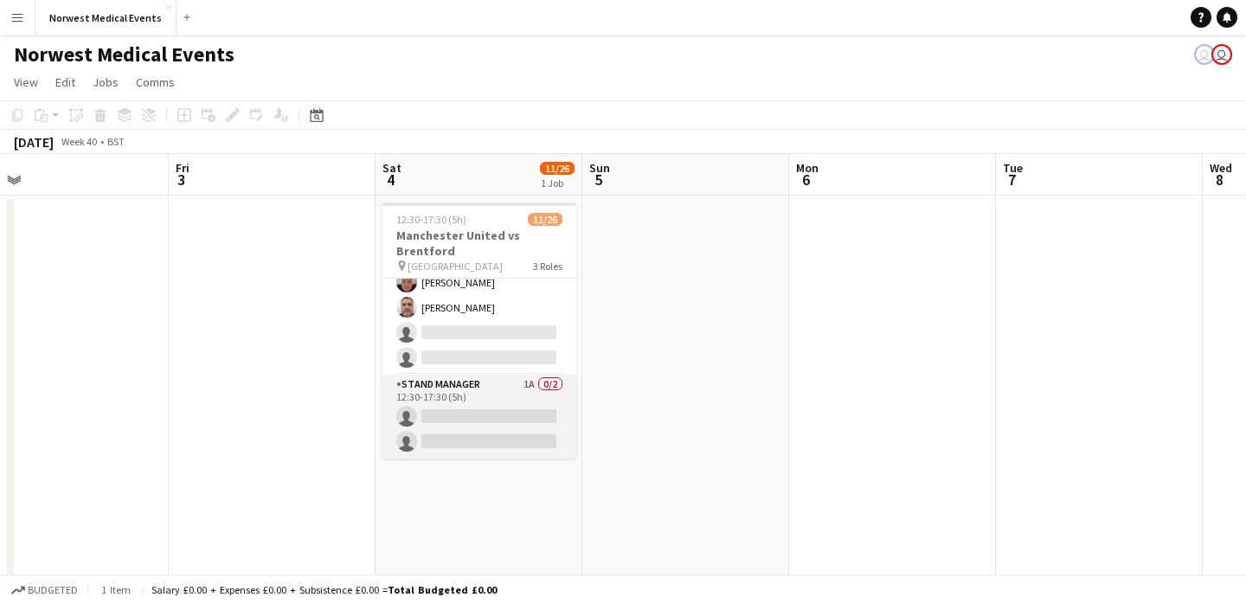
click at [494, 383] on app-card-role "Stand Manager 1A 0/2 12:30-17:30 (5h) single-neutral-actions single-neutral-act…" at bounding box center [480, 417] width 194 height 84
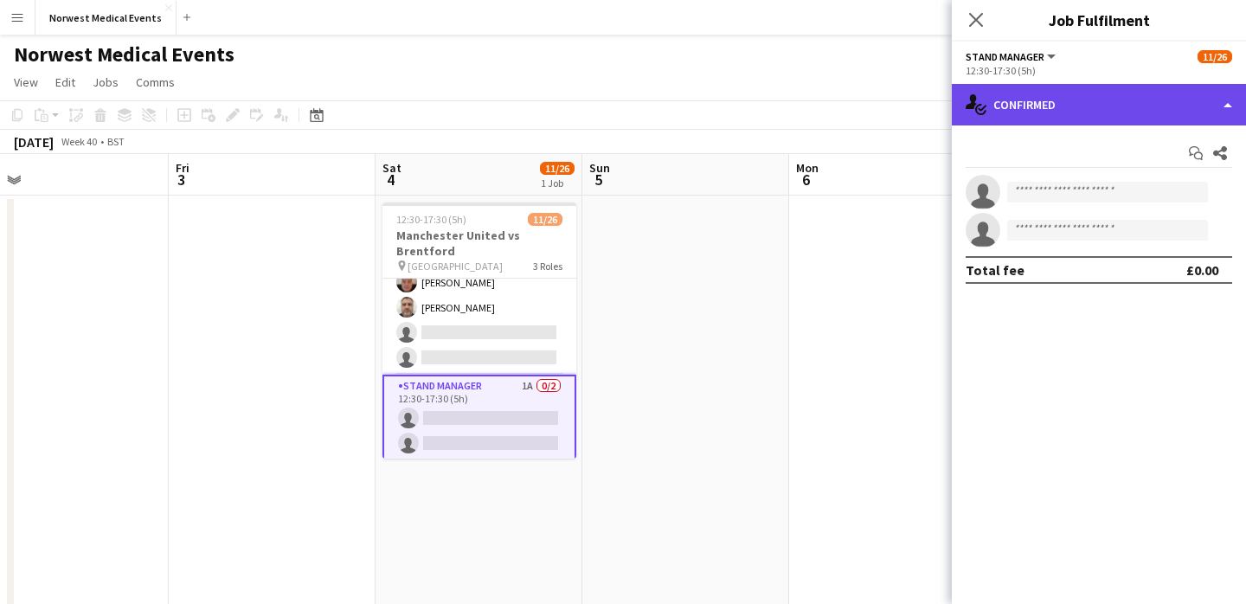
click at [1094, 96] on div "single-neutral-actions-check-2 Confirmed" at bounding box center [1099, 105] width 294 height 42
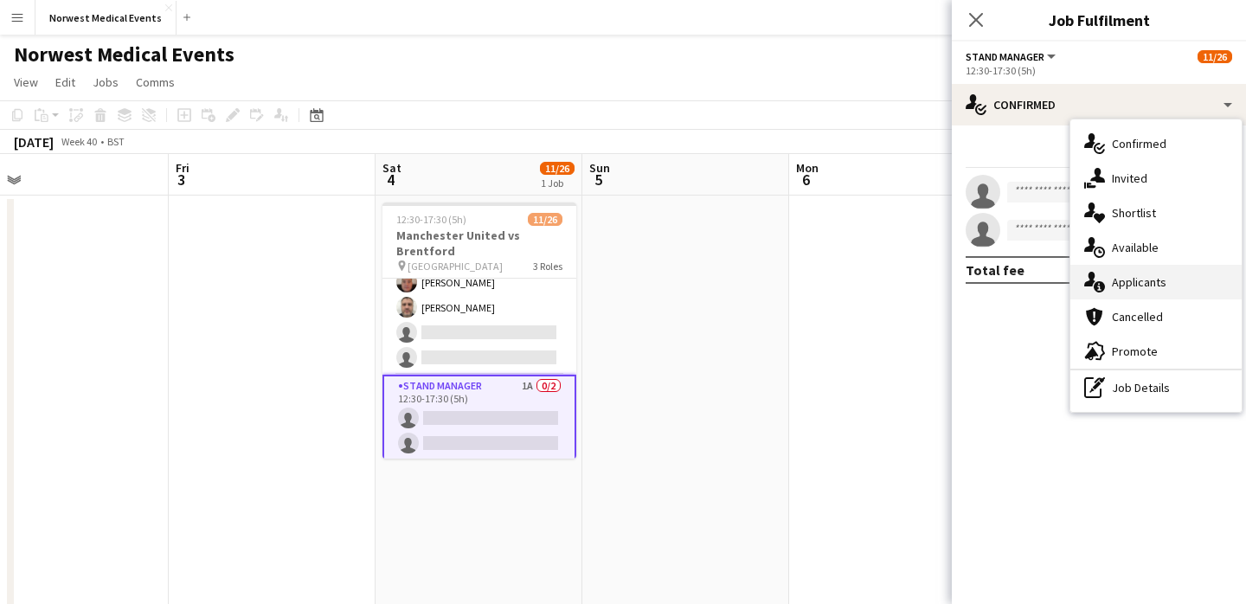
click at [1153, 280] on div "single-neutral-actions-information Applicants" at bounding box center [1156, 282] width 171 height 35
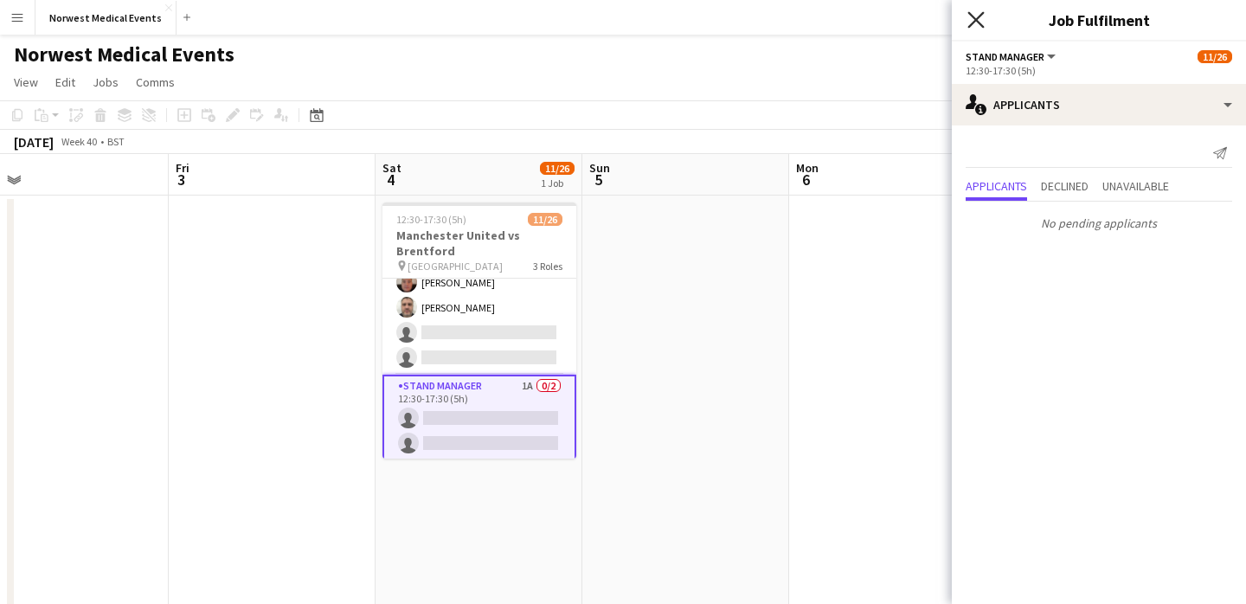
click at [976, 22] on icon "Close pop-in" at bounding box center [976, 19] width 16 height 16
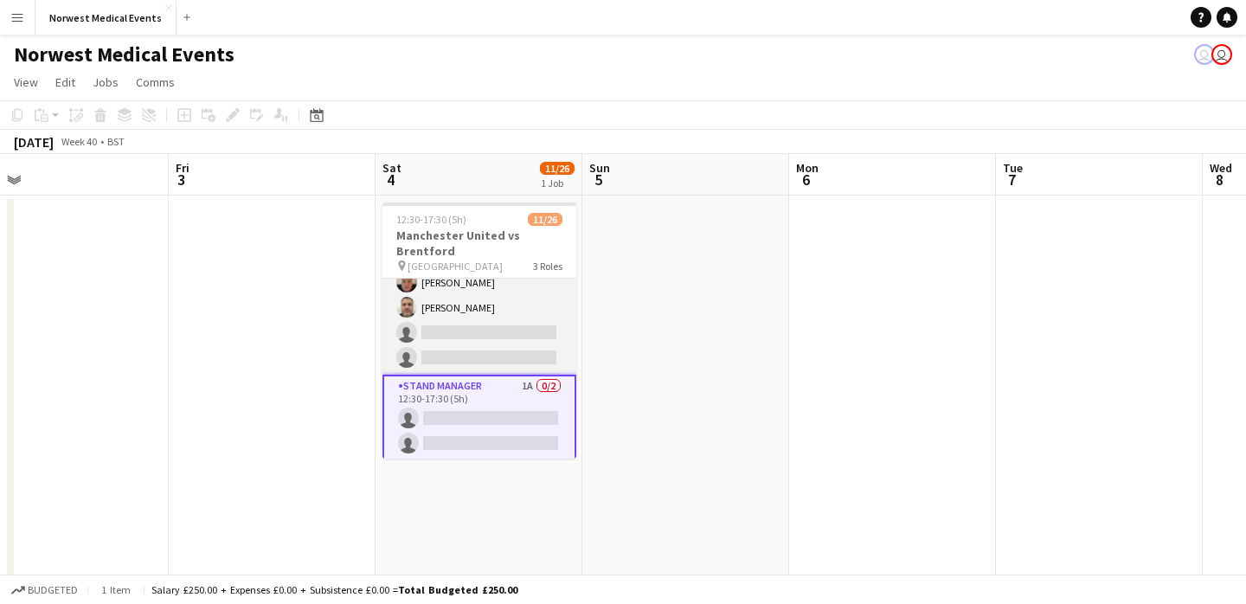
click at [446, 325] on app-card-role "Senior Responder (FREC 4 or Above) [DATE] 12:30-17:30 (5h) [PERSON_NAME] [PERSO…" at bounding box center [480, 294] width 194 height 159
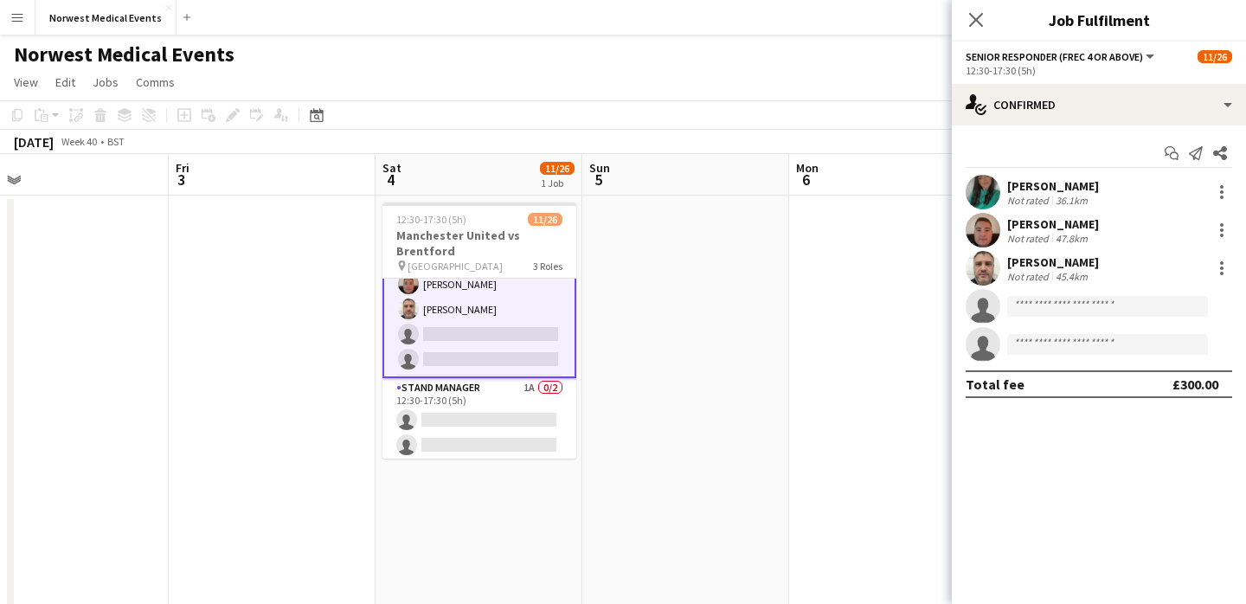
scroll to position [576, 0]
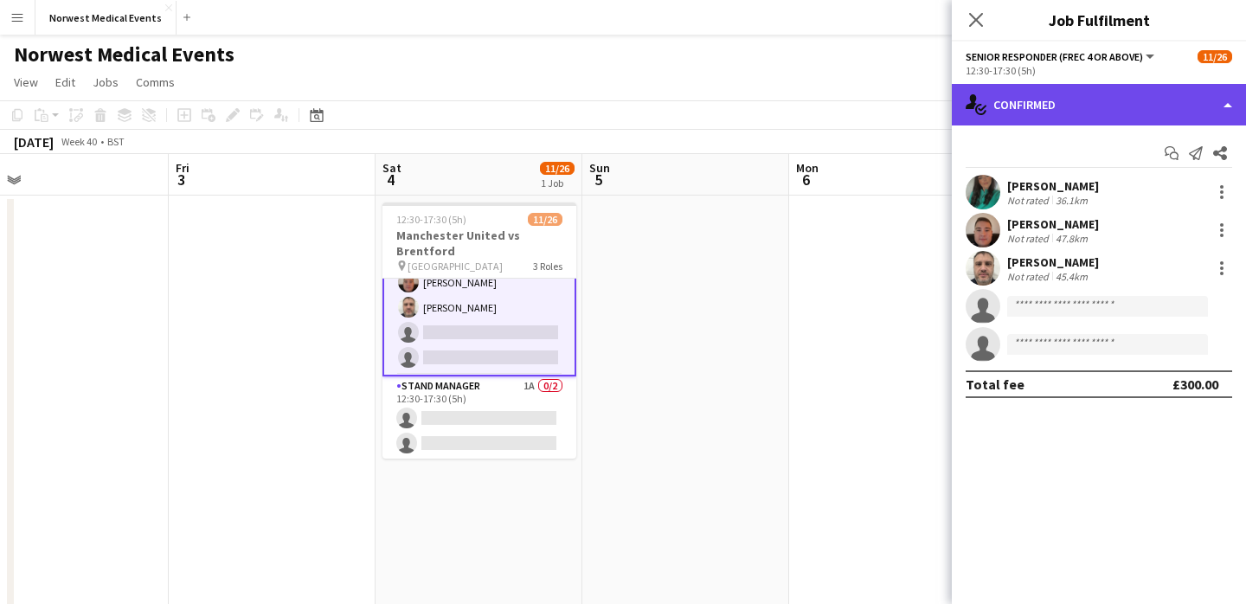
click at [1093, 93] on div "single-neutral-actions-check-2 Confirmed" at bounding box center [1099, 105] width 294 height 42
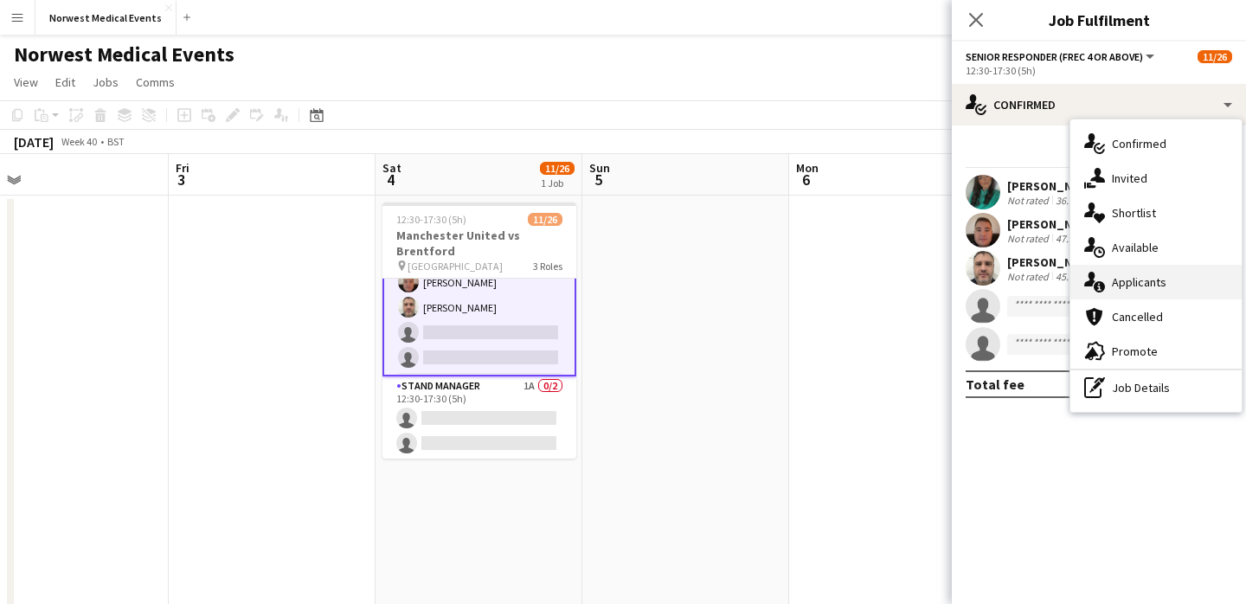
click at [1146, 276] on div "single-neutral-actions-information Applicants" at bounding box center [1156, 282] width 171 height 35
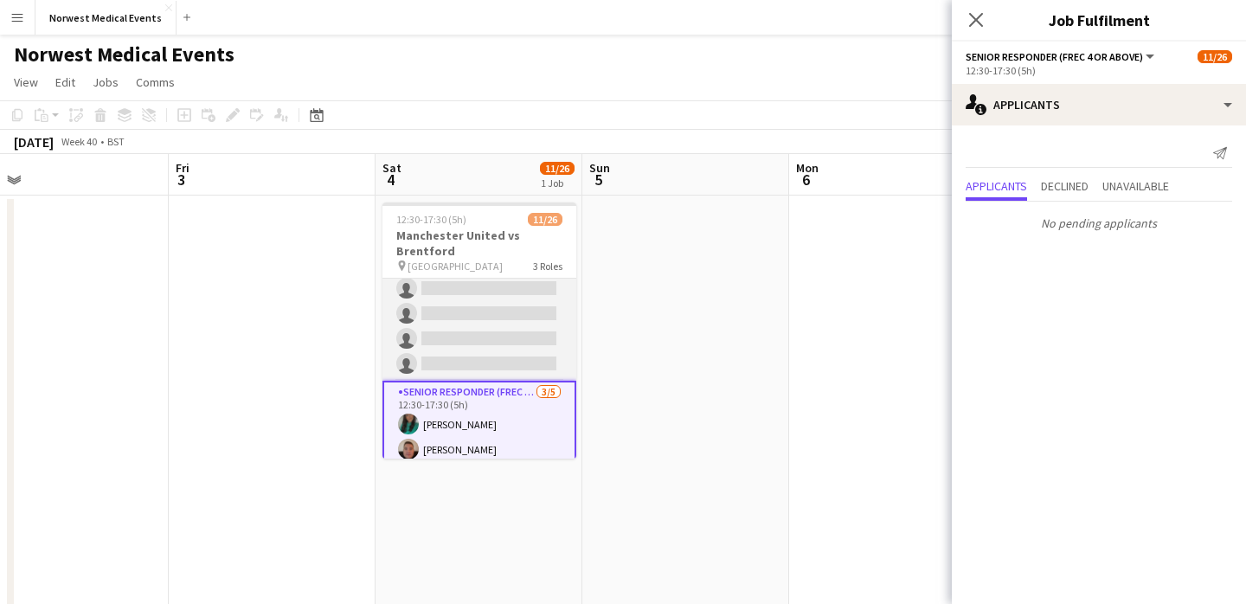
click at [489, 318] on app-card-role "First Responder (Medical) [DATE] 12:30-17:30 (5h) [PERSON_NAME] [PERSON_NAME] […" at bounding box center [480, 125] width 194 height 511
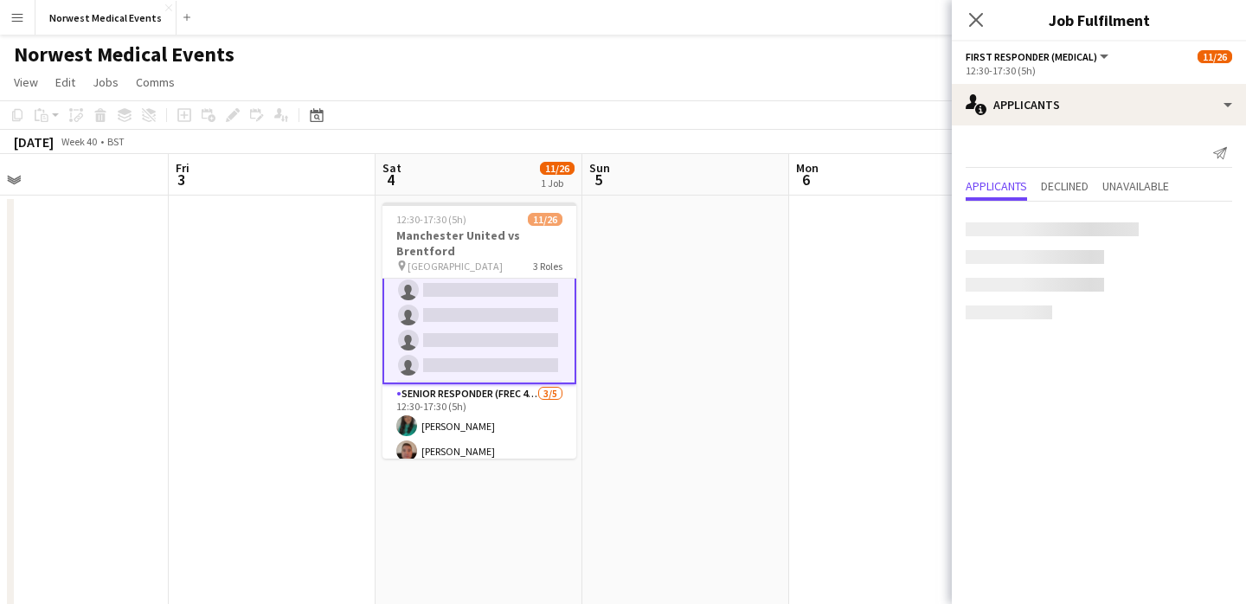
scroll to position [410, 0]
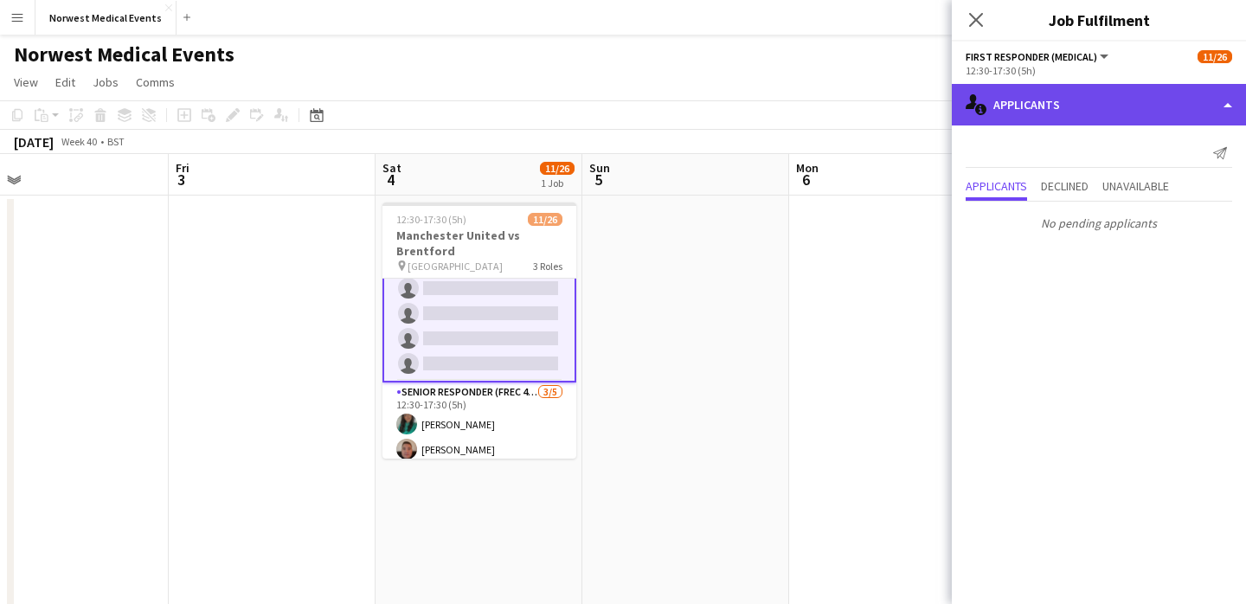
click at [1039, 101] on div "single-neutral-actions-information Applicants" at bounding box center [1099, 105] width 294 height 42
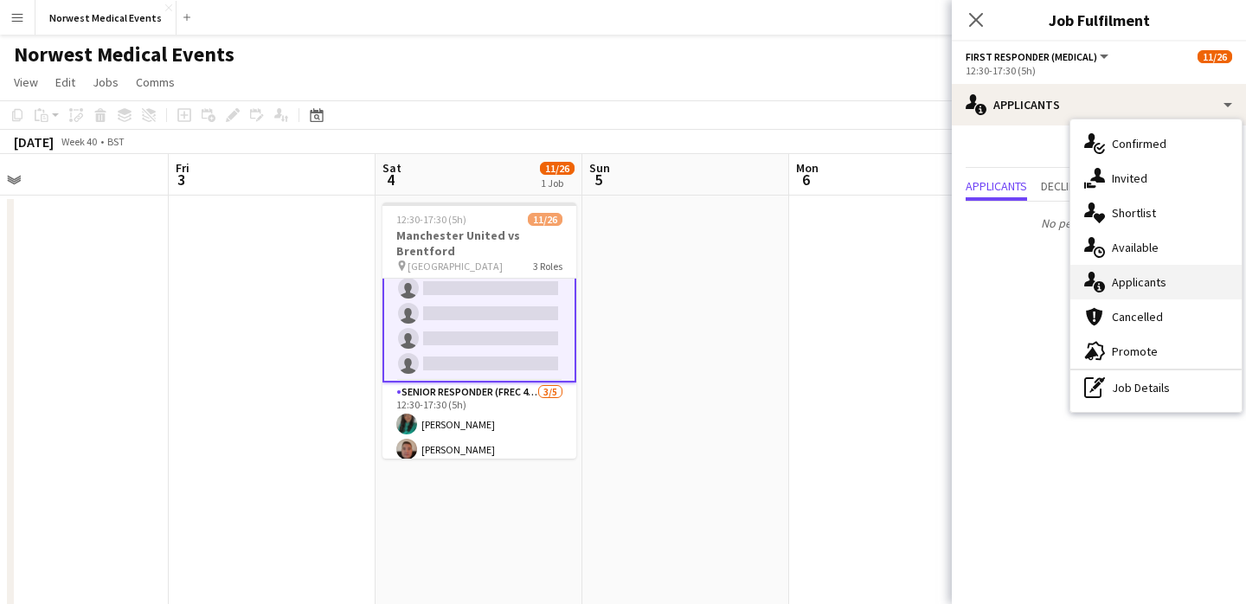
click at [1147, 293] on div "single-neutral-actions-information Applicants" at bounding box center [1156, 282] width 171 height 35
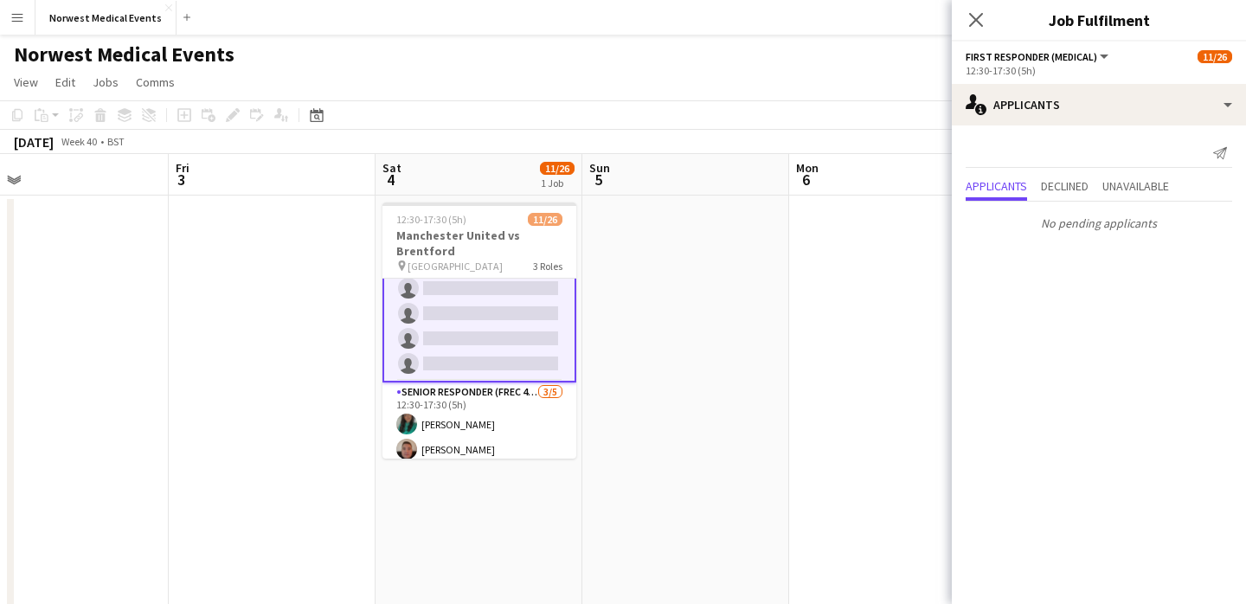
click at [975, 4] on div "Close pop-in" at bounding box center [976, 20] width 48 height 40
click at [975, 16] on icon "Close pop-in" at bounding box center [976, 19] width 16 height 16
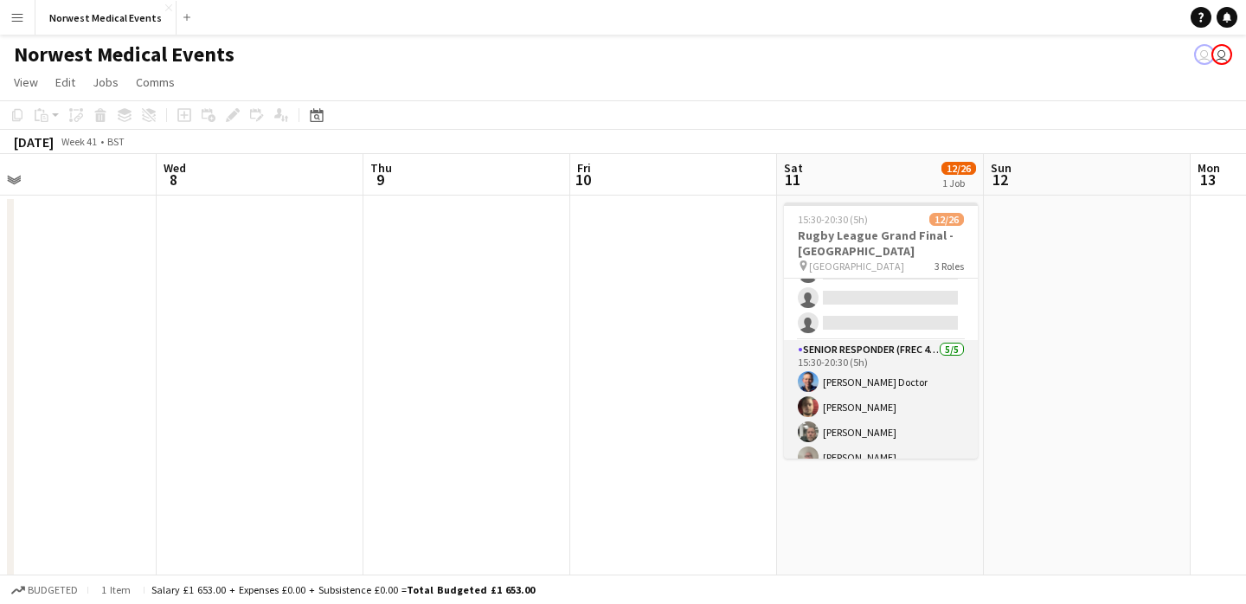
scroll to position [493, 0]
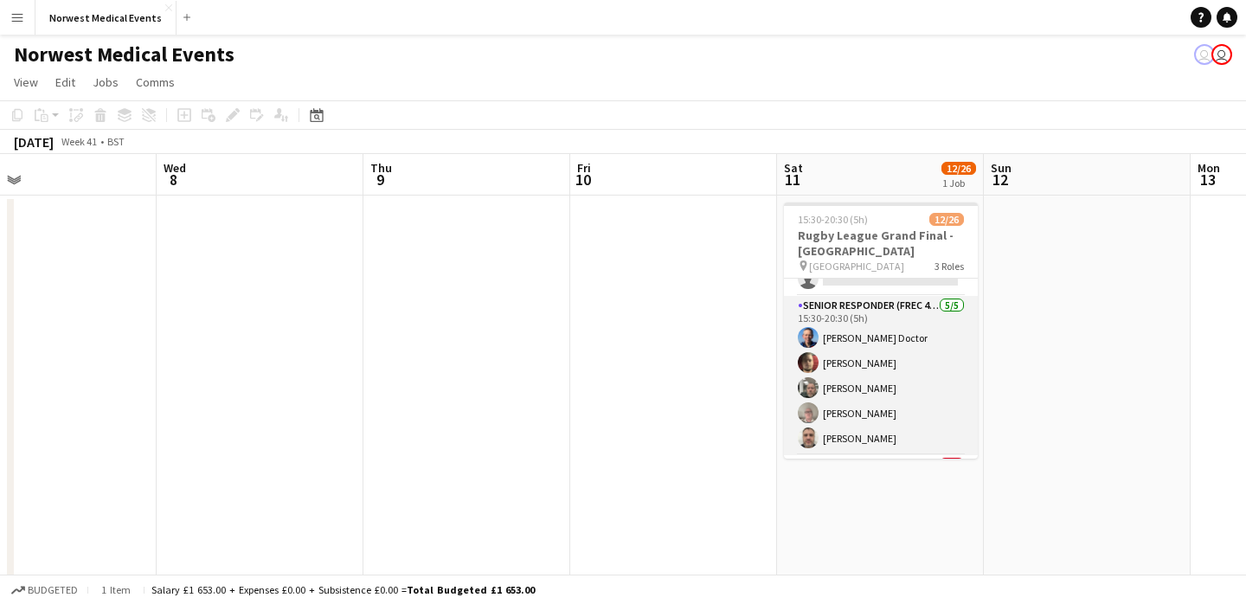
click at [896, 360] on app-card-role "Senior Responder (FREC 4 or Above) [DATE] 15:30-20:30 (5h) [PERSON_NAME] Doctor…" at bounding box center [881, 375] width 194 height 159
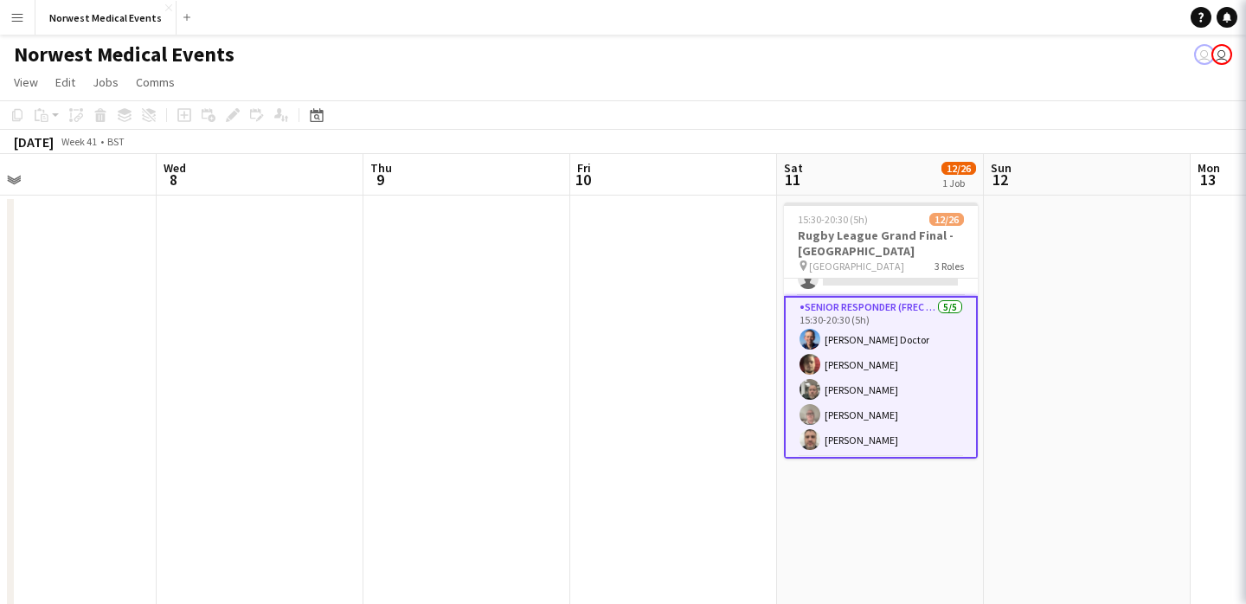
scroll to position [408, 0]
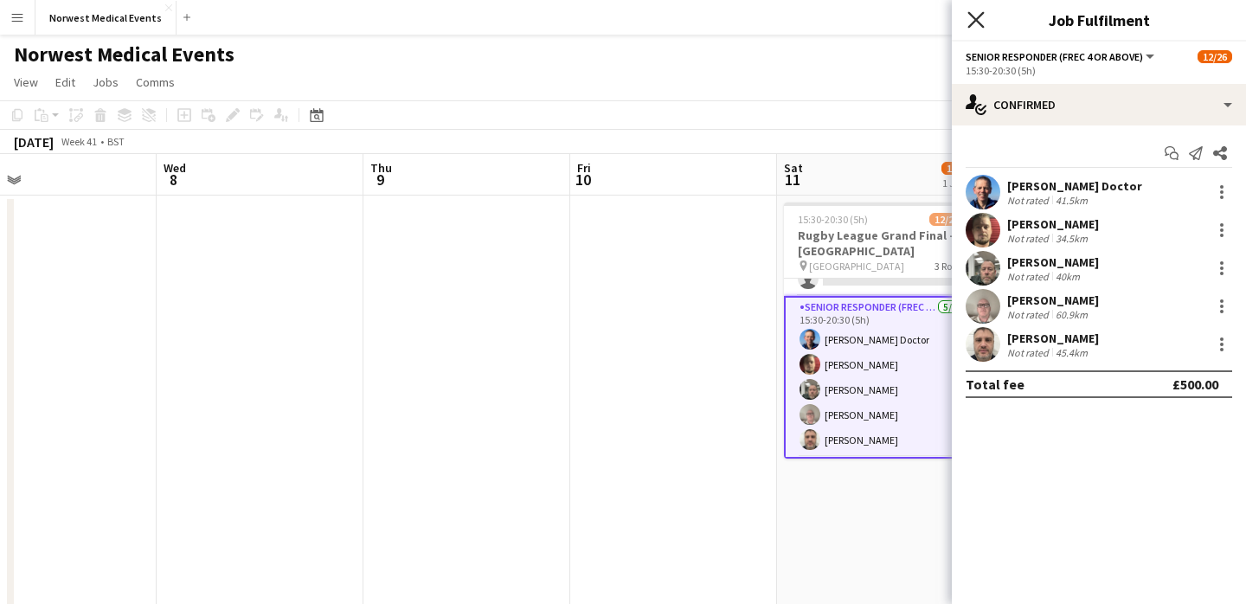
click at [979, 22] on icon at bounding box center [976, 19] width 16 height 16
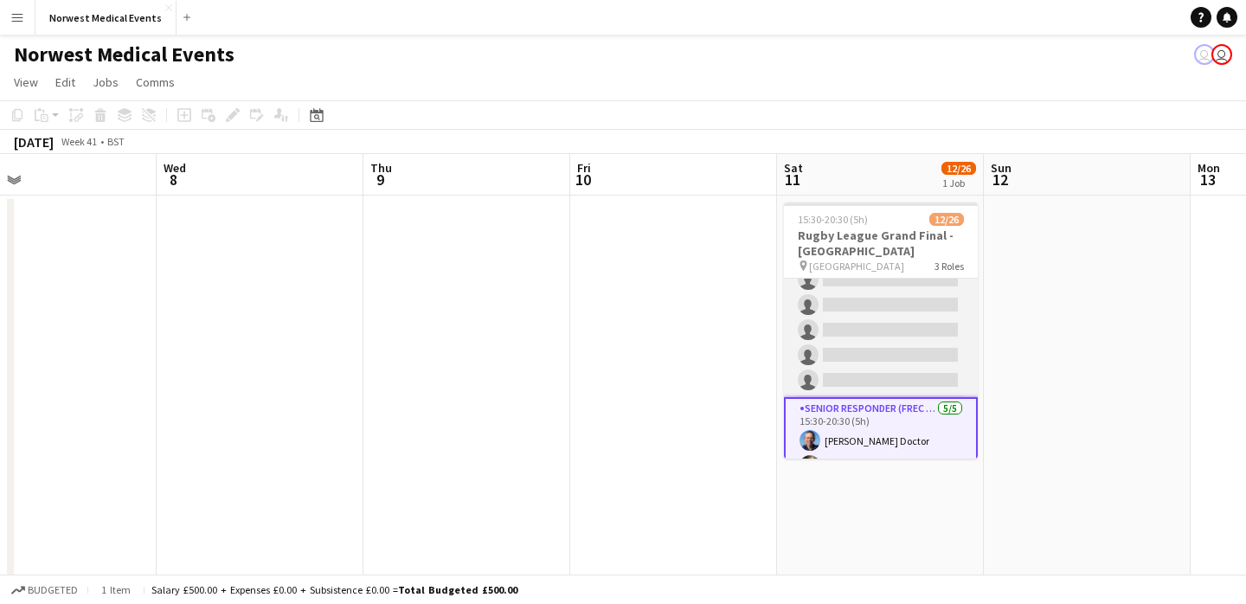
click at [900, 322] on app-card-role "First Responder (Medical) [DATE] 15:30-20:30 (5h) [PERSON_NAME] [PERSON_NAME] […" at bounding box center [881, 142] width 194 height 511
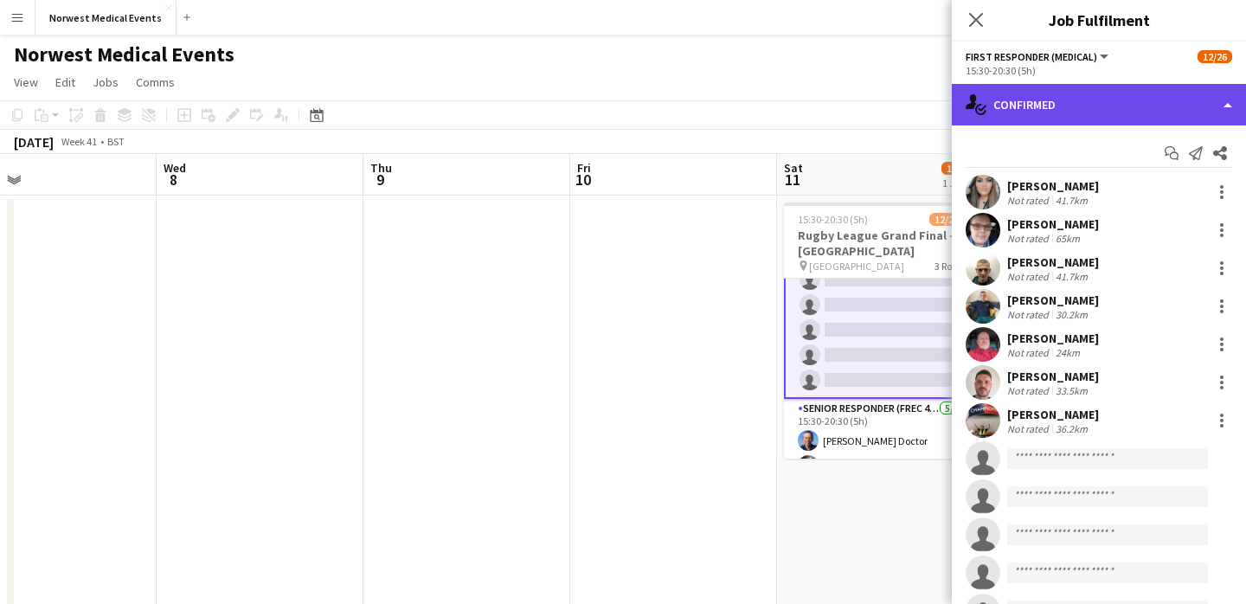
click at [1090, 109] on div "single-neutral-actions-check-2 Confirmed" at bounding box center [1099, 105] width 294 height 42
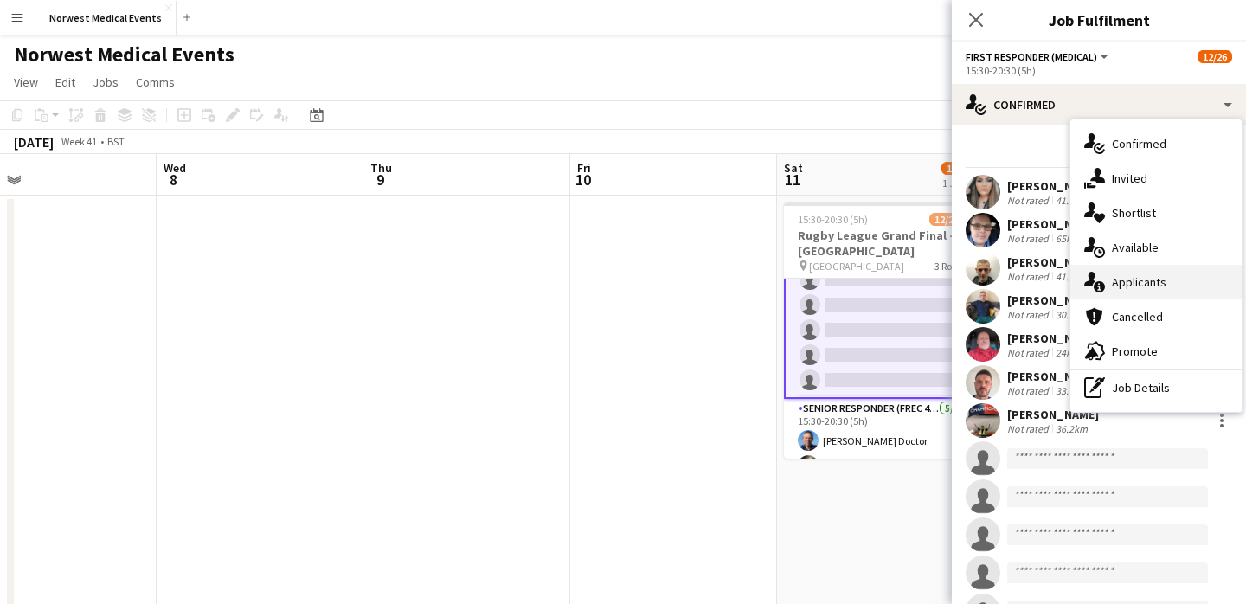
click at [1155, 276] on div "single-neutral-actions-information Applicants" at bounding box center [1156, 282] width 171 height 35
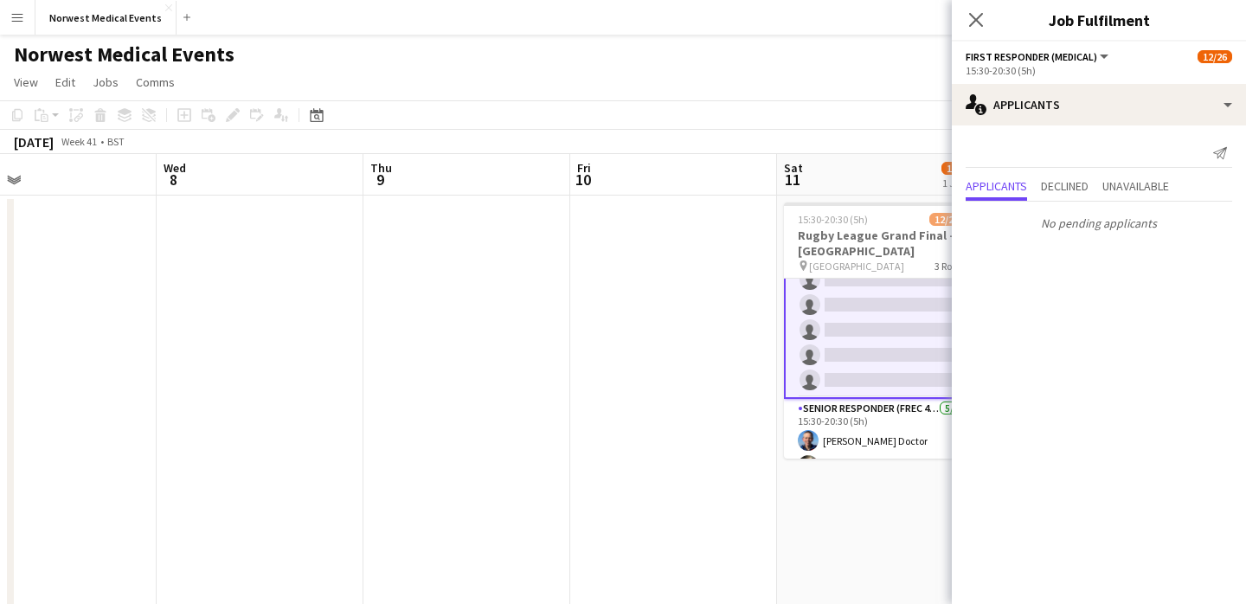
click at [975, 10] on app-icon "Close pop-in" at bounding box center [976, 20] width 21 height 21
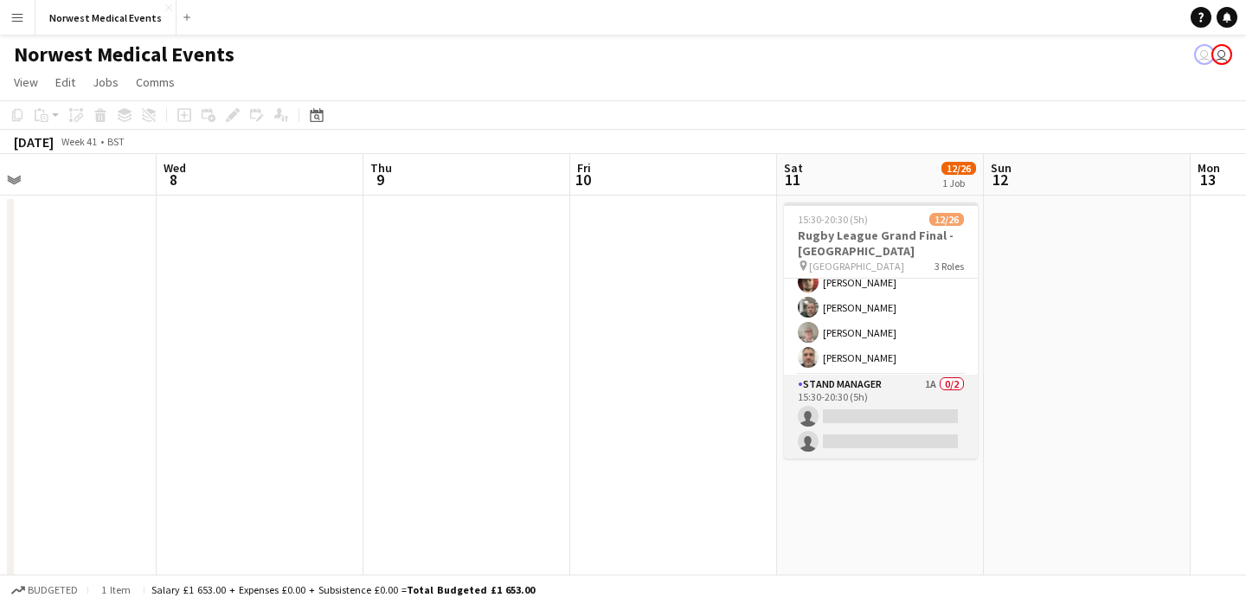
click at [901, 418] on app-card-role "Stand Manager 1A 0/2 15:30-20:30 (5h) single-neutral-actions single-neutral-act…" at bounding box center [881, 417] width 194 height 84
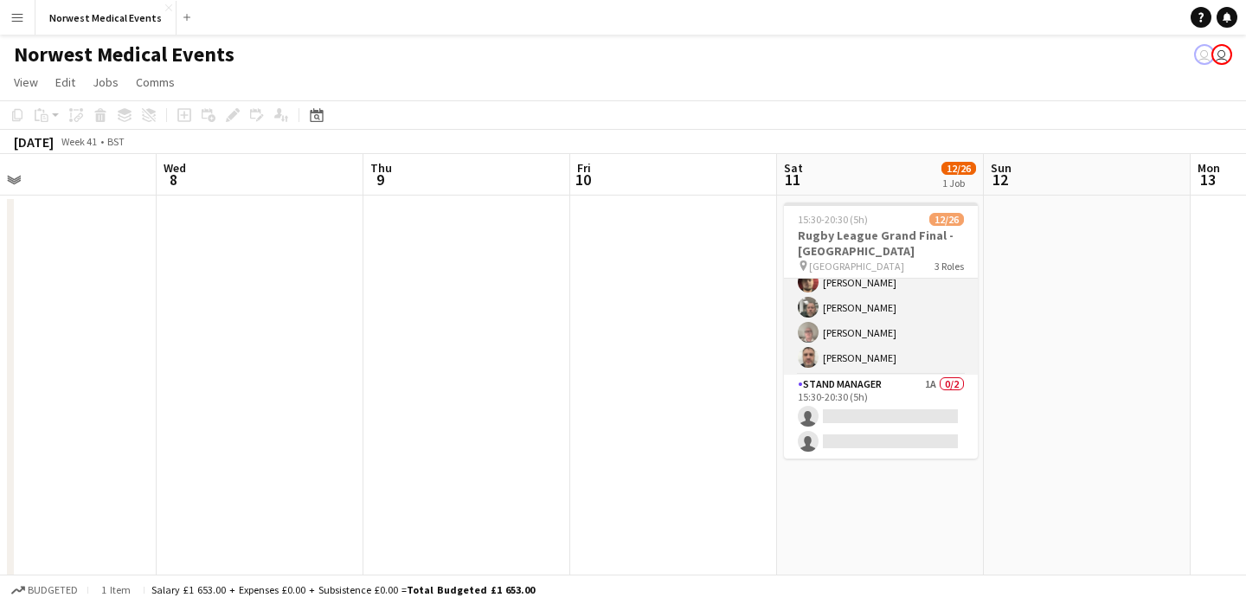
scroll to position [574, 0]
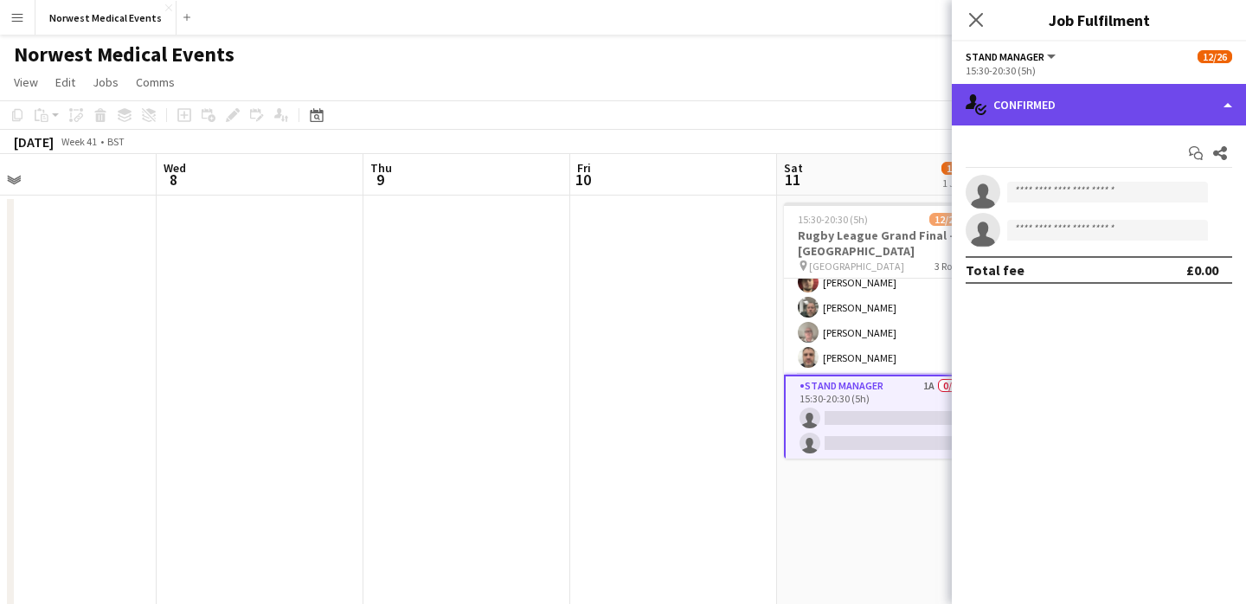
click at [1064, 93] on div "single-neutral-actions-check-2 Confirmed" at bounding box center [1099, 105] width 294 height 42
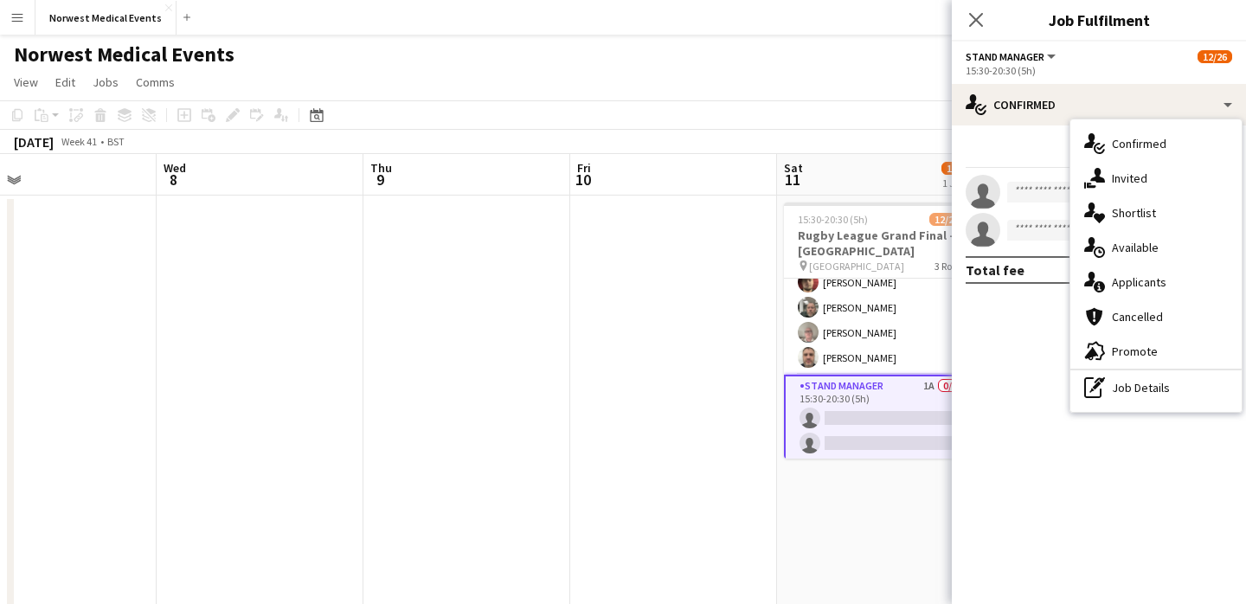
click at [1137, 279] on div "single-neutral-actions-information Applicants" at bounding box center [1156, 282] width 171 height 35
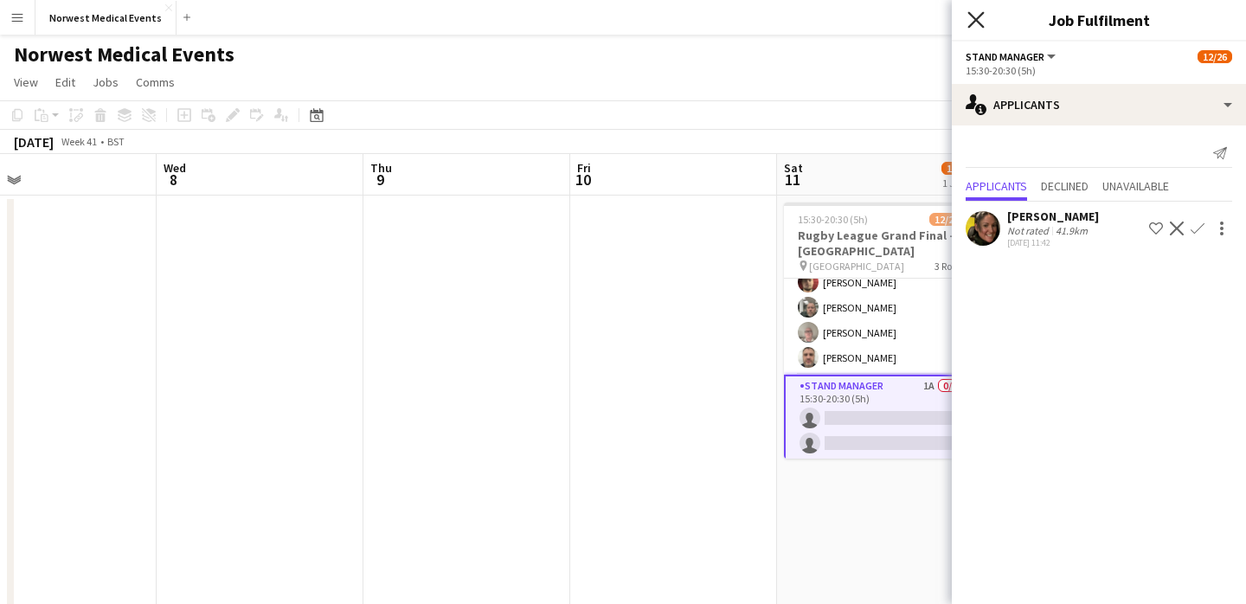
click at [978, 20] on icon "Close pop-in" at bounding box center [976, 19] width 16 height 16
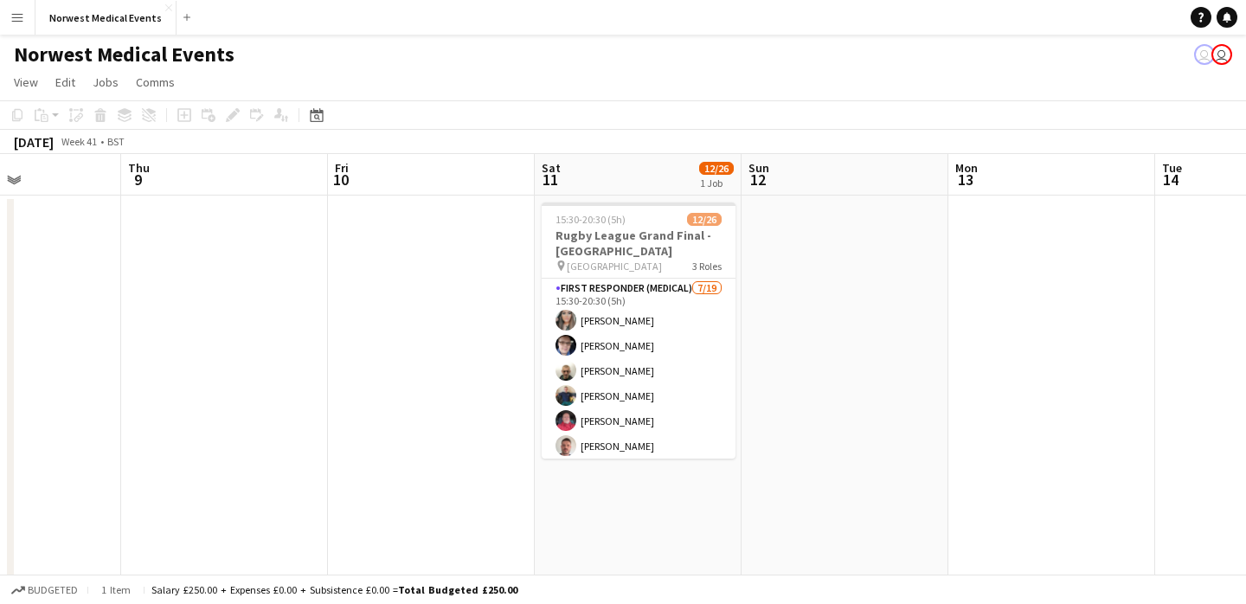
scroll to position [0, 447]
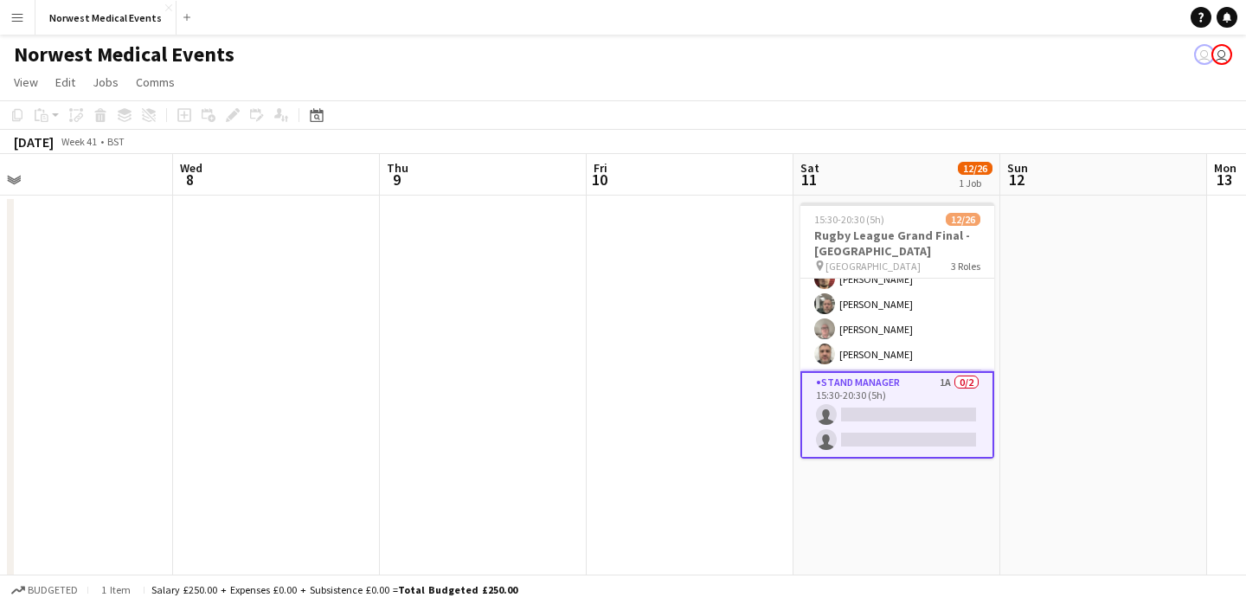
click at [910, 409] on app-card-role "Stand Manager 1A 0/2 15:30-20:30 (5h) single-neutral-actions single-neutral-act…" at bounding box center [898, 414] width 194 height 87
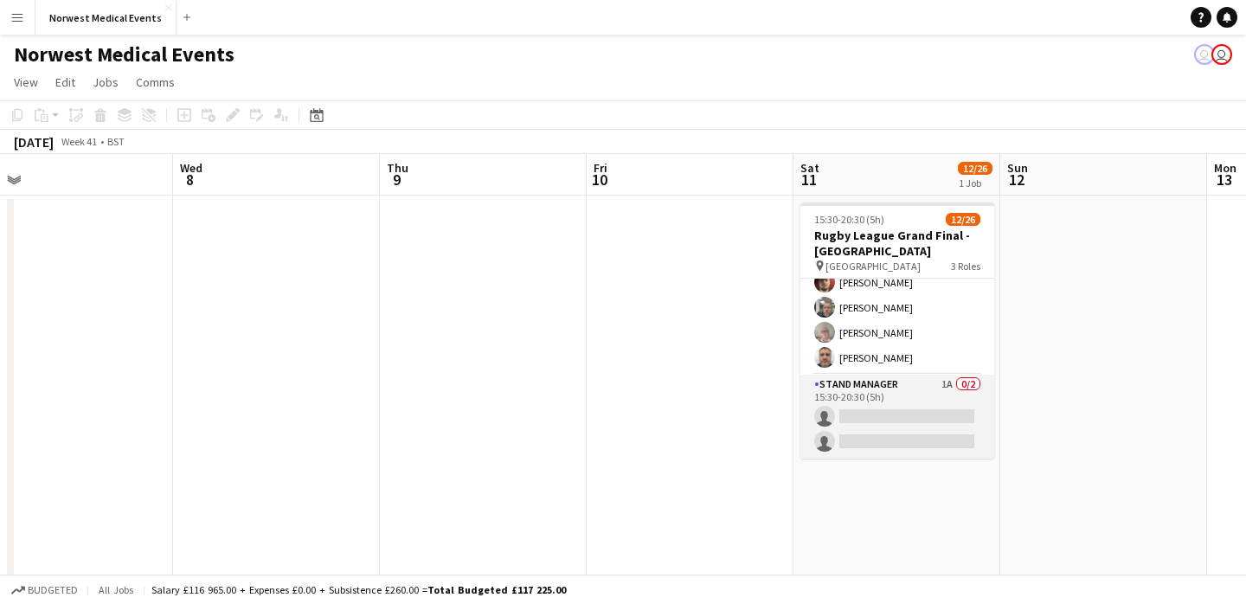
click at [907, 404] on app-card-role "Stand Manager 1A 0/2 15:30-20:30 (5h) single-neutral-actions single-neutral-act…" at bounding box center [898, 417] width 194 height 84
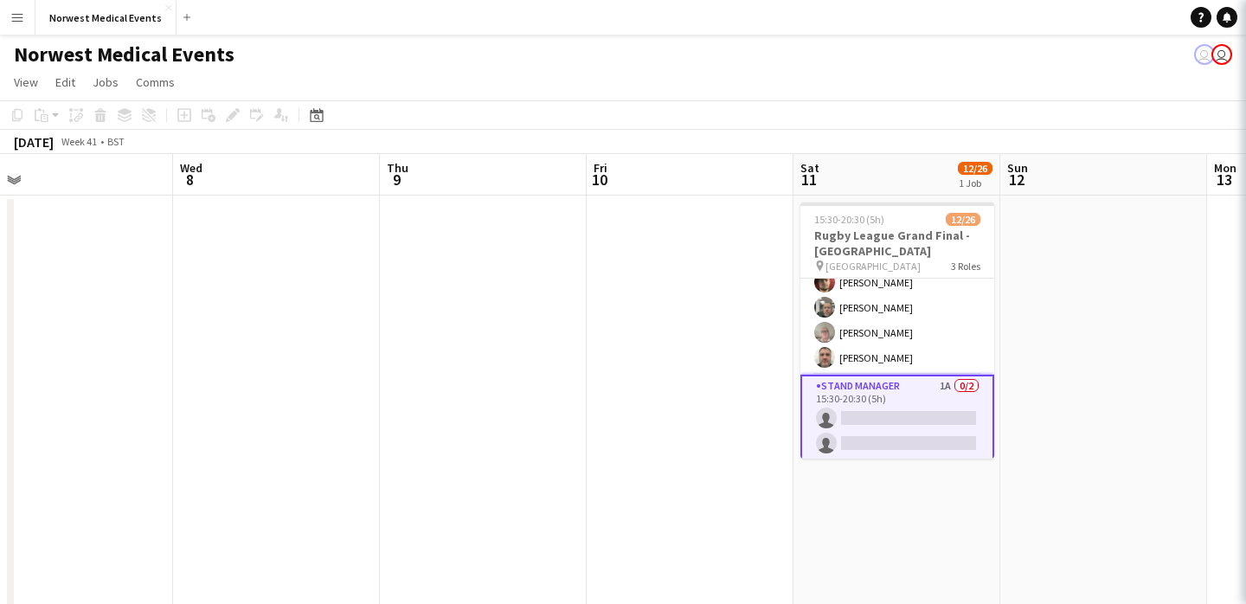
scroll to position [577, 0]
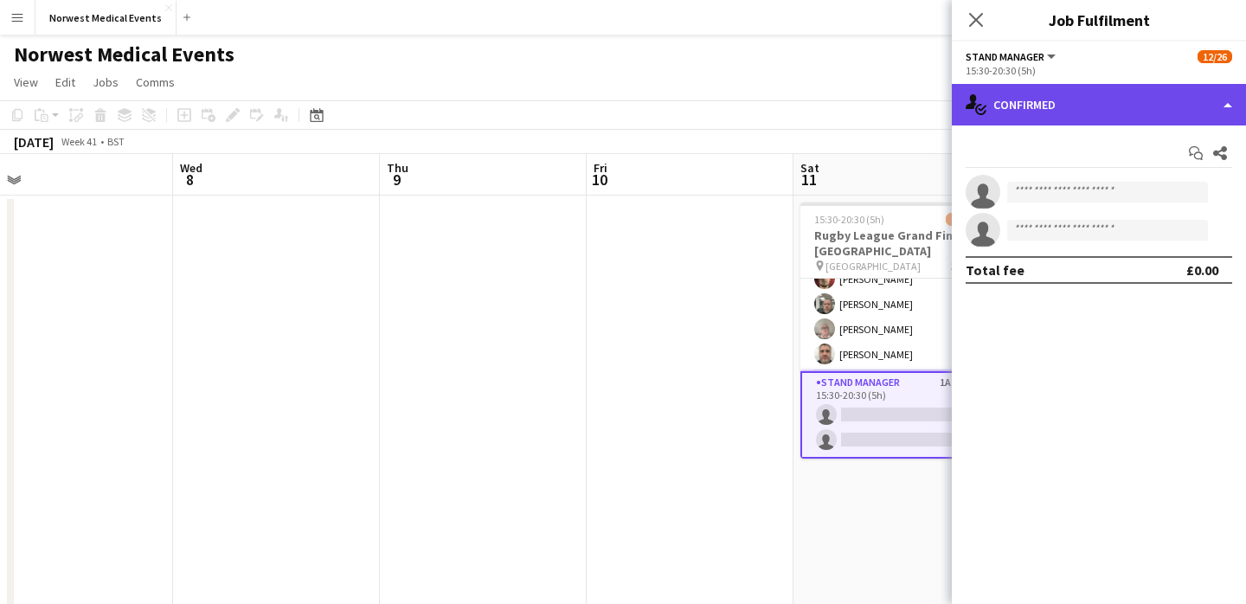
click at [1111, 119] on div "single-neutral-actions-check-2 Confirmed" at bounding box center [1099, 105] width 294 height 42
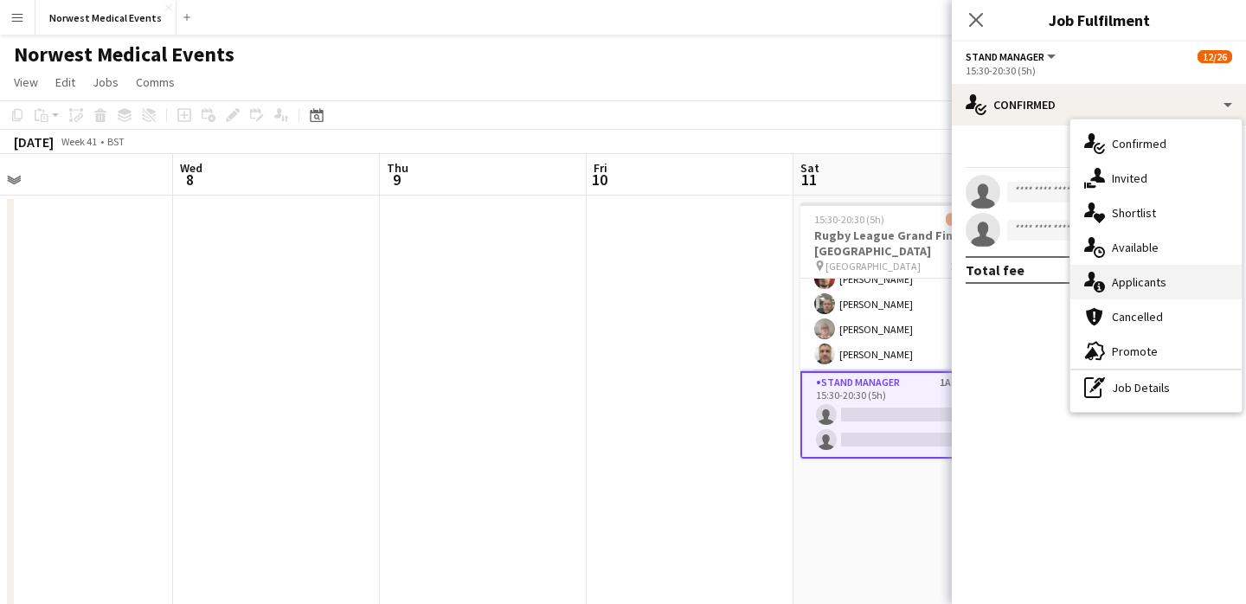
click at [1151, 279] on div "single-neutral-actions-information Applicants" at bounding box center [1156, 282] width 171 height 35
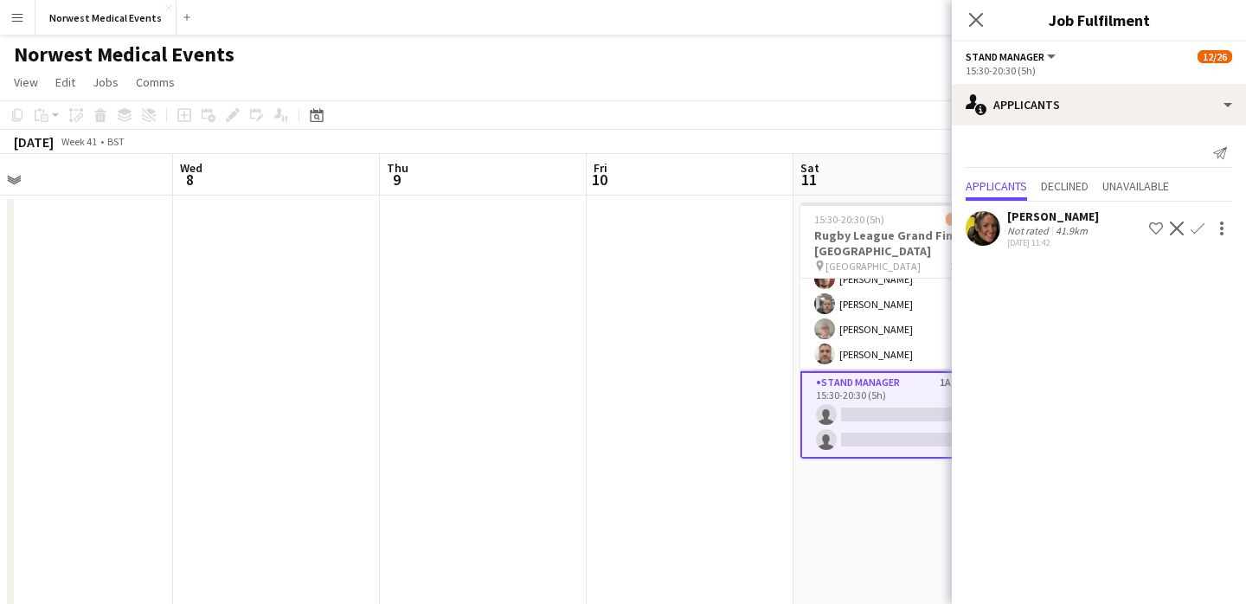
click at [1196, 231] on app-icon "Confirm" at bounding box center [1198, 229] width 14 height 14
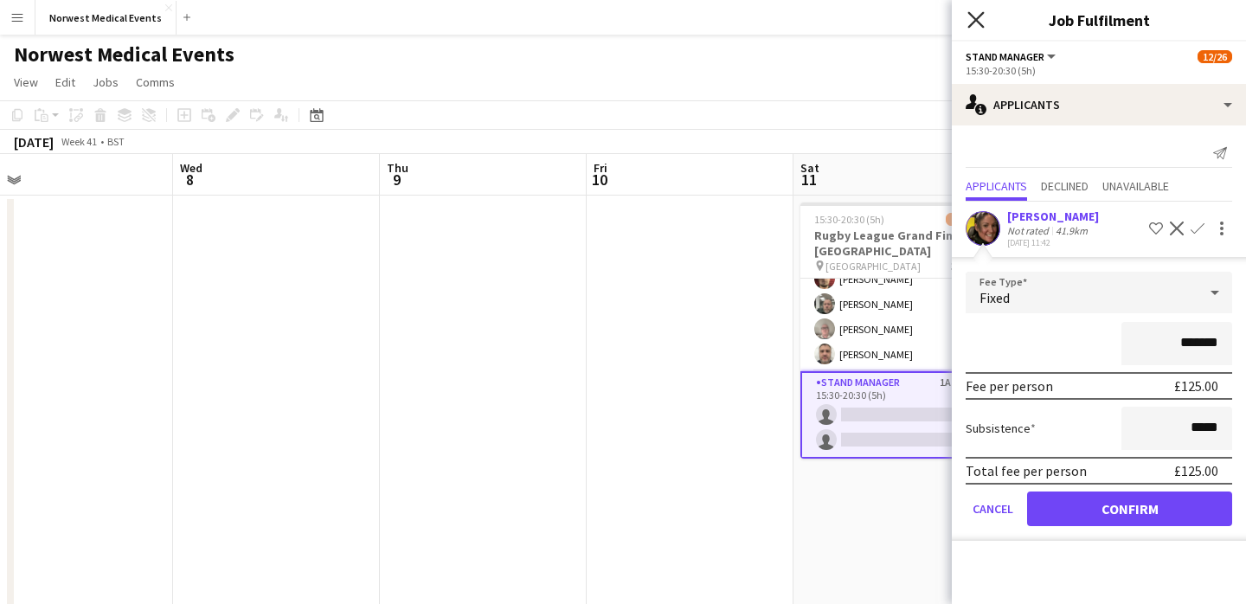
click at [973, 16] on icon at bounding box center [976, 19] width 16 height 16
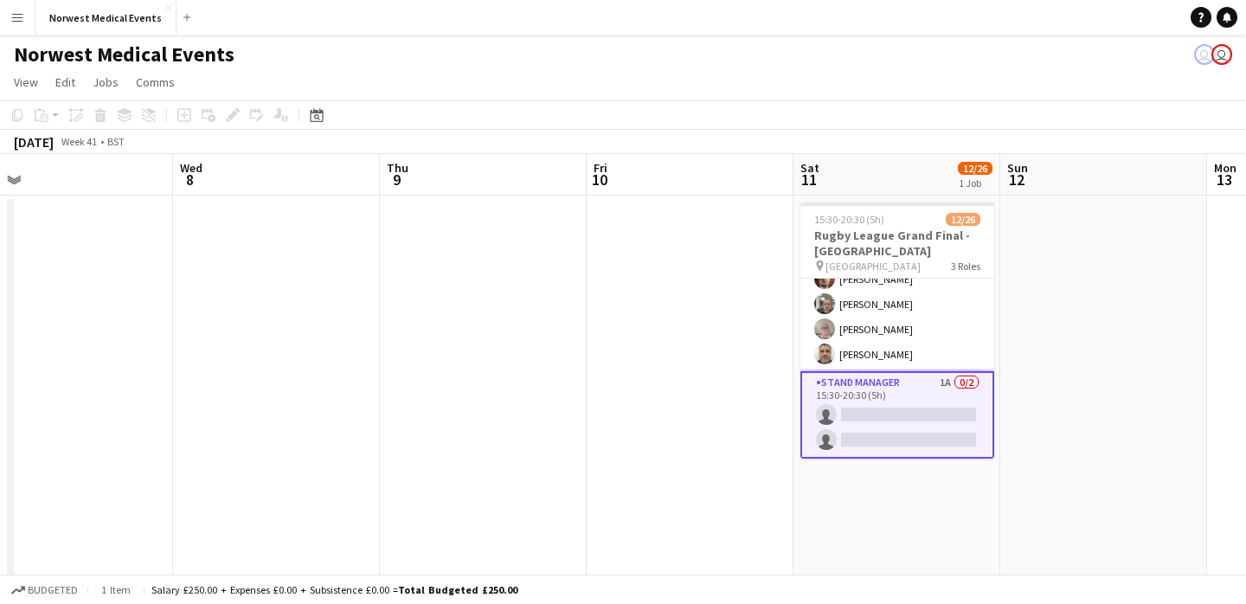
click at [704, 241] on app-date-cell at bounding box center [690, 608] width 207 height 824
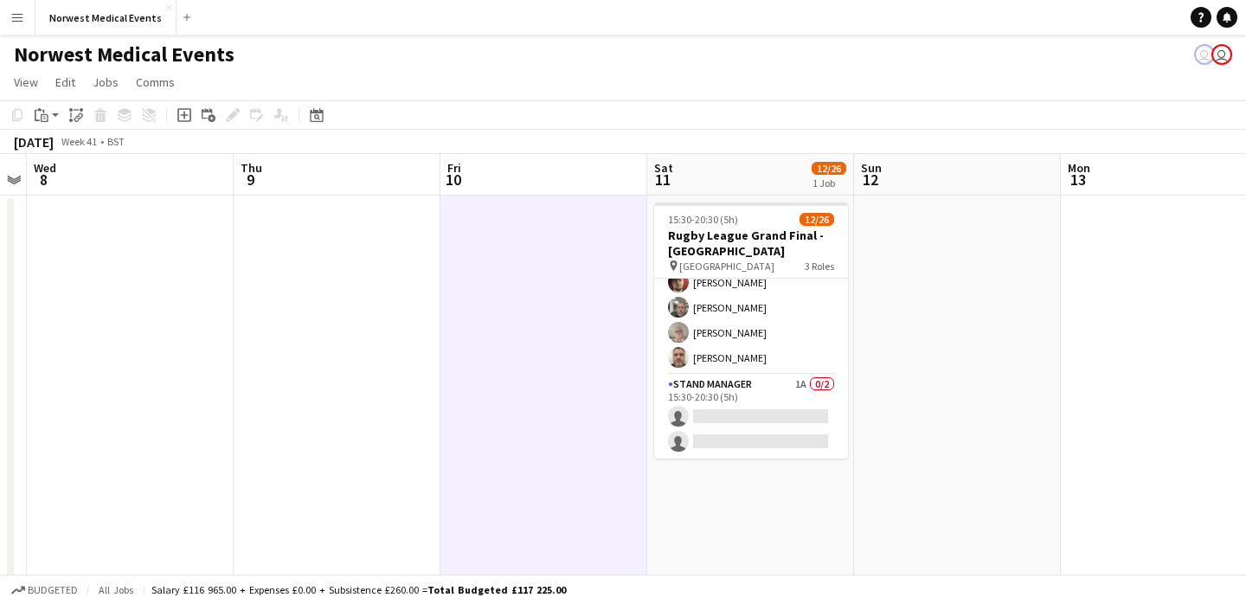
scroll to position [0, 640]
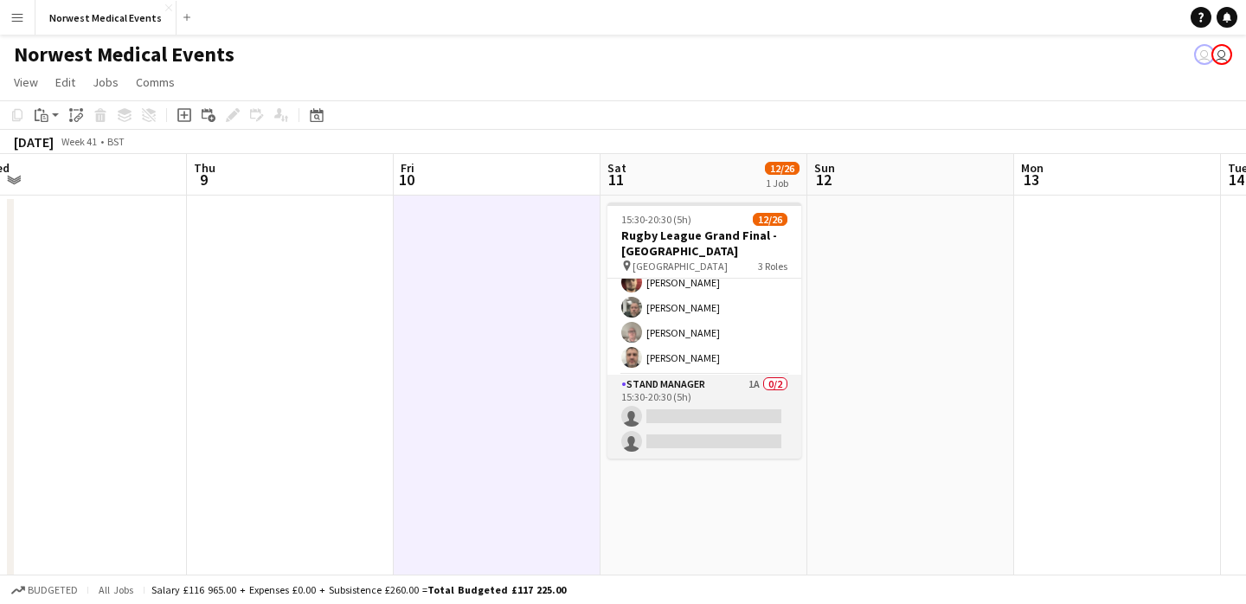
click at [715, 421] on app-card-role "Stand Manager 1A 0/2 15:30-20:30 (5h) single-neutral-actions single-neutral-act…" at bounding box center [705, 417] width 194 height 84
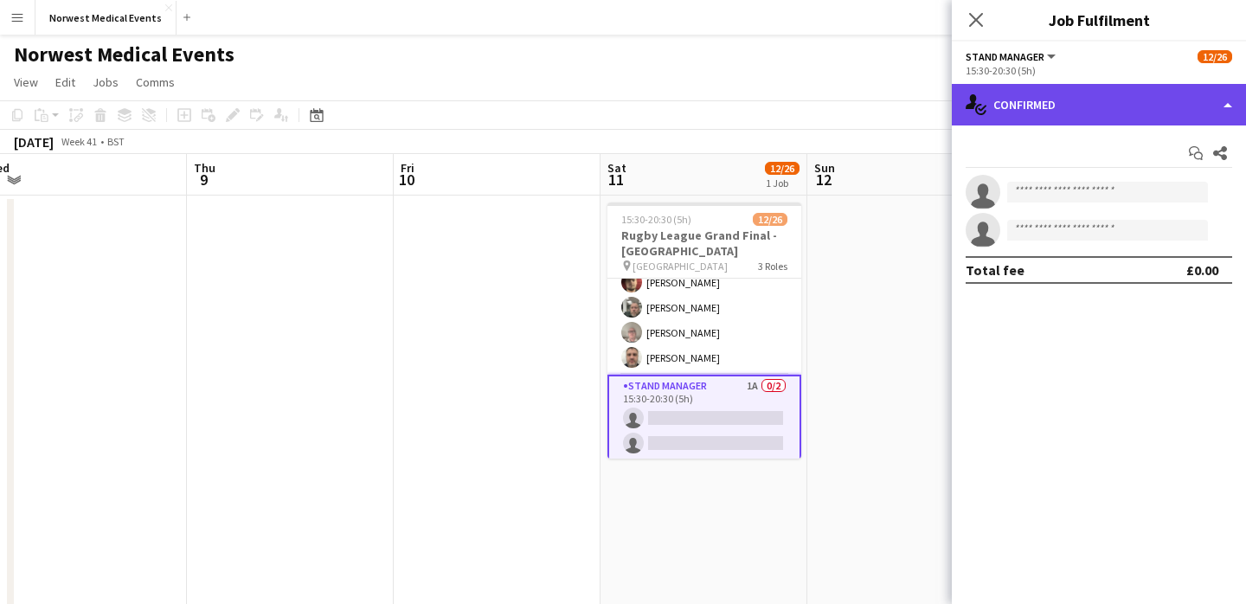
click at [1067, 110] on div "single-neutral-actions-check-2 Confirmed" at bounding box center [1099, 105] width 294 height 42
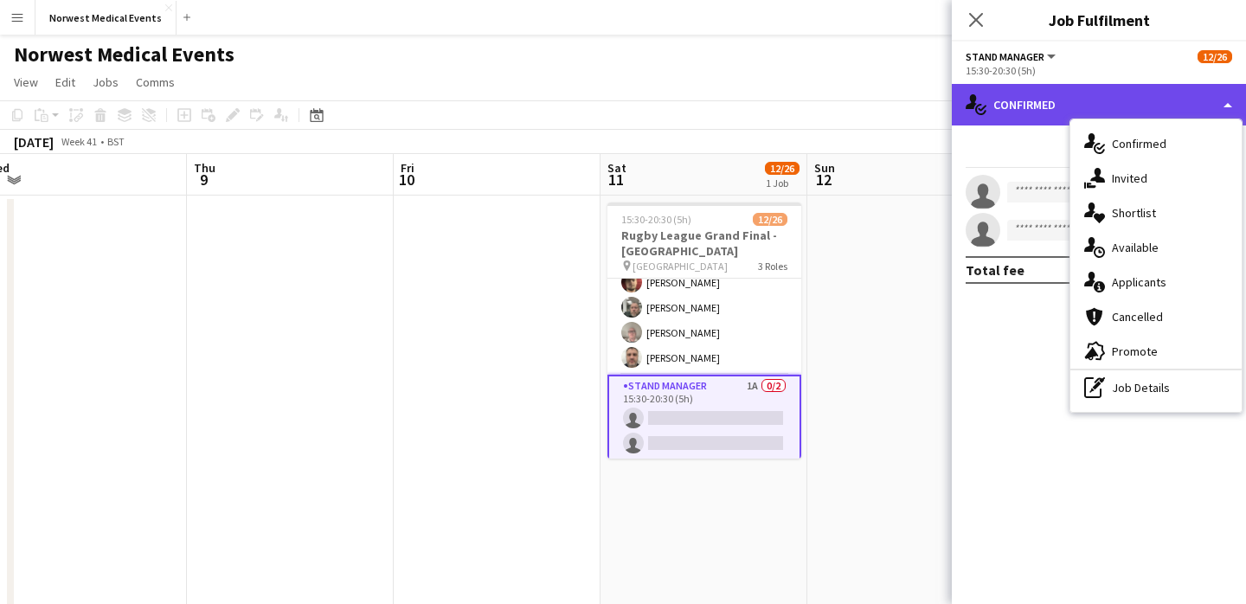
click at [1048, 109] on div "single-neutral-actions-check-2 Confirmed" at bounding box center [1099, 105] width 294 height 42
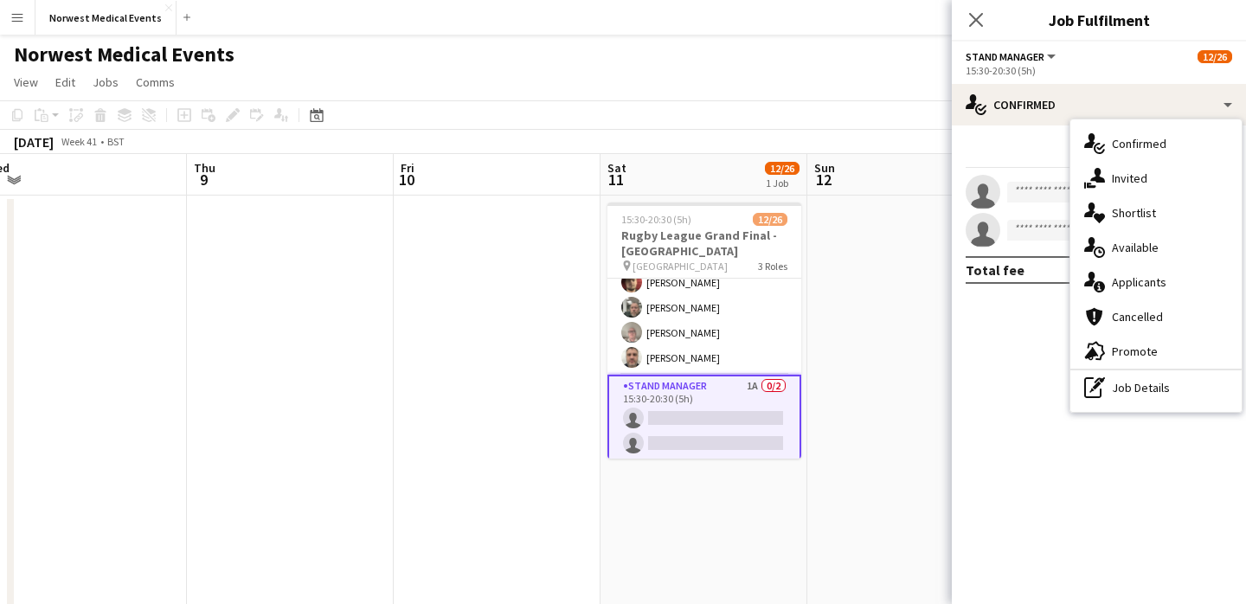
click at [975, 22] on icon "Close pop-in" at bounding box center [976, 20] width 14 height 14
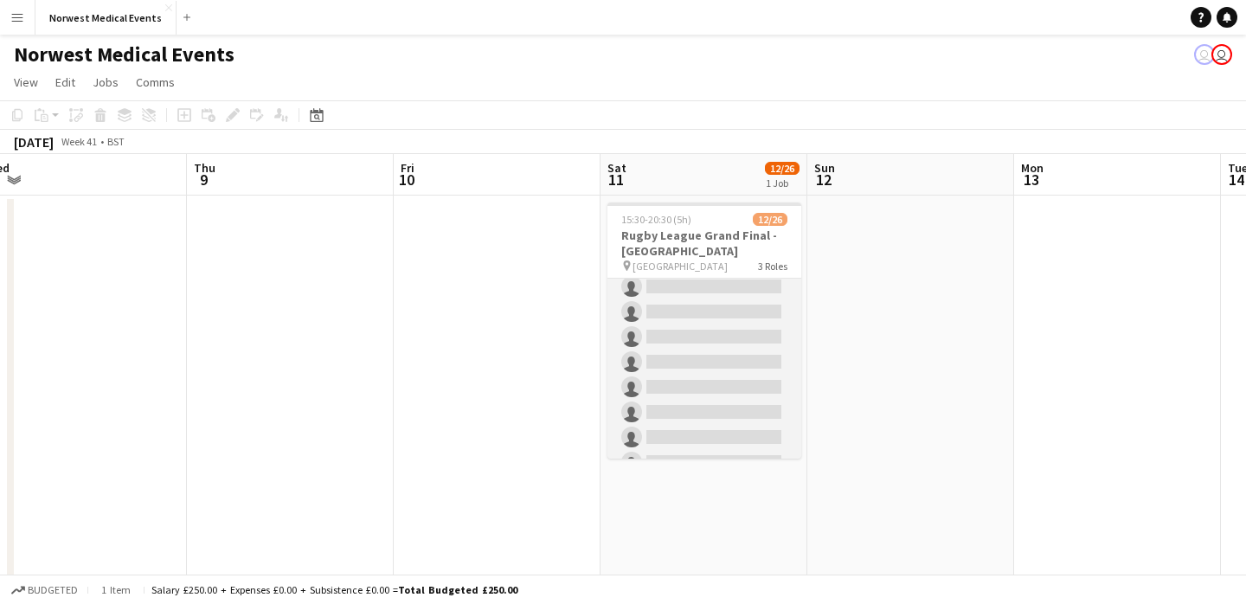
scroll to position [0, 0]
click at [722, 357] on app-card-role "First Responder (Medical) [DATE] 15:30-20:30 (5h) [PERSON_NAME] [PERSON_NAME] […" at bounding box center [705, 348] width 194 height 511
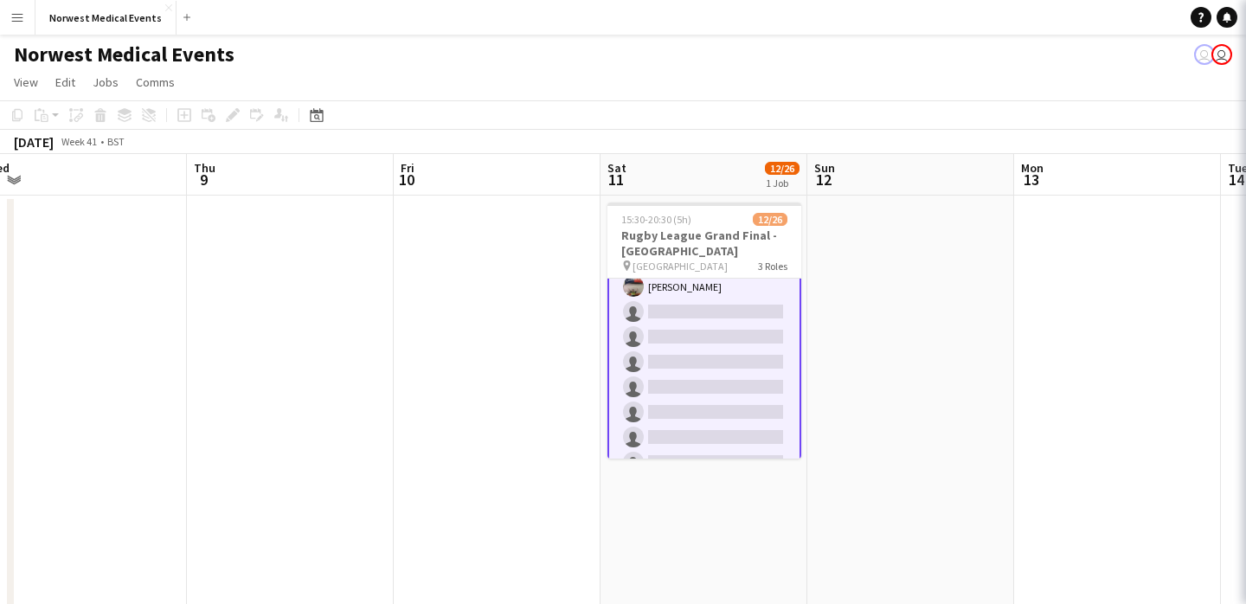
scroll to position [188, 0]
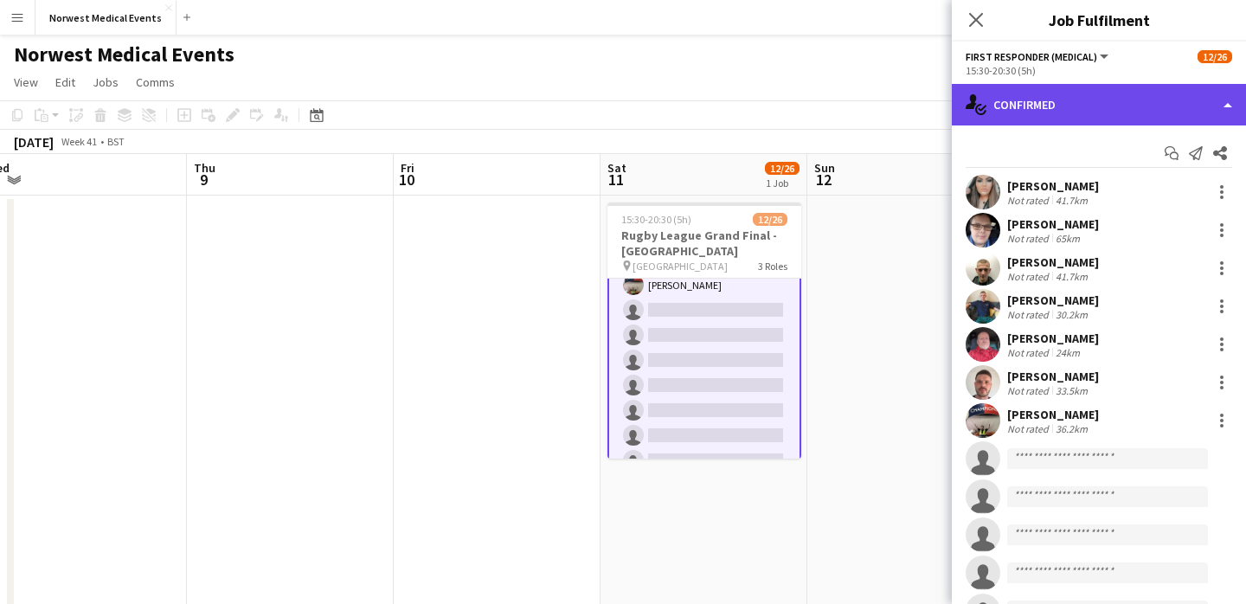
click at [1064, 100] on div "single-neutral-actions-check-2 Confirmed" at bounding box center [1099, 105] width 294 height 42
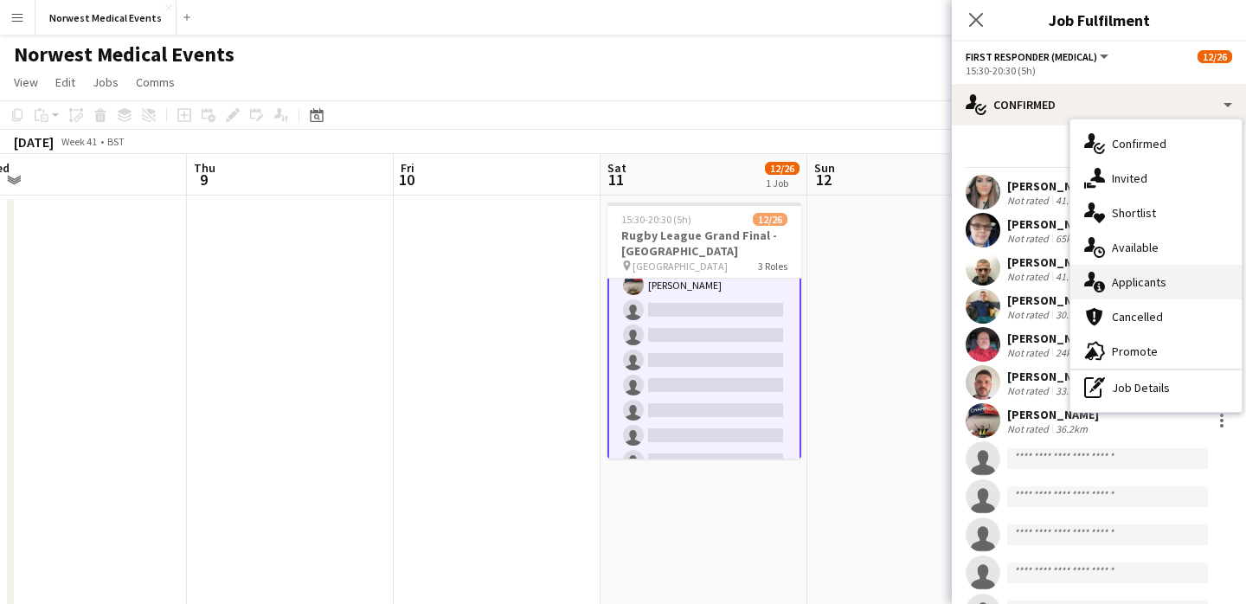
click at [1135, 284] on div "single-neutral-actions-information Applicants" at bounding box center [1156, 282] width 171 height 35
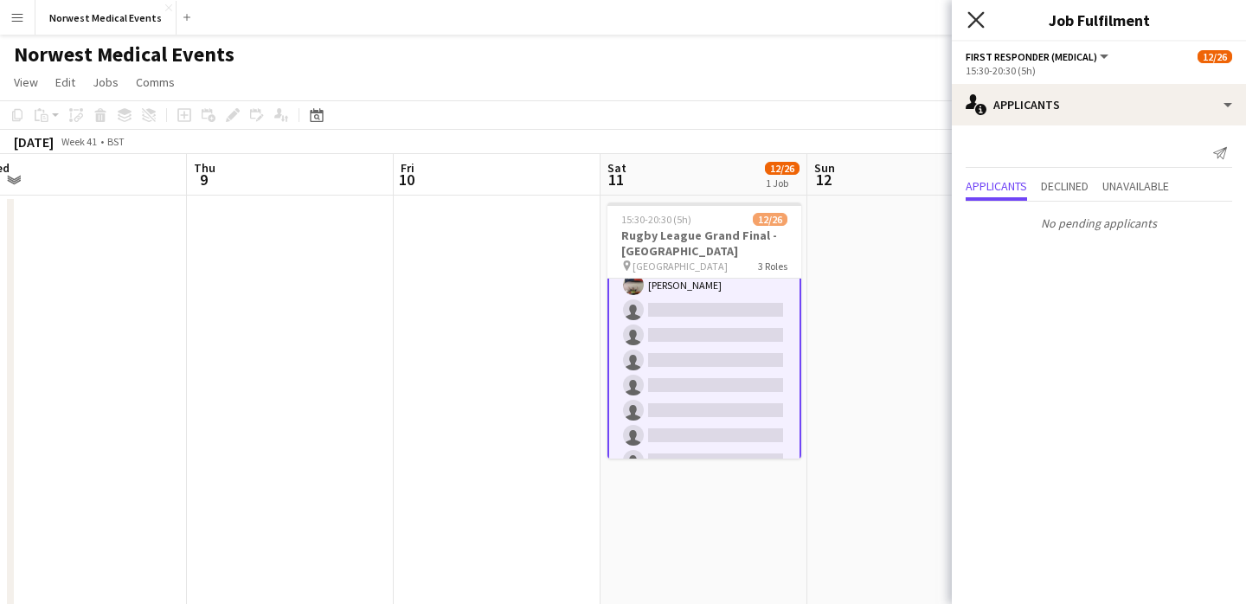
click at [979, 16] on icon at bounding box center [976, 19] width 16 height 16
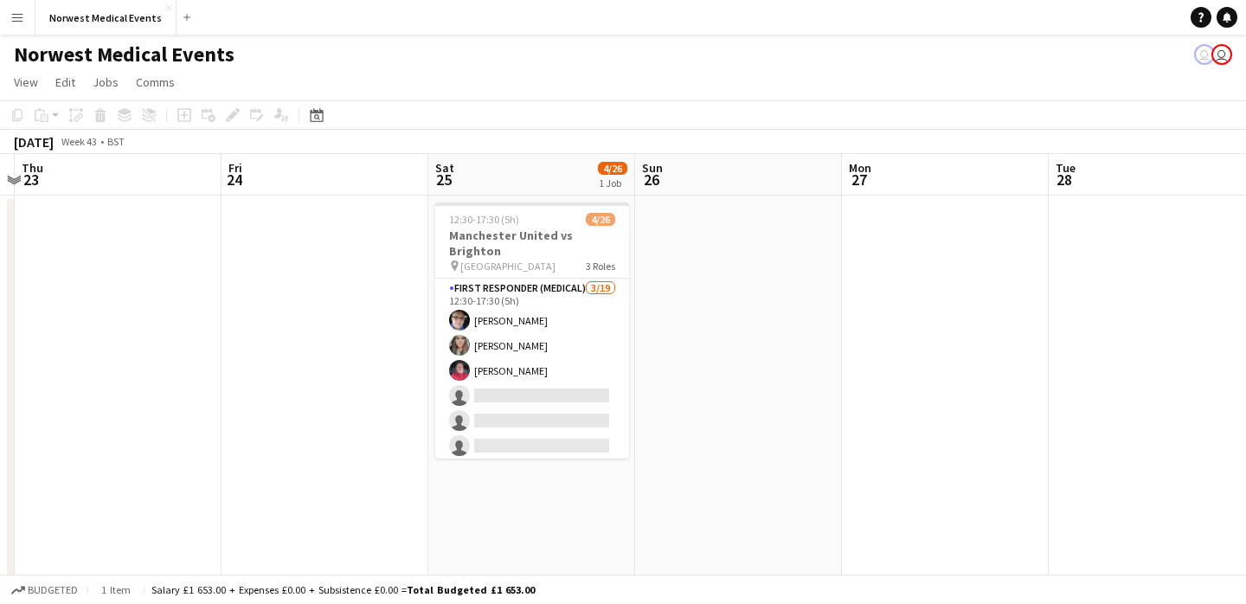
scroll to position [0, 673]
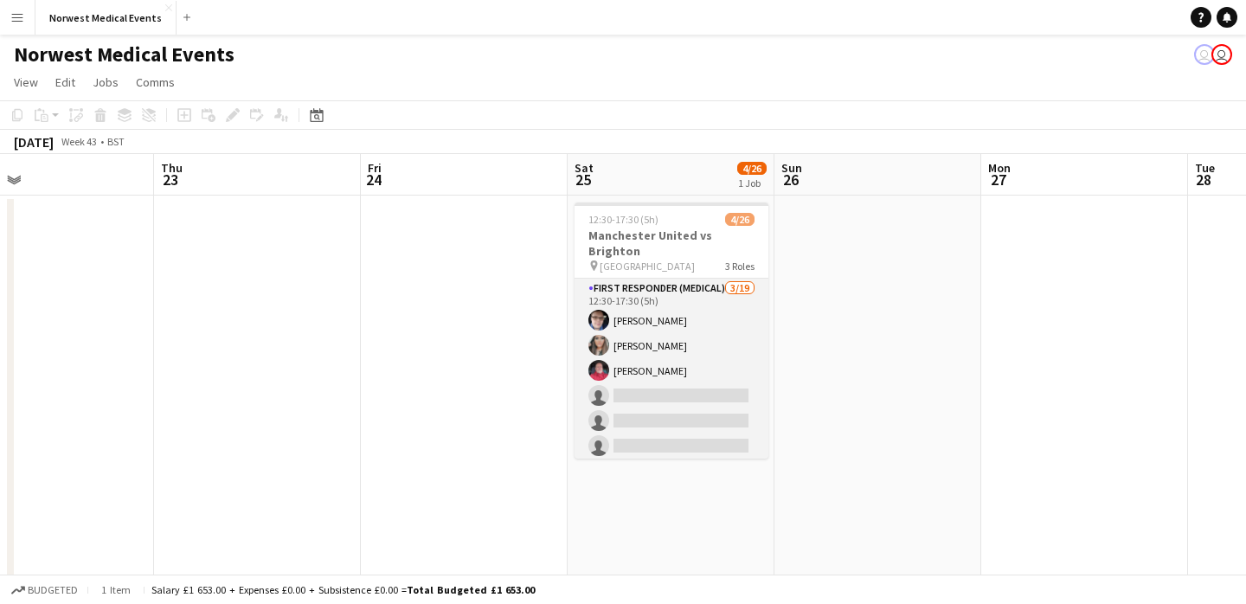
click at [704, 384] on app-card-role "First Responder (Medical) [DATE] 12:30-17:30 (5h) [PERSON_NAME] [PERSON_NAME] […" at bounding box center [672, 534] width 194 height 511
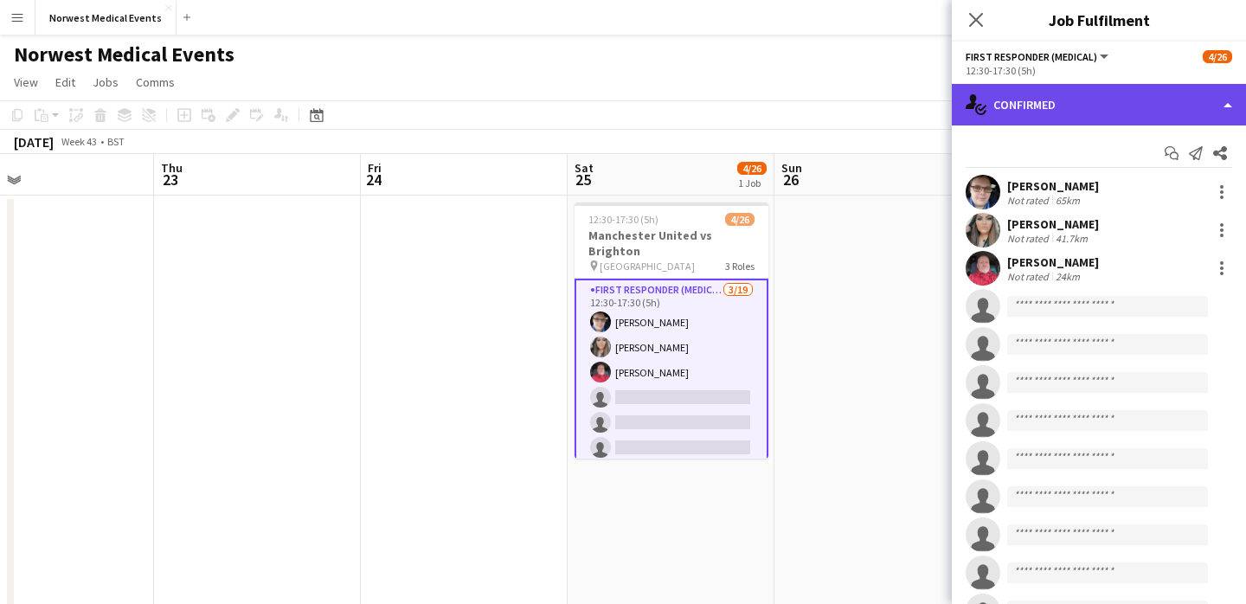
click at [1039, 107] on div "single-neutral-actions-check-2 Confirmed" at bounding box center [1099, 105] width 294 height 42
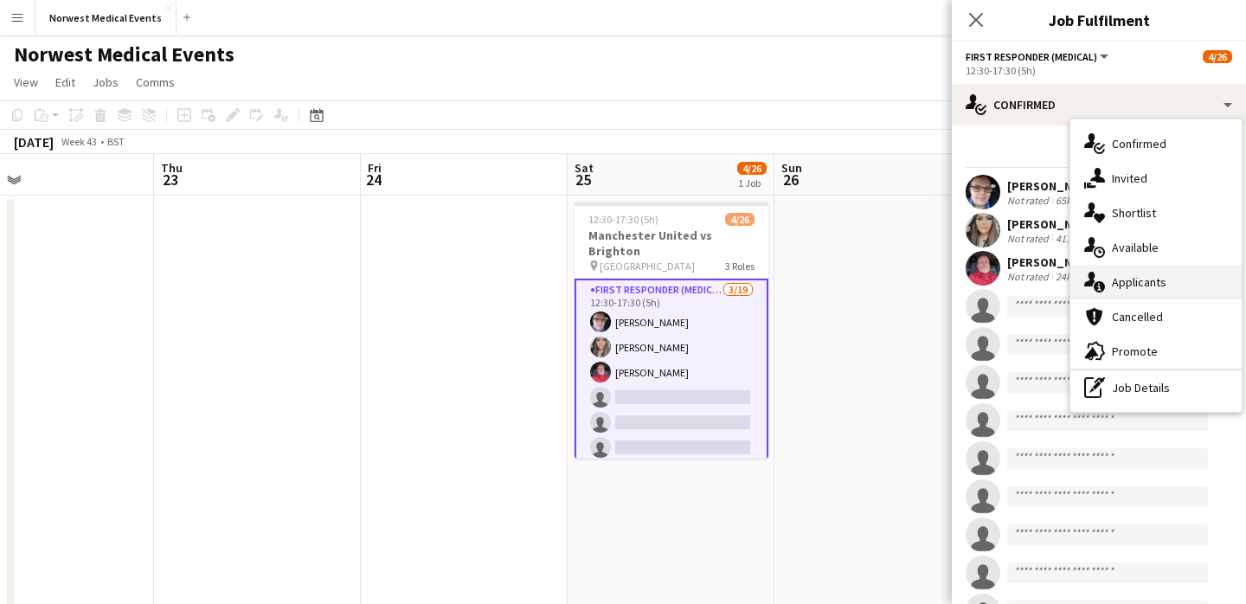
click at [1127, 280] on div "single-neutral-actions-information Applicants" at bounding box center [1156, 282] width 171 height 35
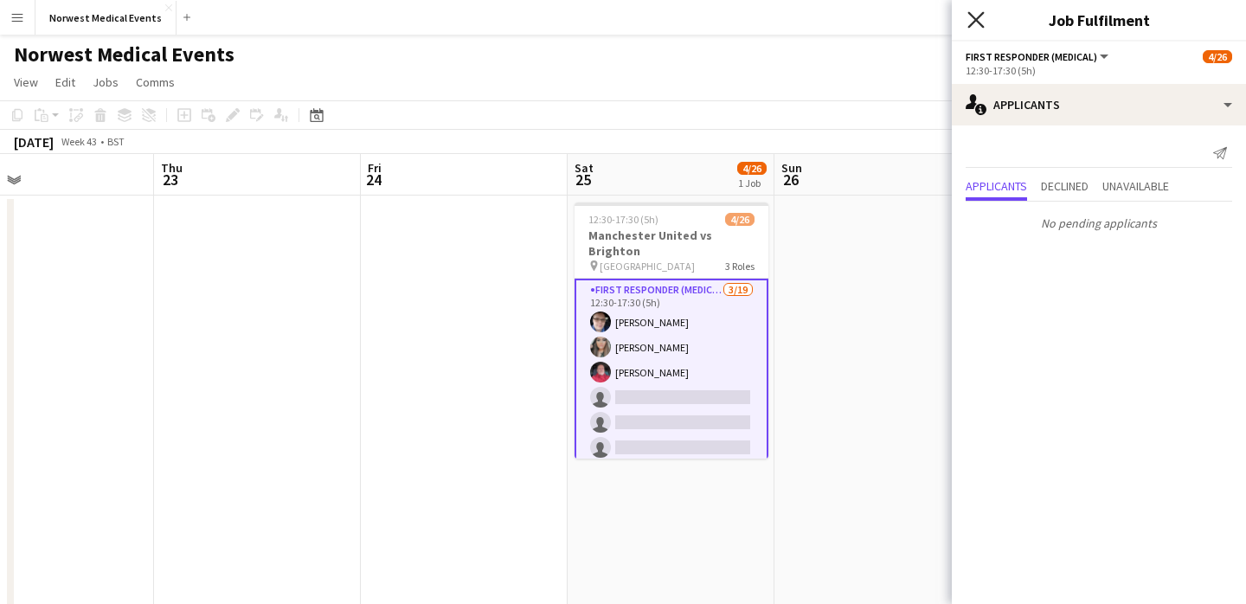
click at [976, 21] on icon at bounding box center [976, 19] width 16 height 16
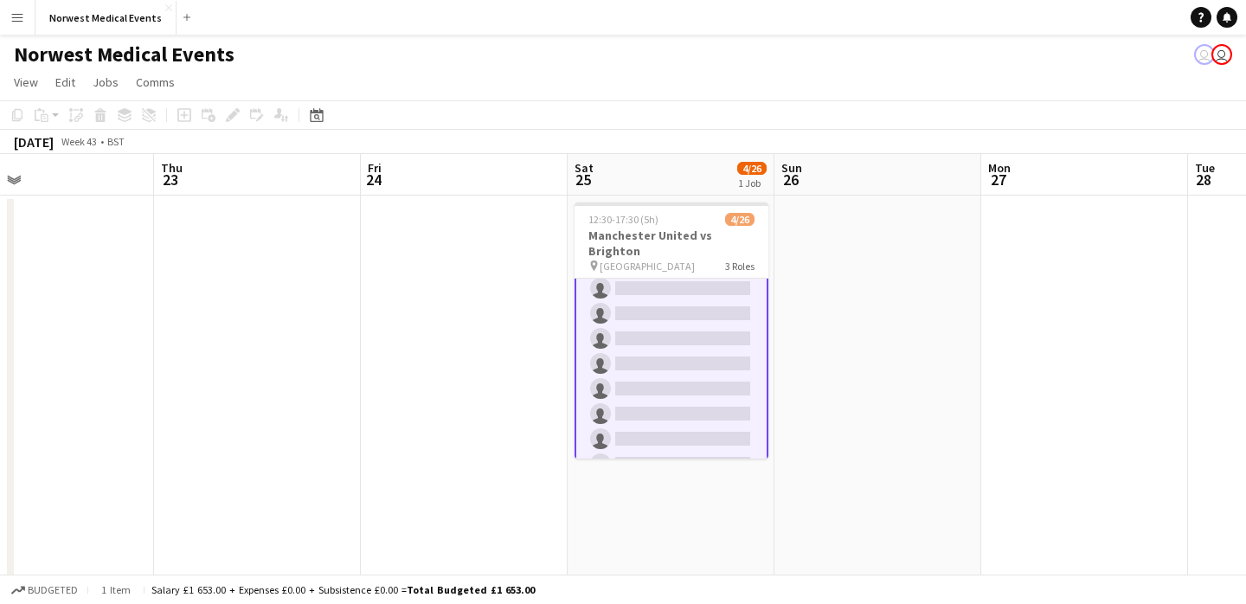
scroll to position [513, 0]
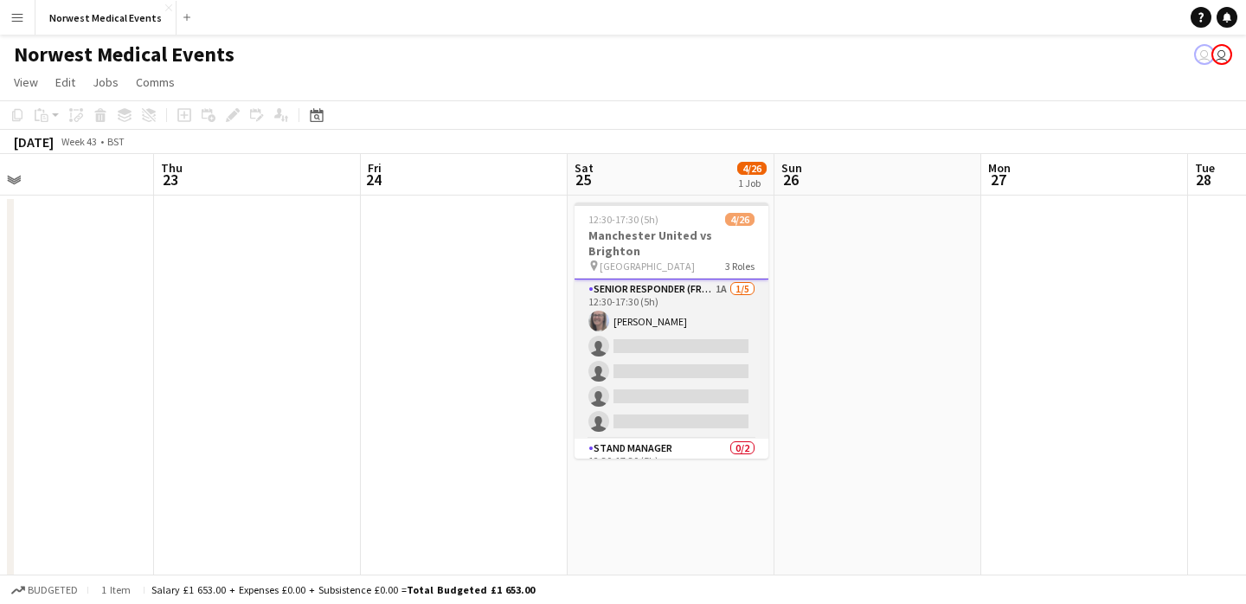
click at [686, 355] on app-card-role "Senior Responder (FREC 4 or Above) 1A [DATE] 12:30-17:30 (5h) [PERSON_NAME] sin…" at bounding box center [672, 359] width 194 height 159
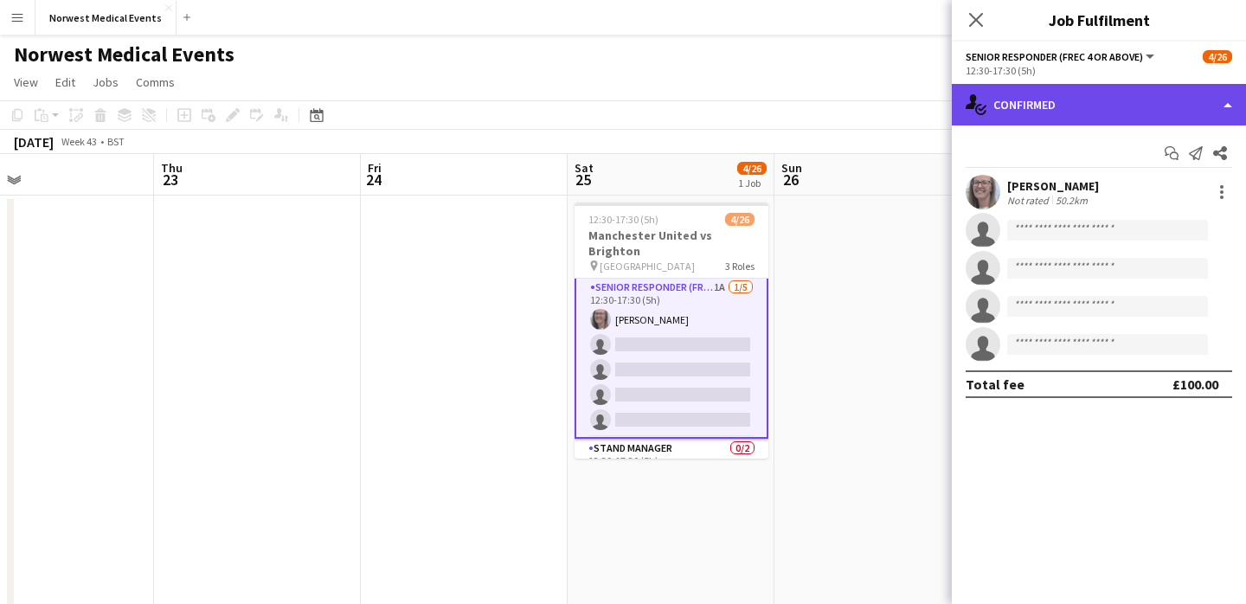
click at [1090, 122] on div "single-neutral-actions-check-2 Confirmed" at bounding box center [1099, 105] width 294 height 42
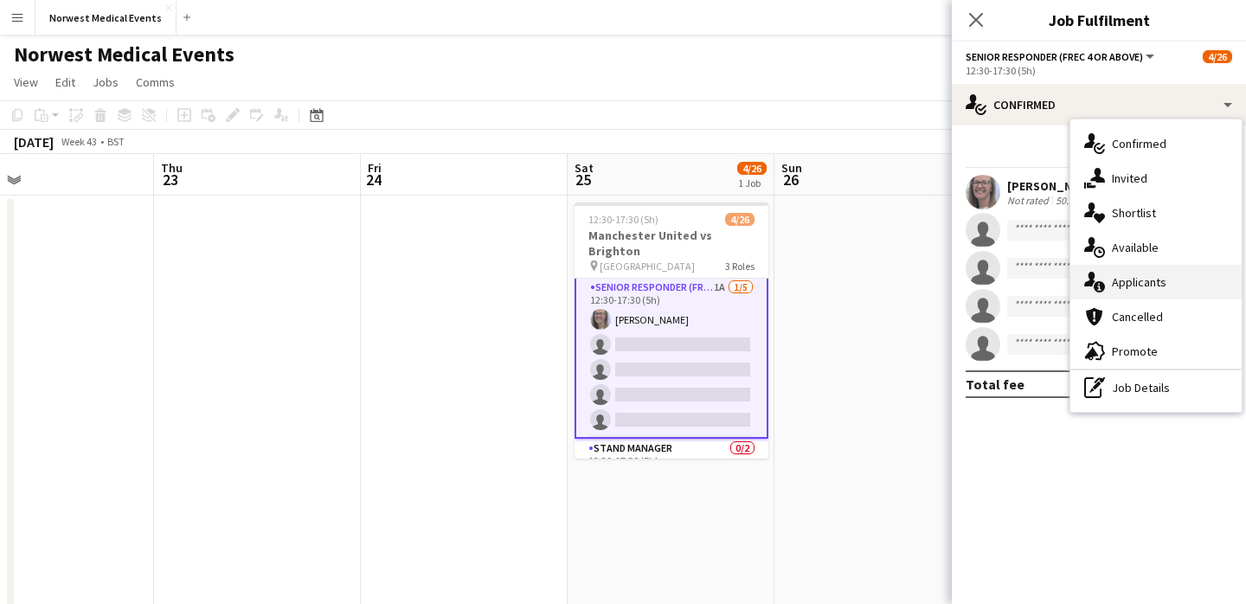
click at [1141, 294] on div "single-neutral-actions-information Applicants" at bounding box center [1156, 282] width 171 height 35
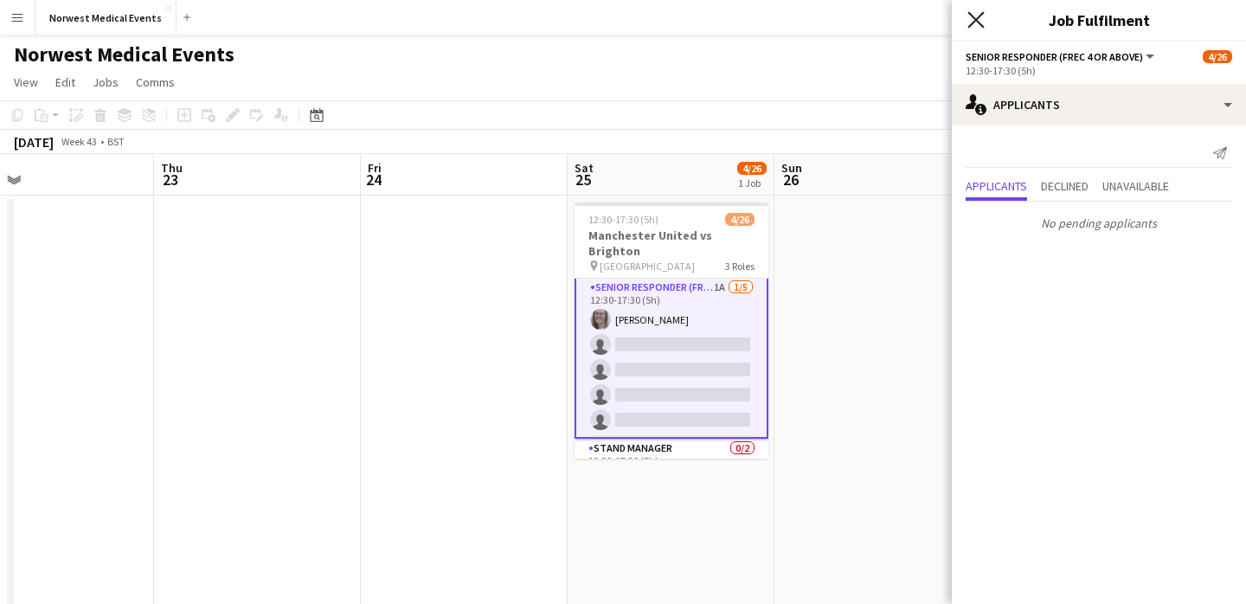
click at [976, 24] on icon "Close pop-in" at bounding box center [976, 19] width 16 height 16
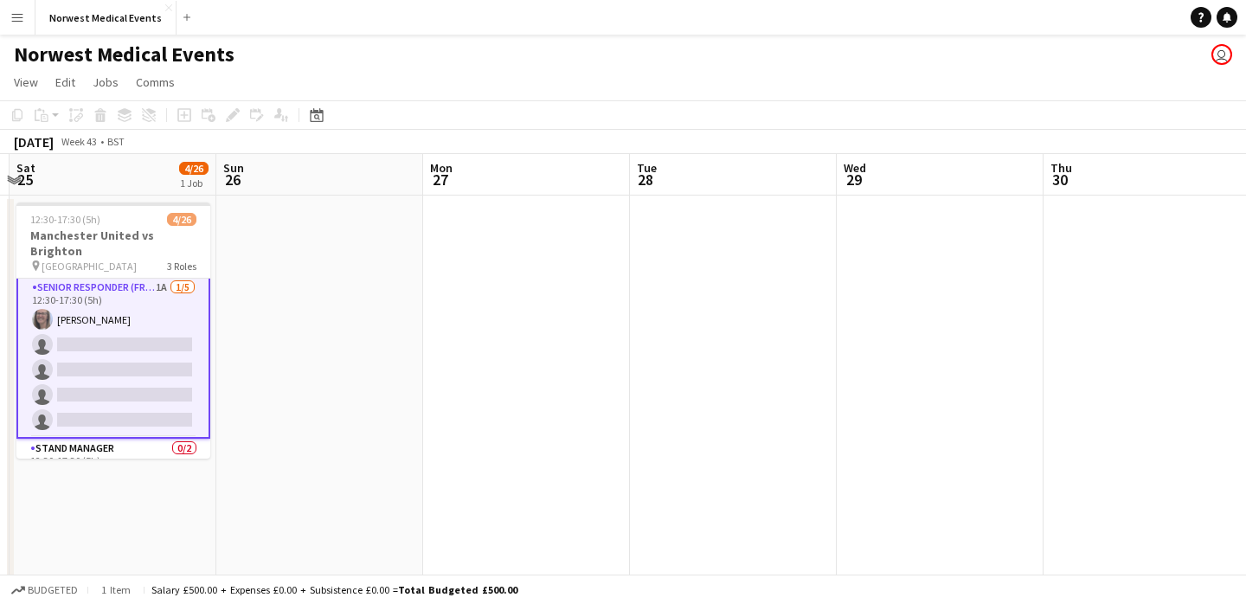
scroll to position [0, 576]
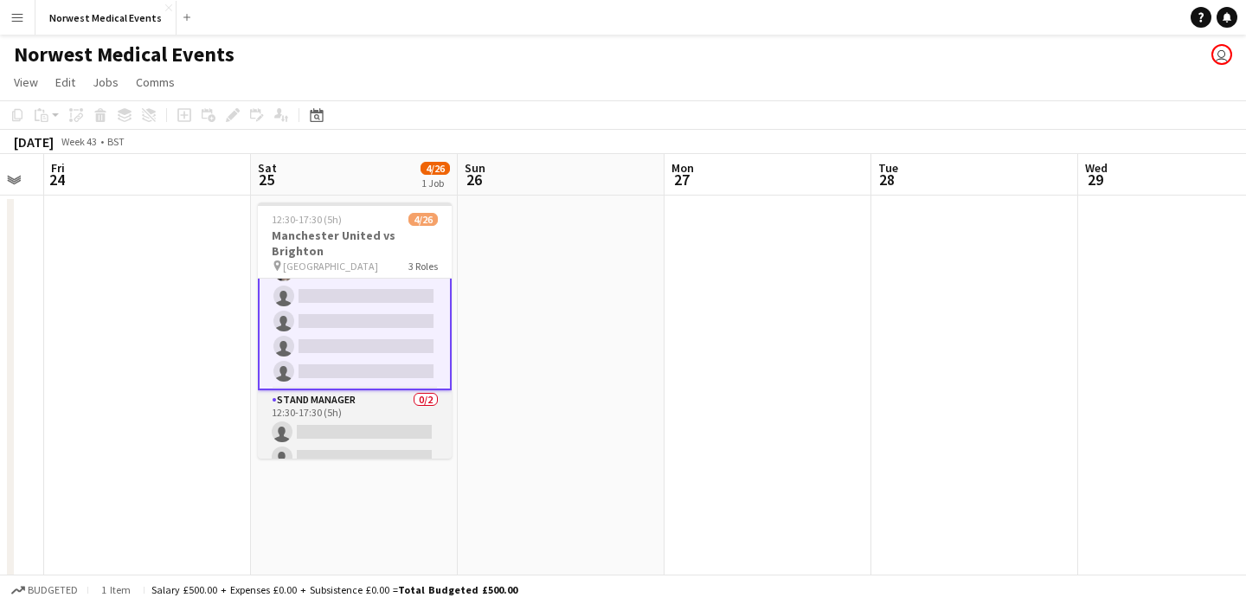
click at [370, 424] on app-card-role "Stand Manager 0/2 12:30-17:30 (5h) single-neutral-actions single-neutral-actions" at bounding box center [355, 432] width 194 height 84
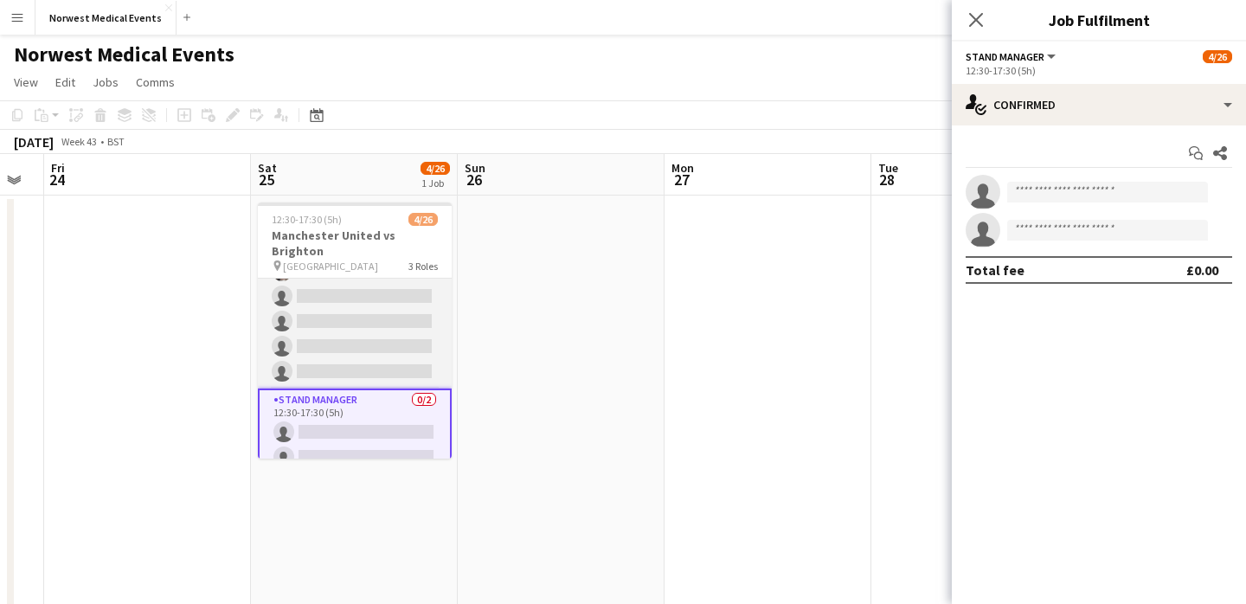
click at [370, 339] on app-card-role "Senior Responder (FREC 4 or Above) 1A [DATE] 12:30-17:30 (5h) [PERSON_NAME] sin…" at bounding box center [355, 308] width 194 height 159
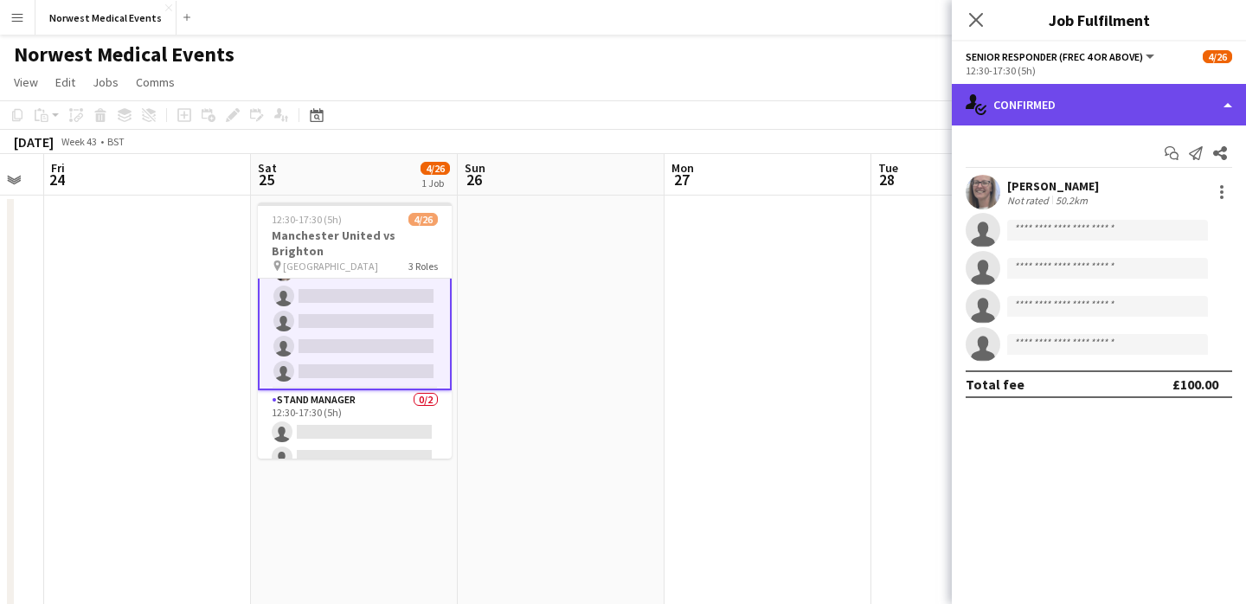
click at [1033, 108] on div "single-neutral-actions-check-2 Confirmed" at bounding box center [1099, 105] width 294 height 42
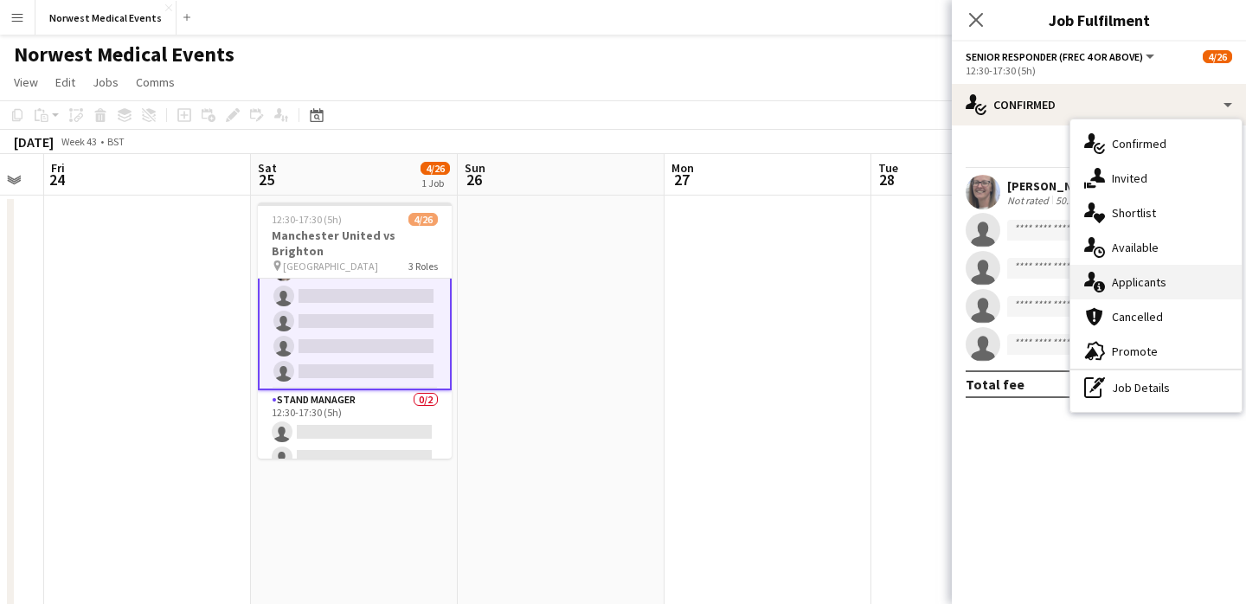
click at [1142, 274] on div "single-neutral-actions-information Applicants" at bounding box center [1156, 282] width 171 height 35
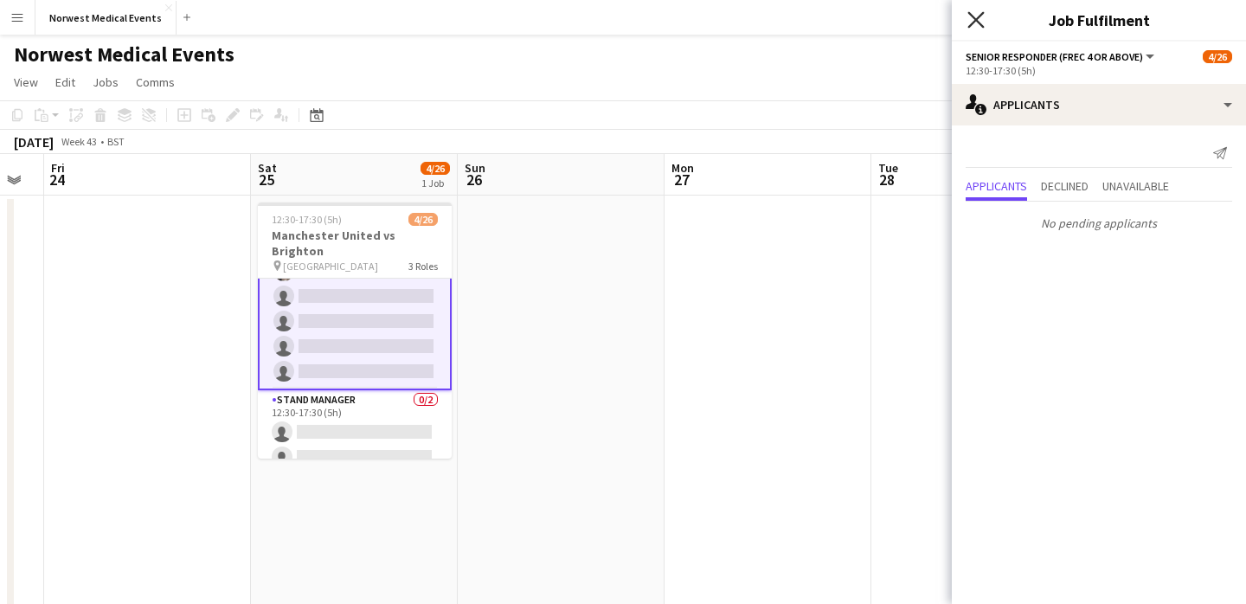
click at [977, 20] on icon at bounding box center [976, 19] width 16 height 16
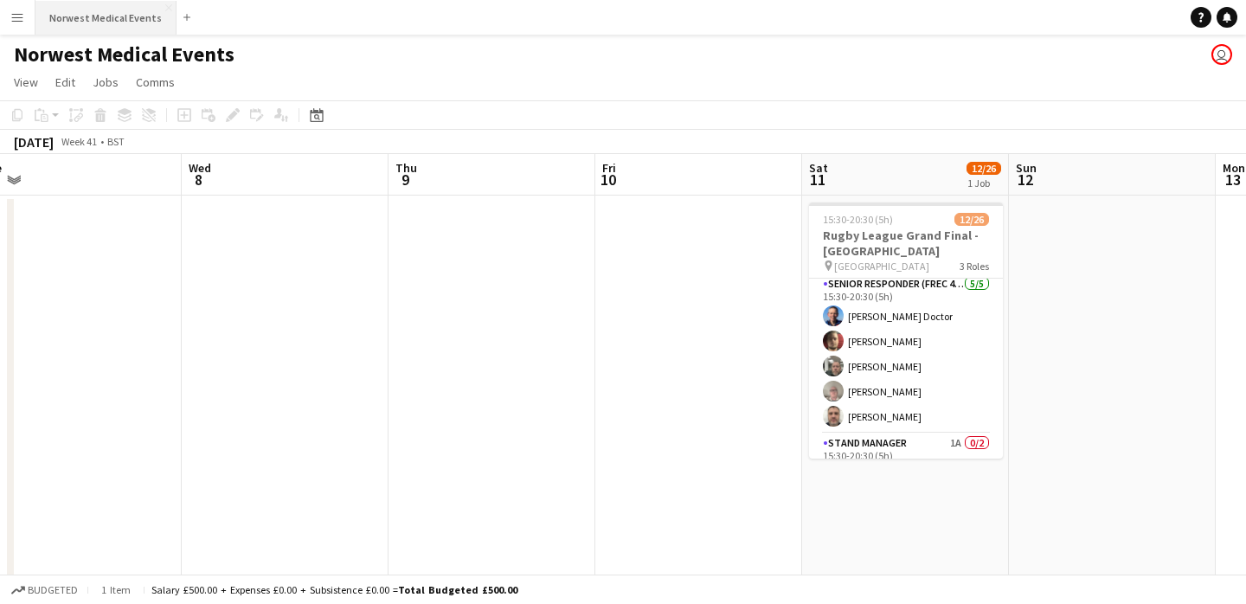
scroll to position [554, 0]
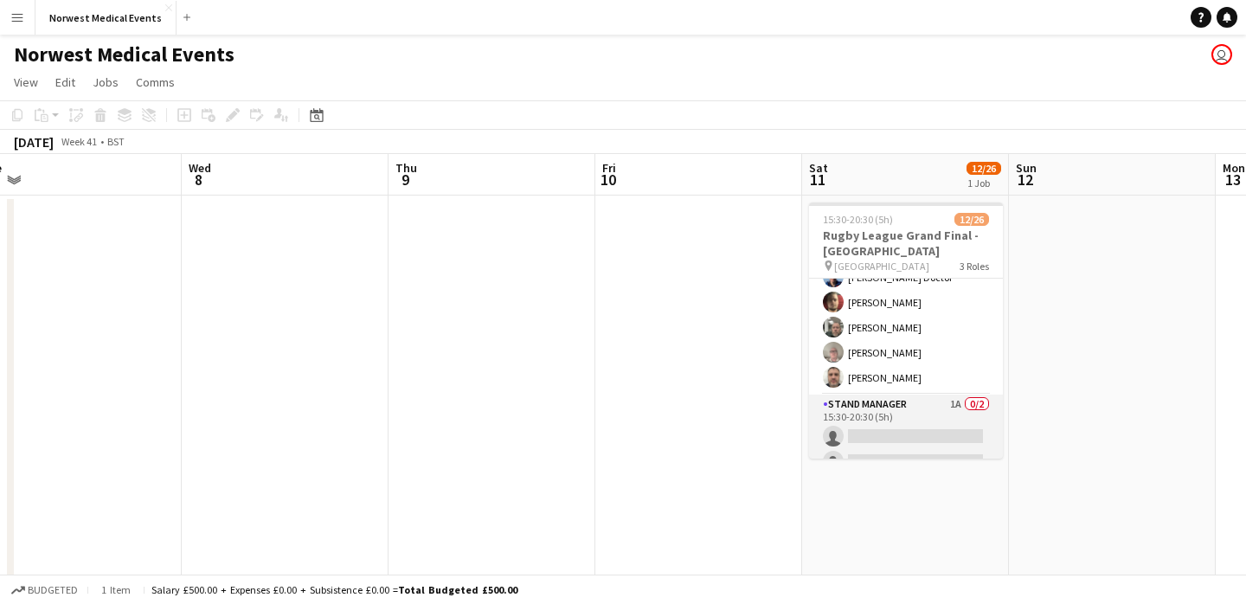
click at [897, 427] on app-card-role "Stand Manager 1A 0/2 15:30-20:30 (5h) single-neutral-actions single-neutral-act…" at bounding box center [906, 437] width 194 height 84
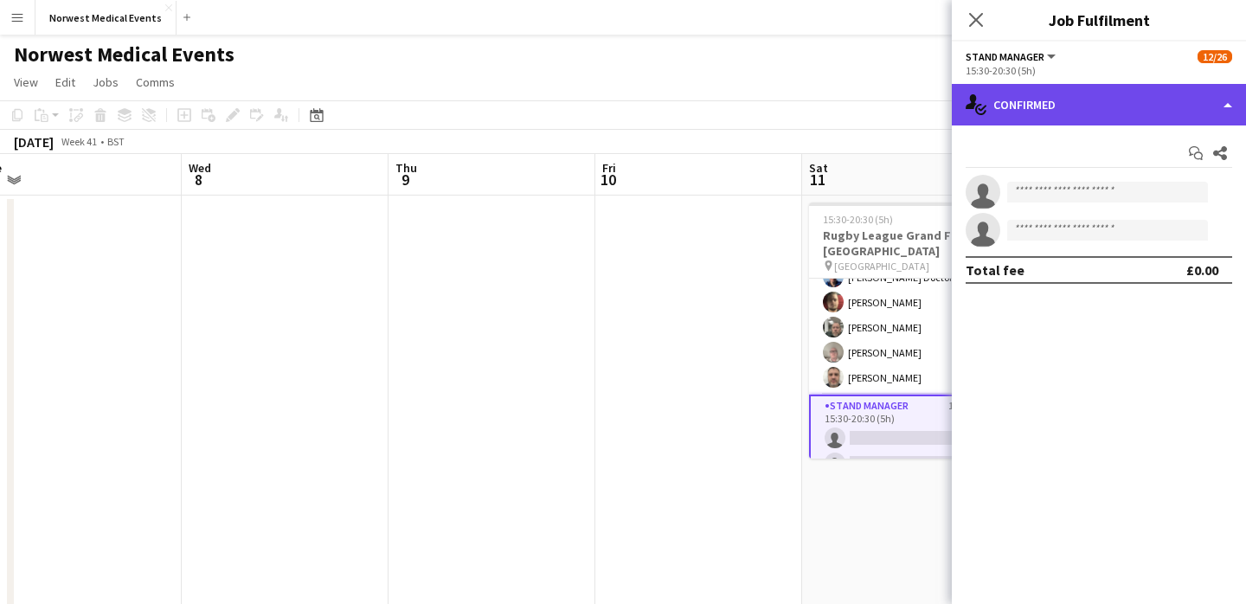
click at [1058, 95] on div "single-neutral-actions-check-2 Confirmed" at bounding box center [1099, 105] width 294 height 42
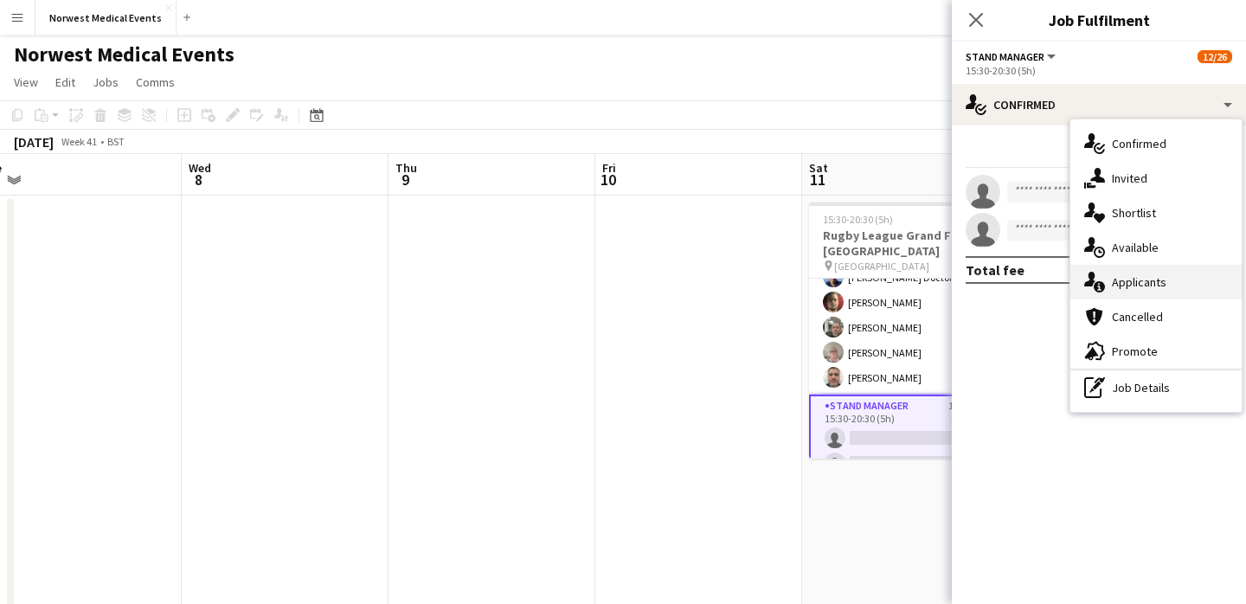
click at [1149, 273] on div "single-neutral-actions-information Applicants" at bounding box center [1156, 282] width 171 height 35
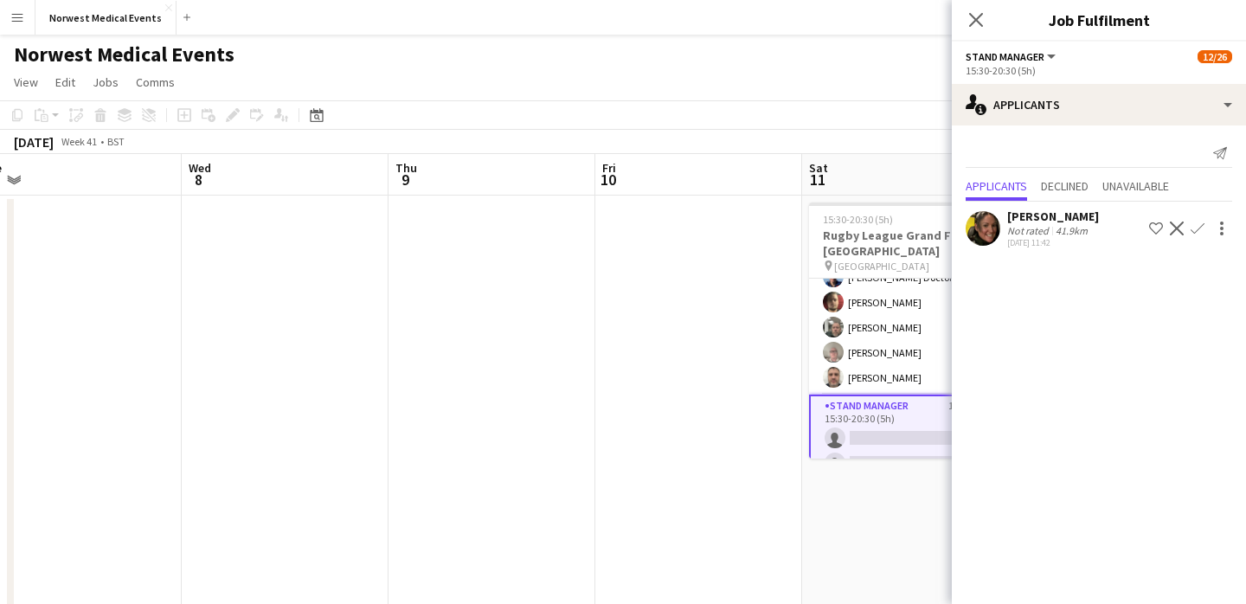
click at [974, 21] on icon at bounding box center [976, 20] width 14 height 14
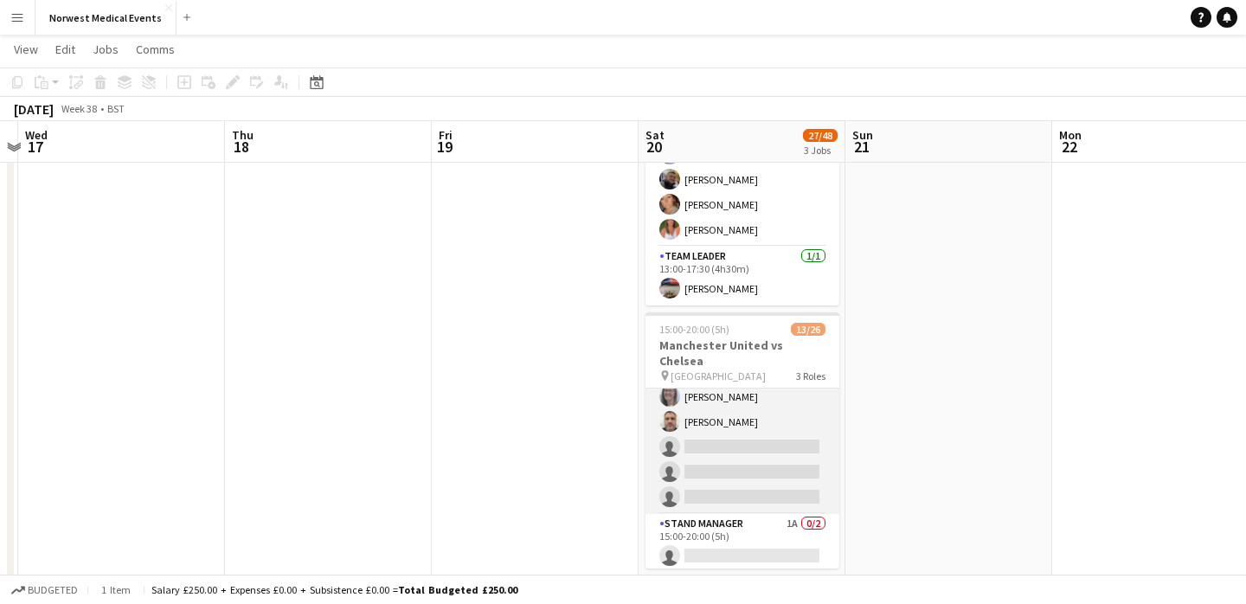
scroll to position [558, 0]
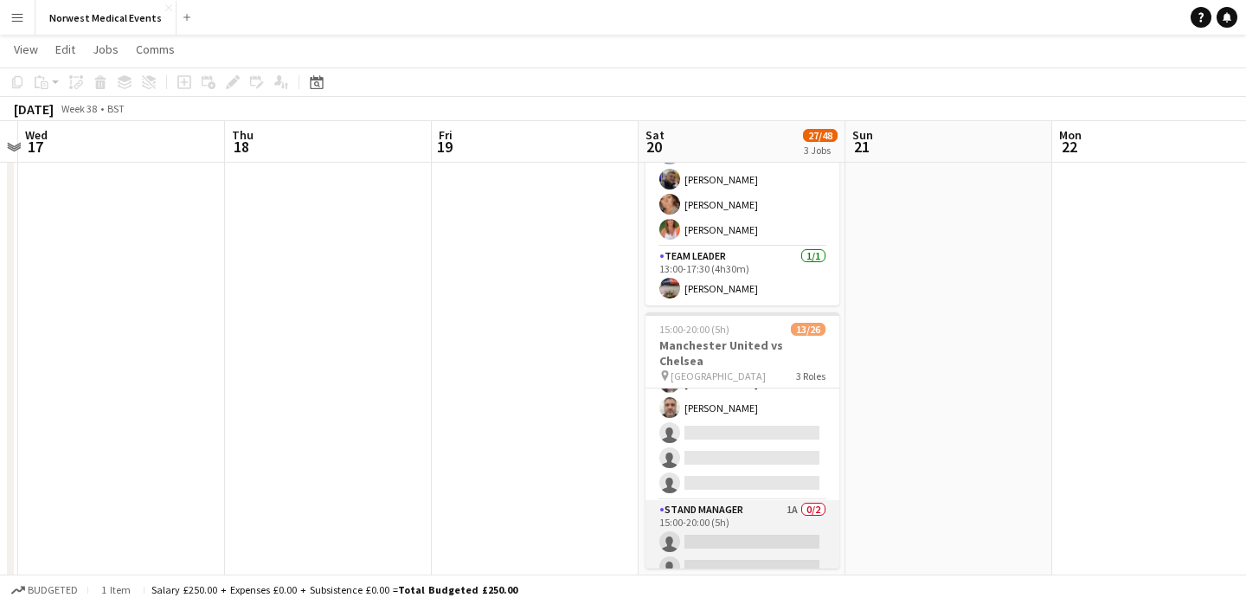
click at [743, 518] on app-card-role "Stand Manager 1A 0/2 15:00-20:00 (5h) single-neutral-actions single-neutral-act…" at bounding box center [743, 542] width 194 height 84
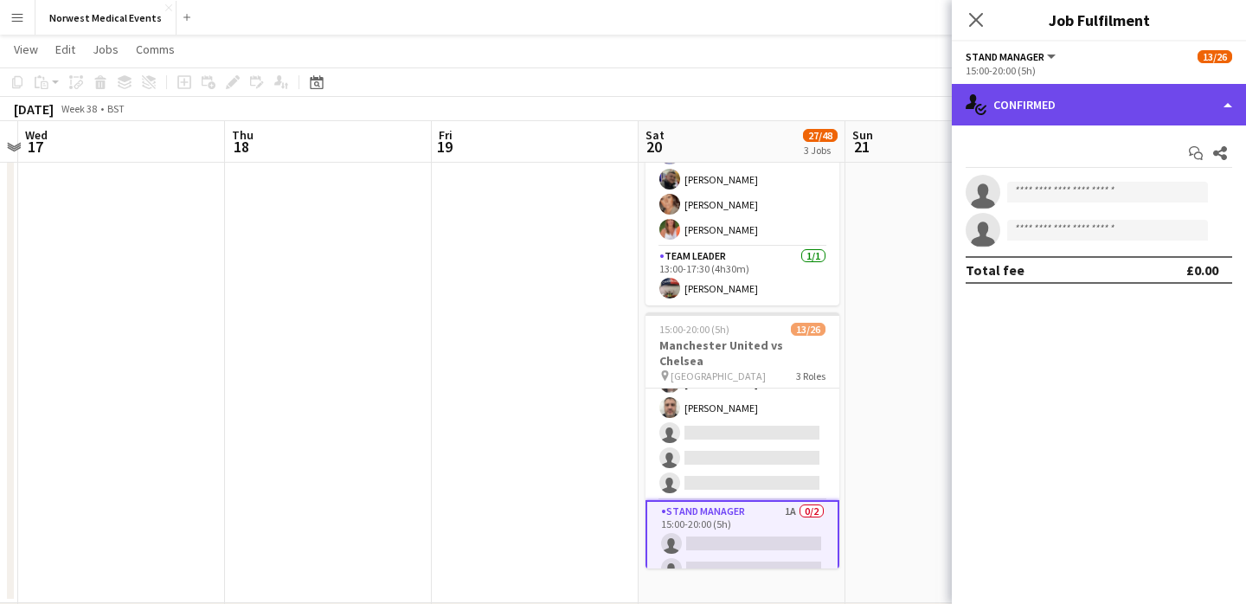
click at [1052, 105] on div "single-neutral-actions-check-2 Confirmed" at bounding box center [1099, 105] width 294 height 42
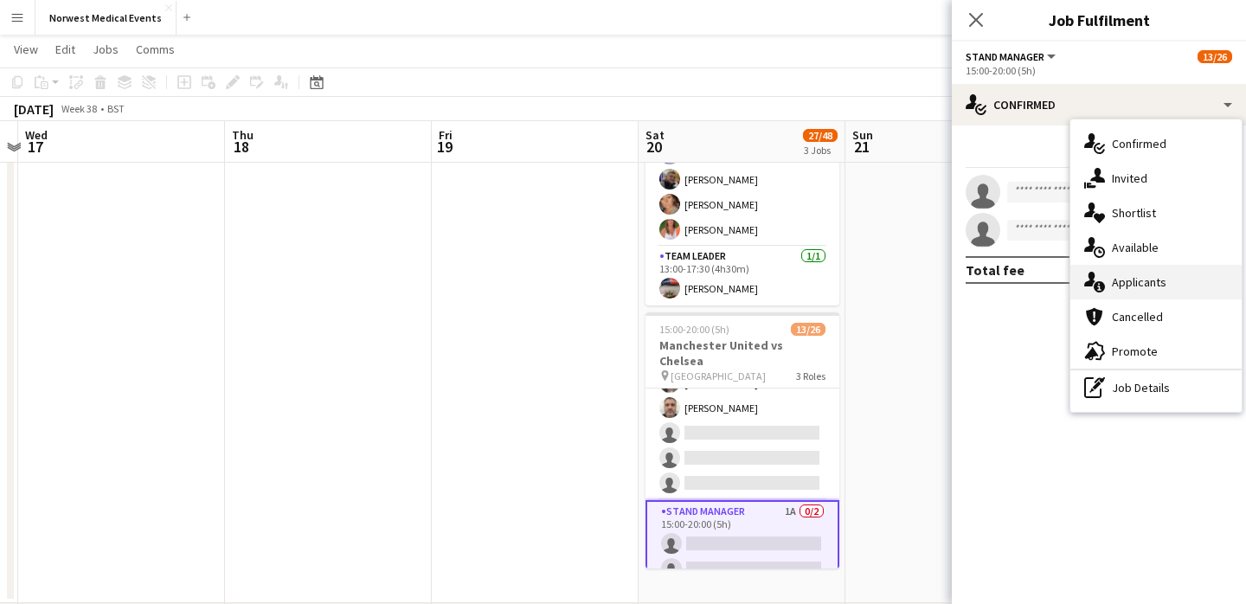
click at [1130, 277] on div "single-neutral-actions-information Applicants" at bounding box center [1156, 282] width 171 height 35
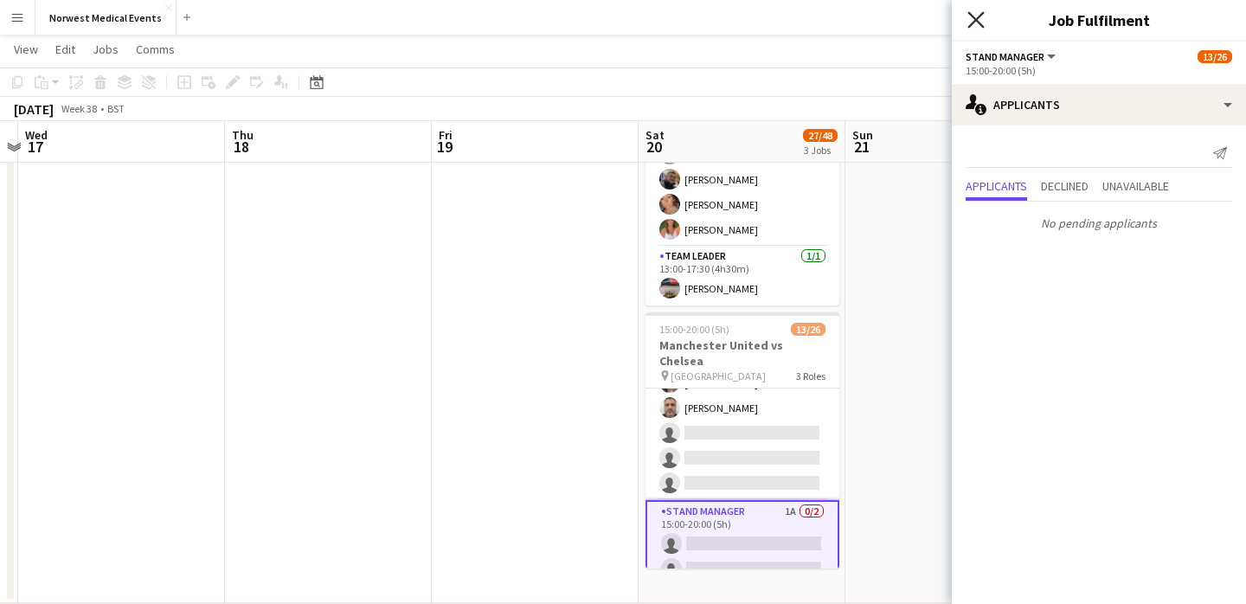
click at [974, 22] on icon at bounding box center [976, 19] width 16 height 16
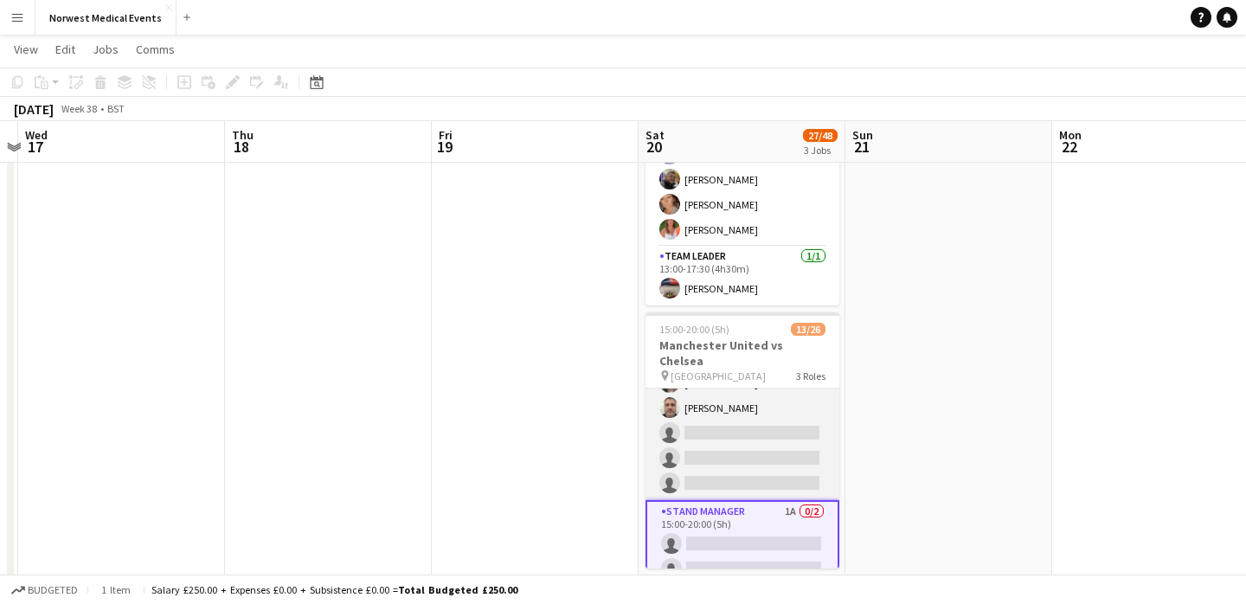
click at [749, 434] on app-card-role "Senior Responder (FREC 4 or Above) [DATE] 15:00-20:00 (5h) [PERSON_NAME] [PERSO…" at bounding box center [743, 420] width 194 height 159
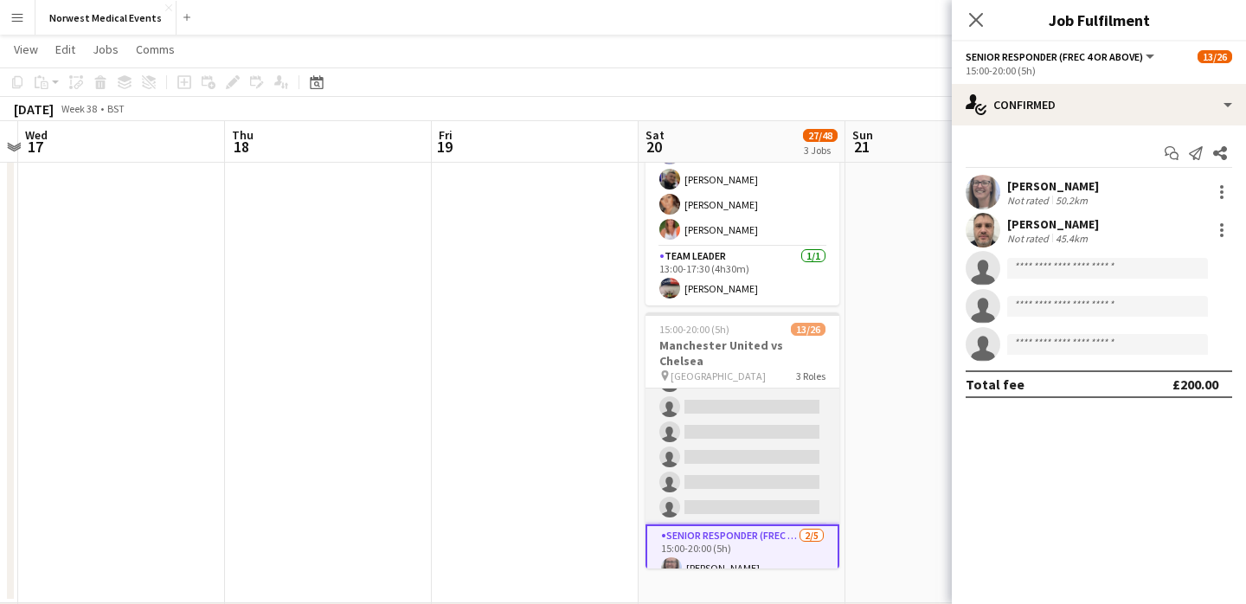
scroll to position [538, 0]
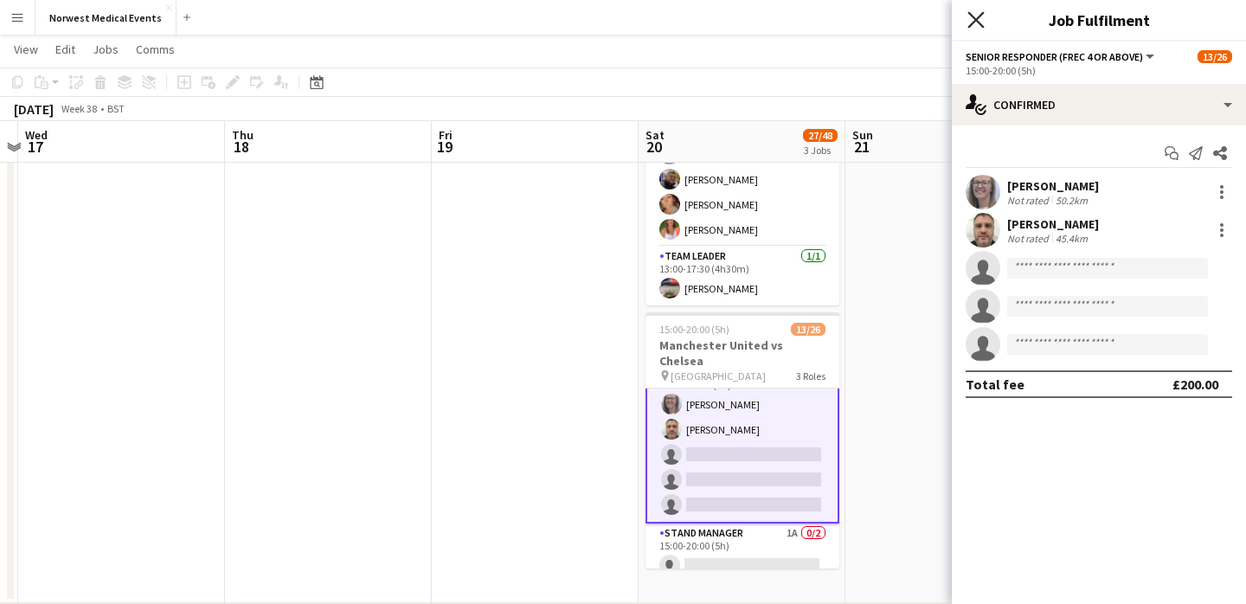
click at [974, 18] on icon at bounding box center [976, 19] width 16 height 16
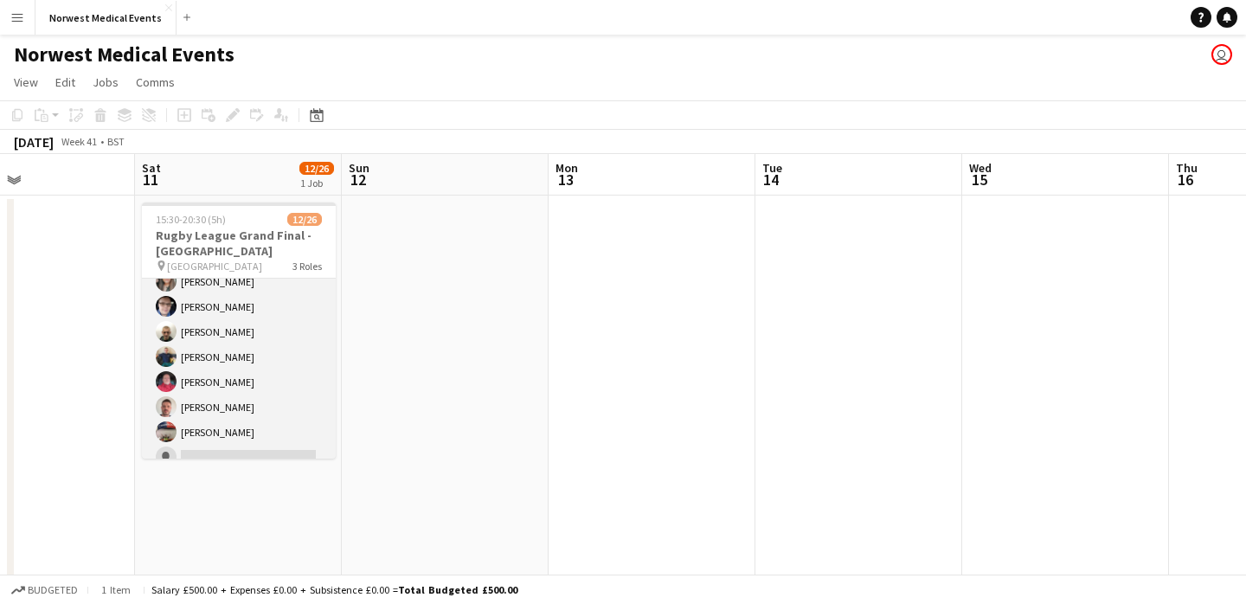
scroll to position [41, 0]
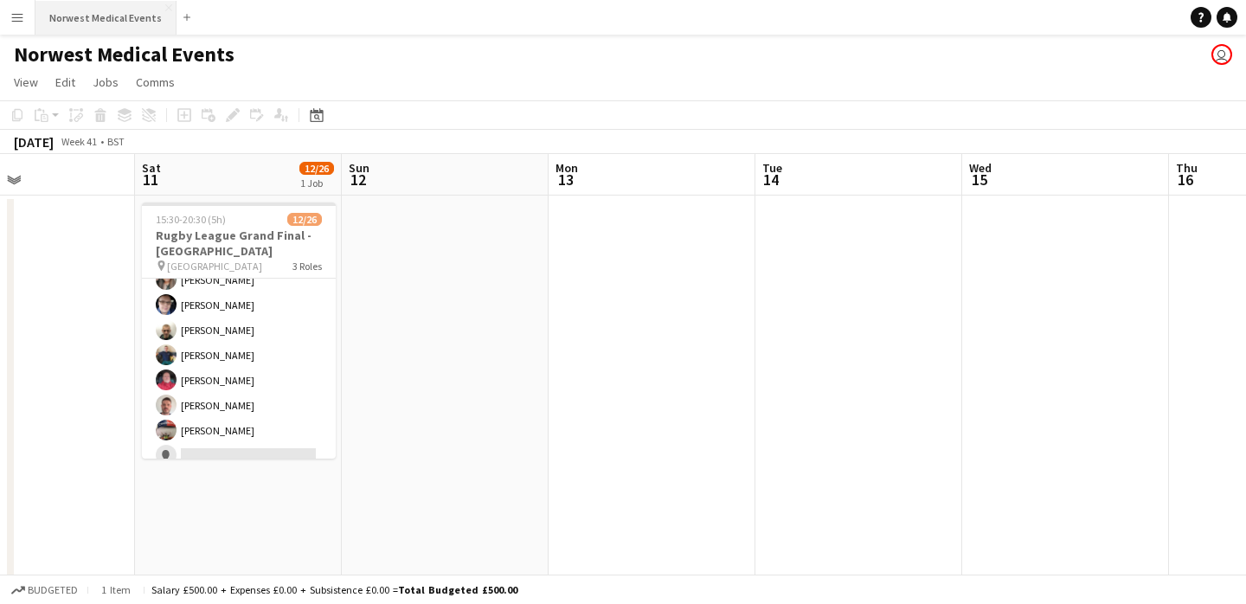
click at [100, 23] on button "Norwest Medical Events Close" at bounding box center [105, 18] width 141 height 34
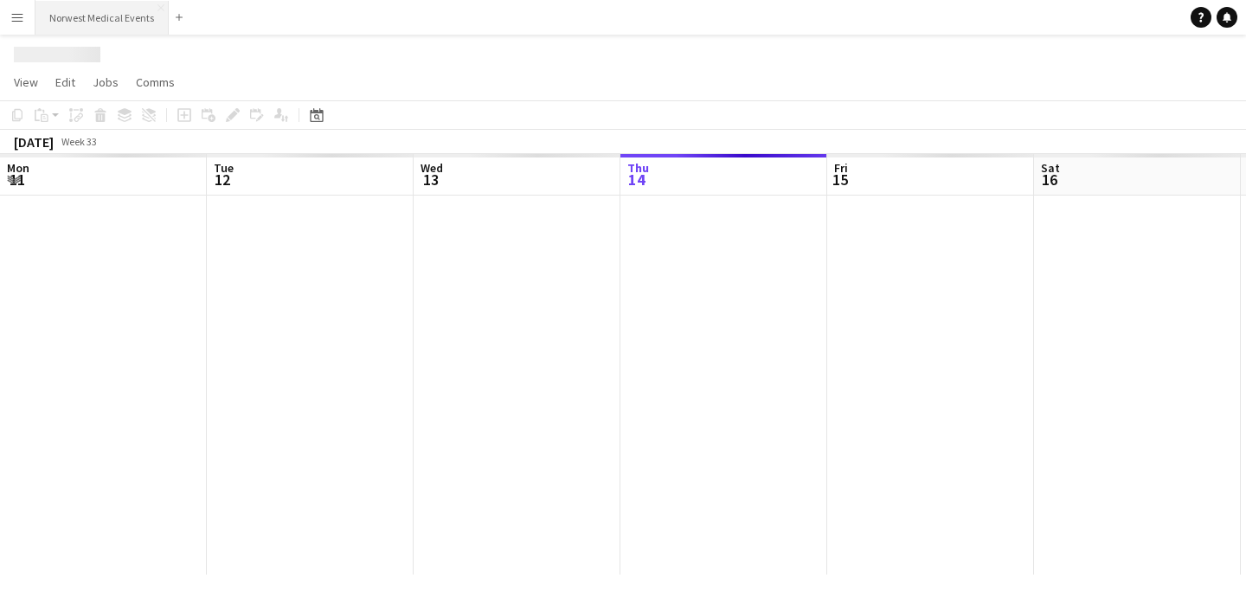
scroll to position [0, 414]
